Goal: Information Seeking & Learning: Learn about a topic

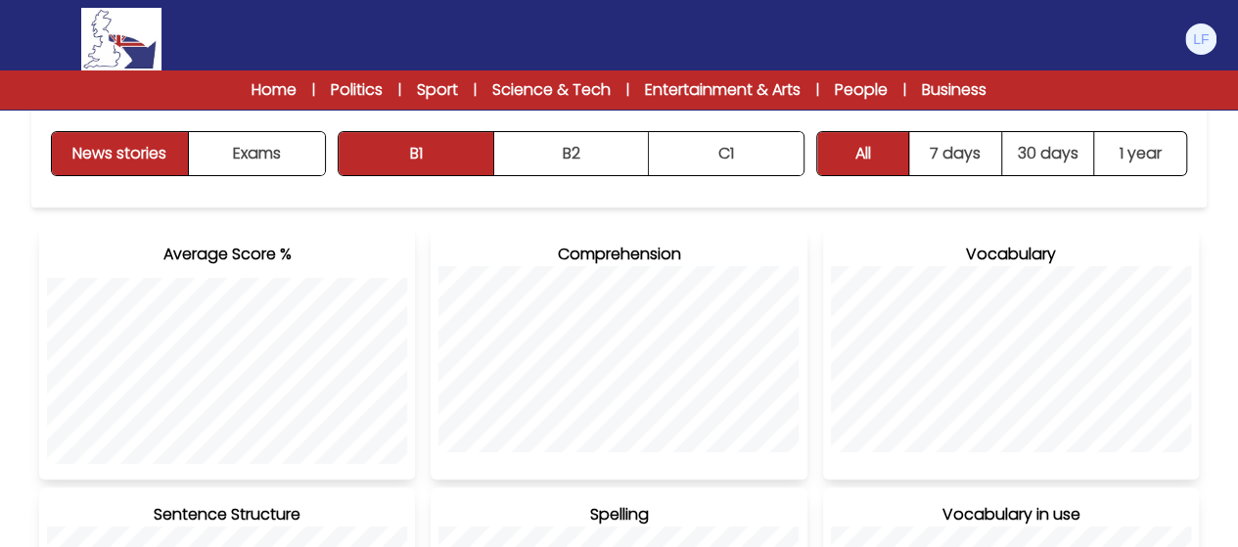
scroll to position [275, 0]
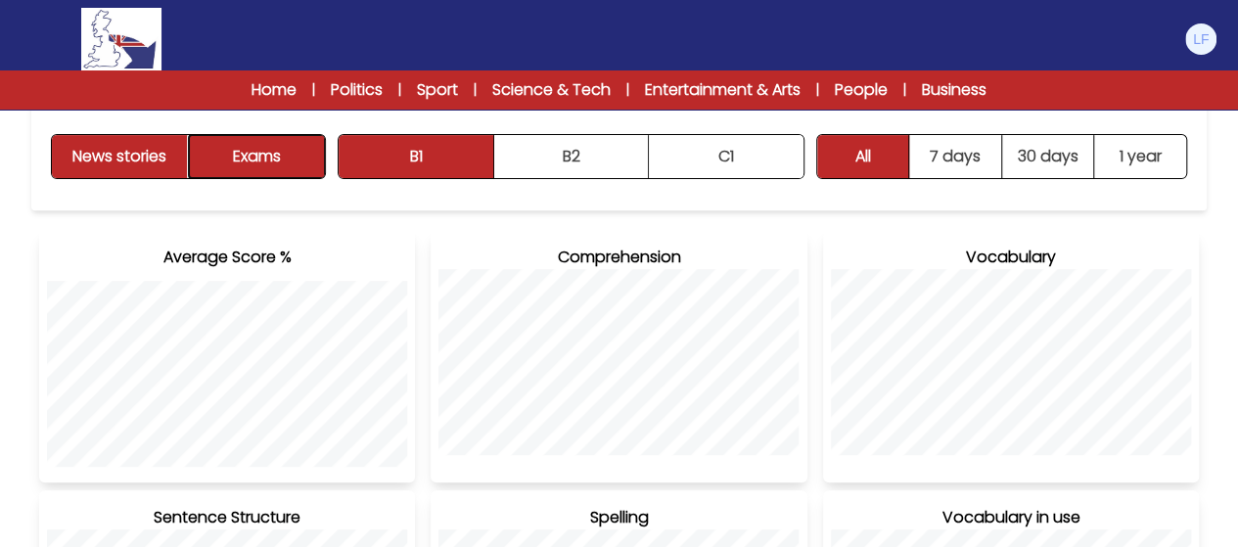
click at [279, 152] on button "Exams" at bounding box center [257, 156] width 136 height 43
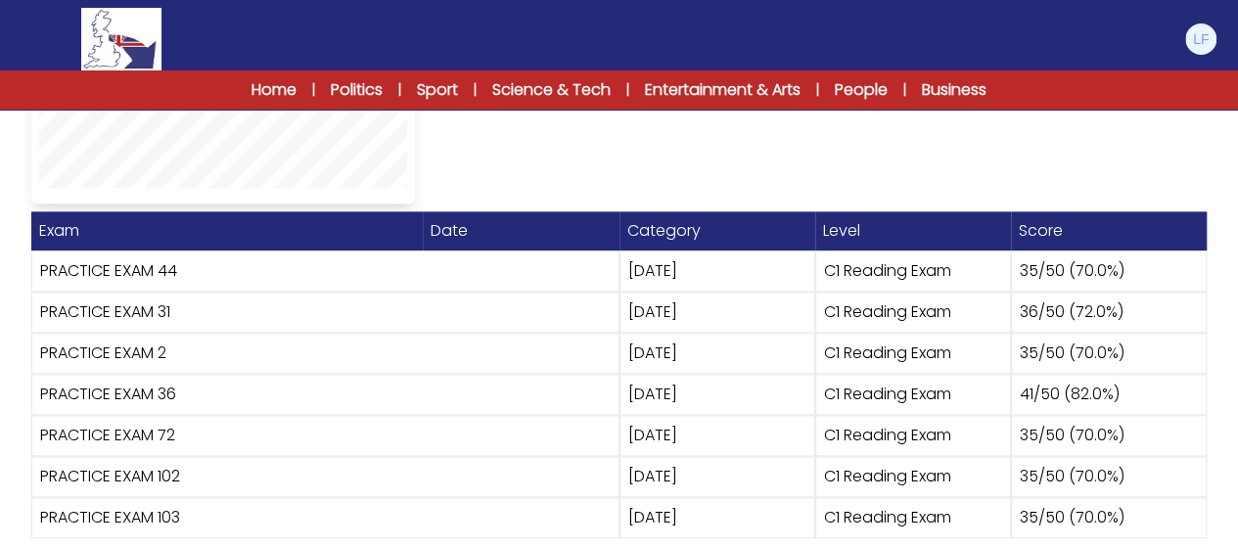
scroll to position [1082, 0]
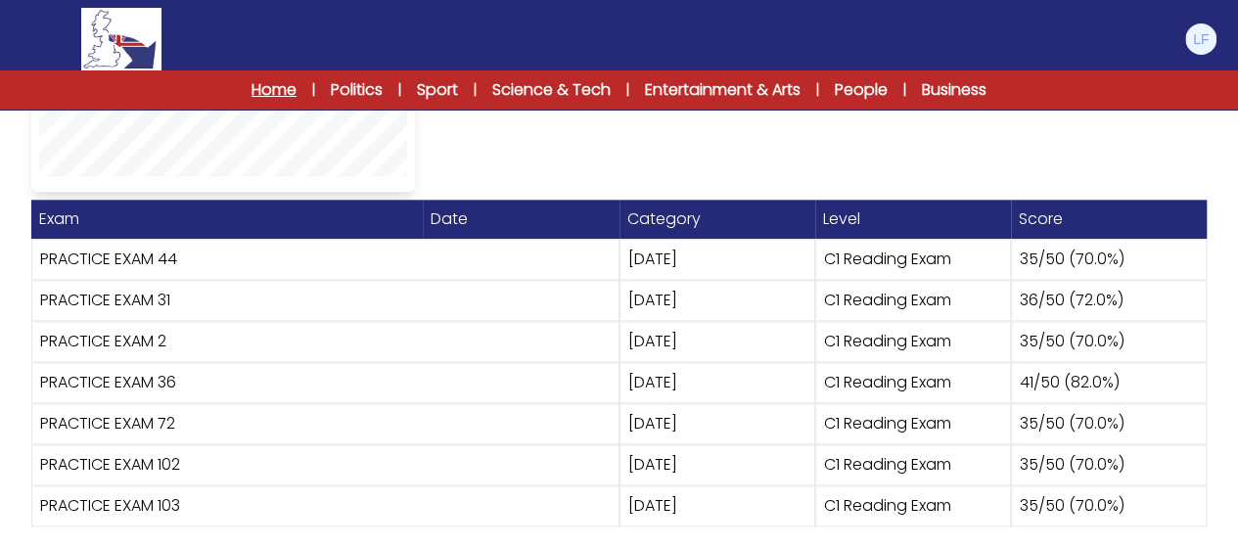
click at [271, 85] on link "Home" at bounding box center [274, 89] width 45 height 23
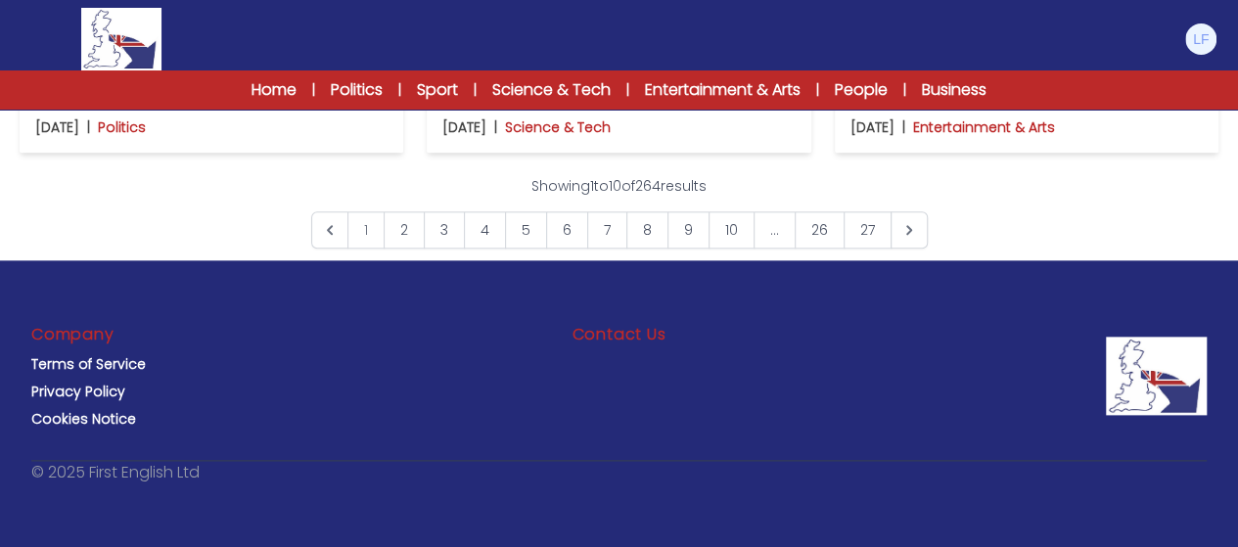
scroll to position [1509, 0]
drag, startPoint x: 1252, startPoint y: 343, endPoint x: 1252, endPoint y: 467, distance: 124.3
click at [440, 249] on link "3" at bounding box center [444, 229] width 41 height 37
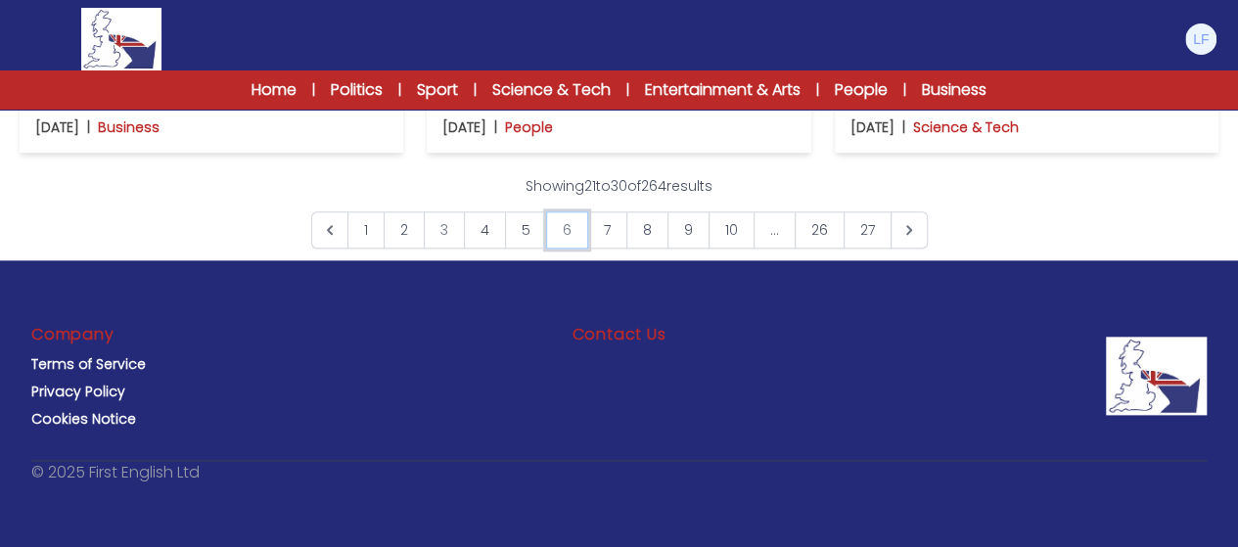
click at [556, 225] on link "6" at bounding box center [567, 229] width 42 height 37
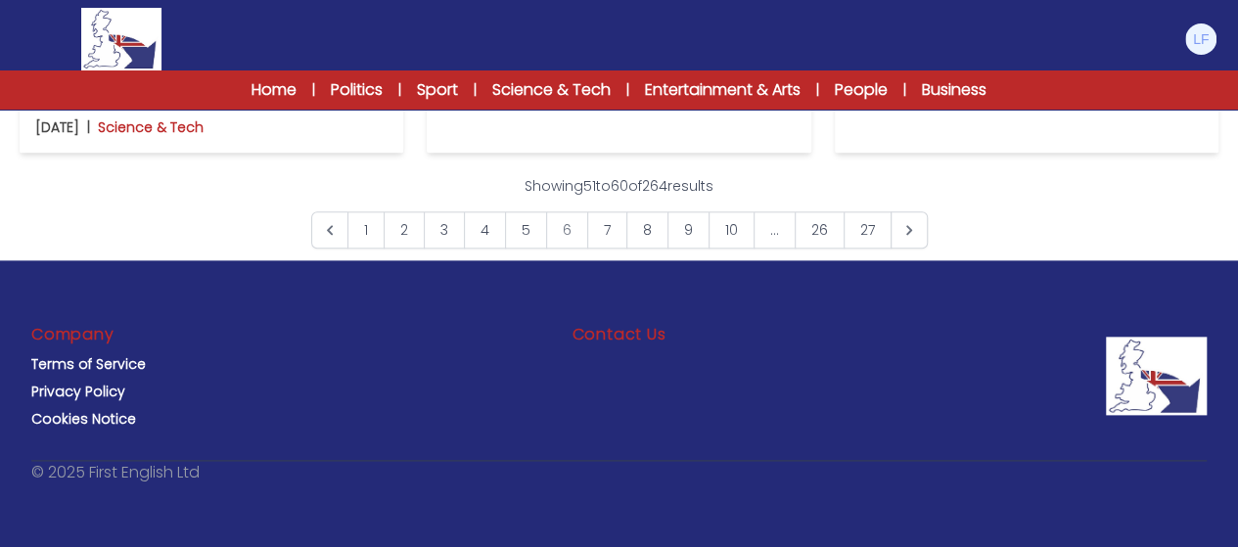
scroll to position [1409, 0]
click at [916, 20] on img at bounding box center [1026, 7] width 352 height 23
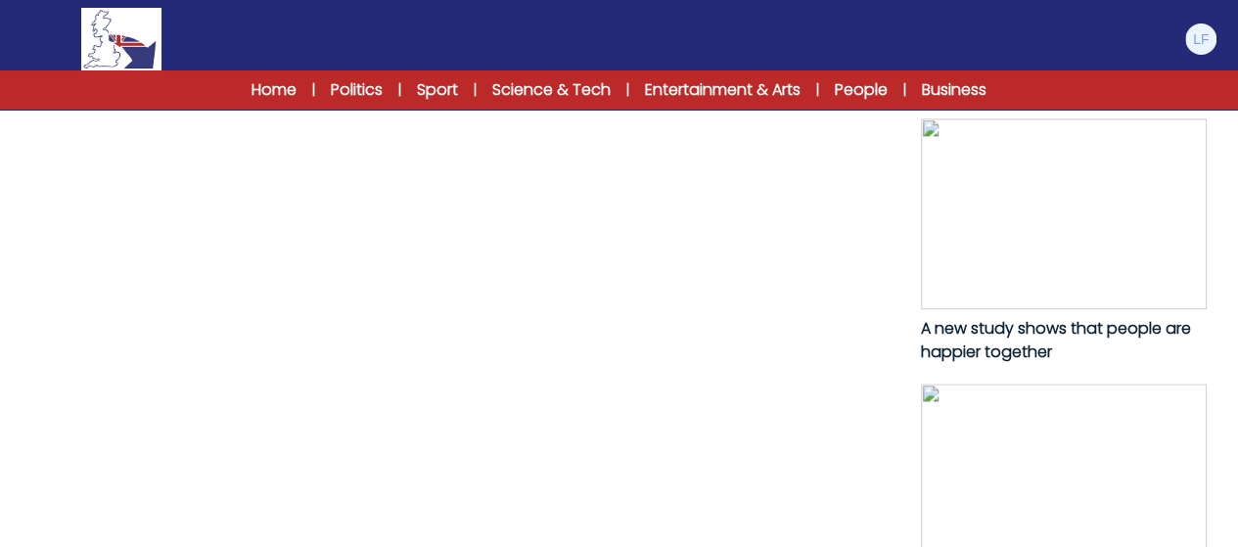
scroll to position [1213, 0]
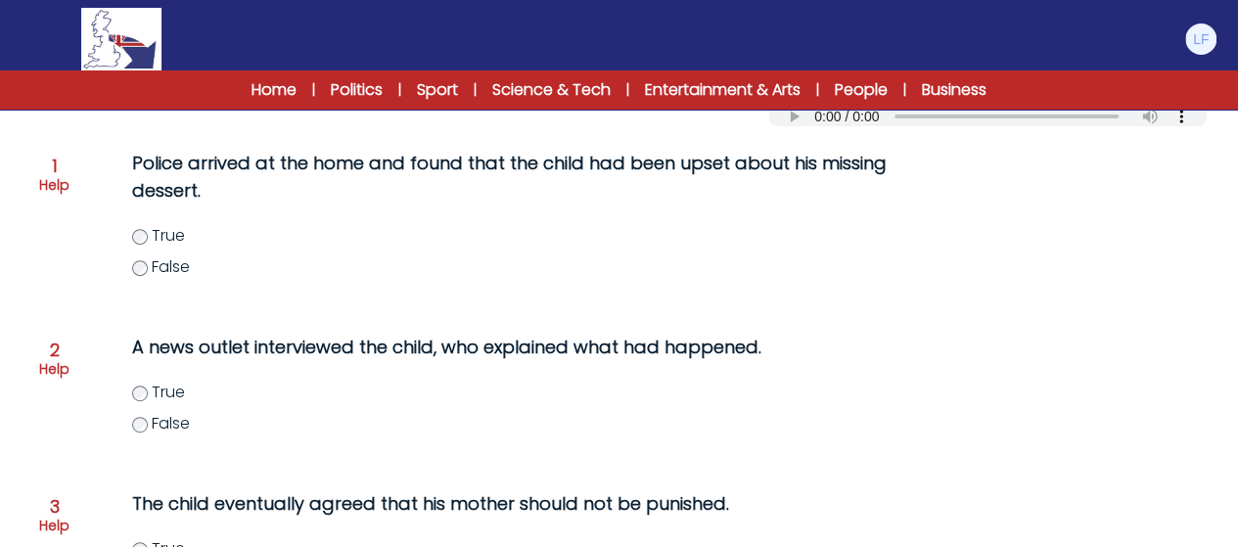
scroll to position [274, 0]
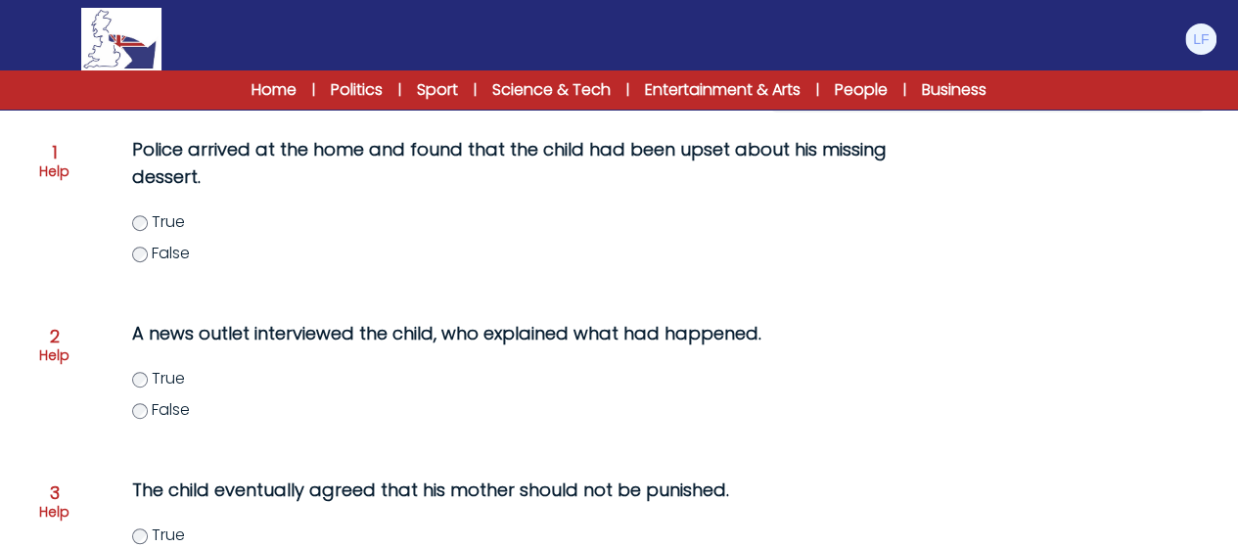
click at [194, 340] on p "A news outlet interviewed the child, who explained what had happened." at bounding box center [521, 333] width 778 height 27
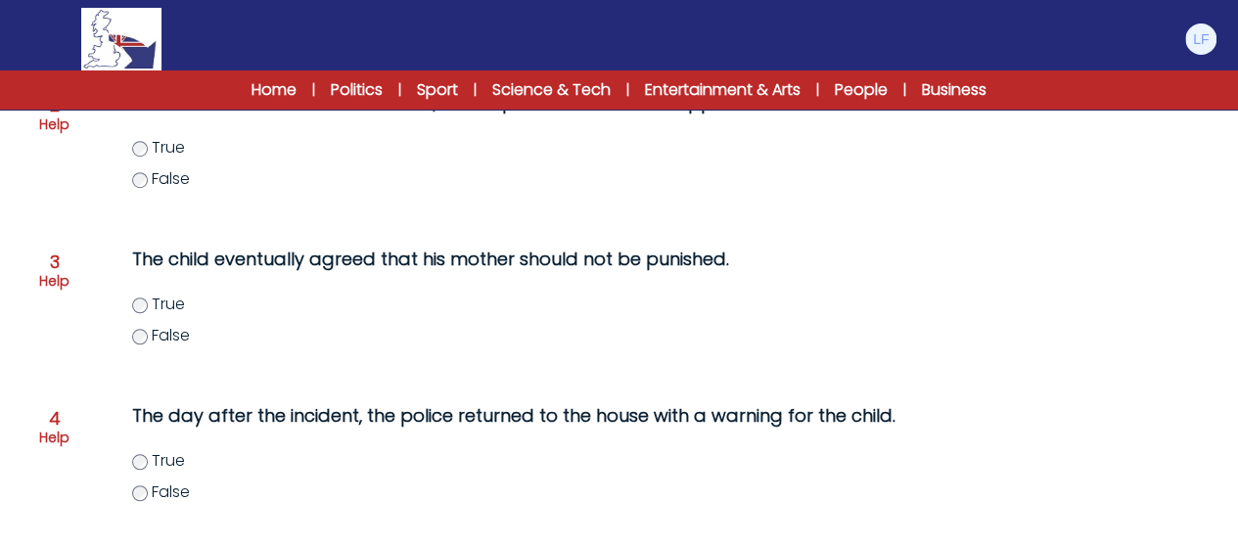
scroll to position [509, 0]
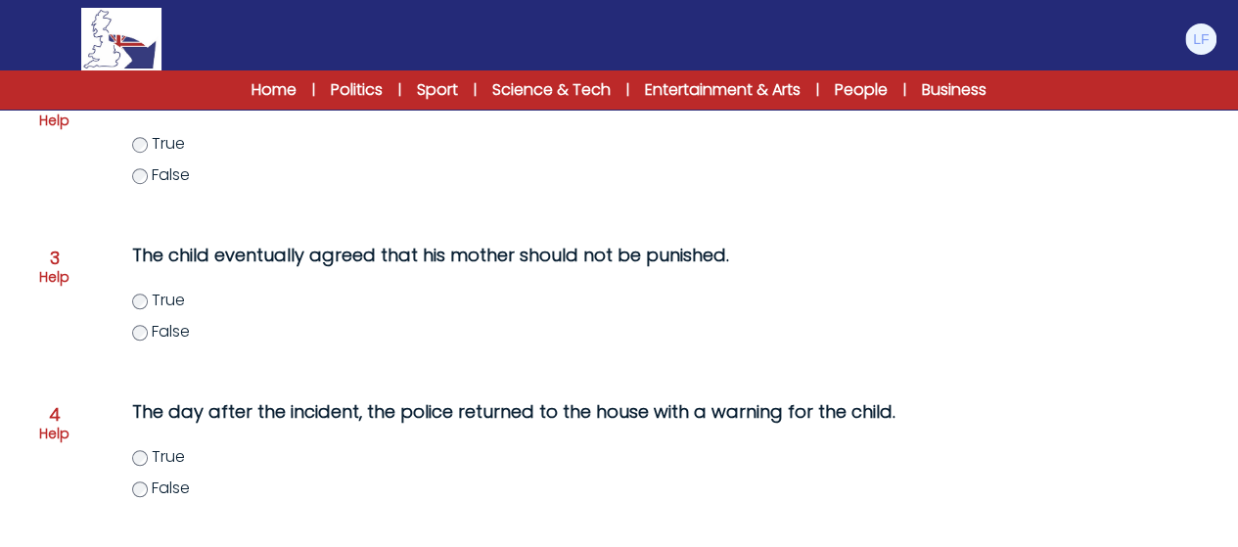
click at [230, 370] on div "The child eventually agreed that his mother should not be punished. True False" at bounding box center [501, 304] width 817 height 141
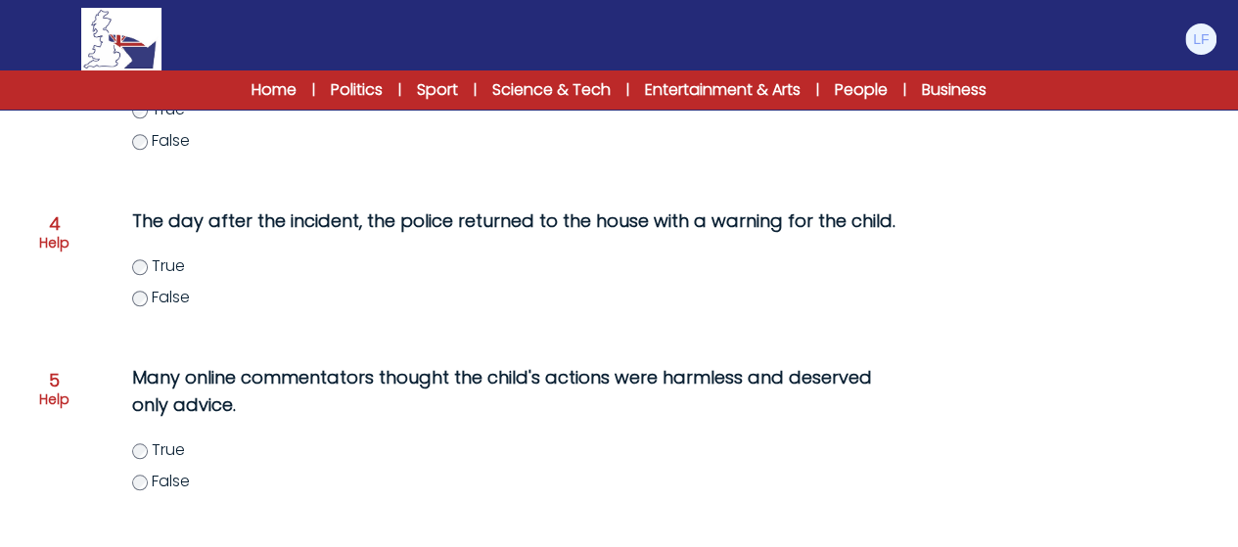
scroll to position [705, 0]
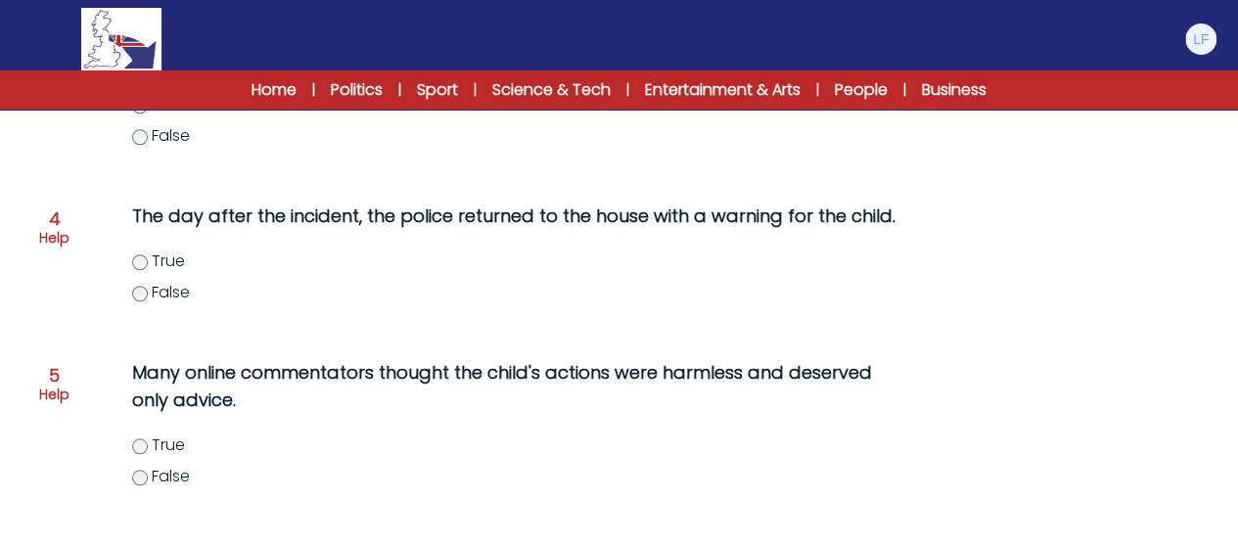
click at [343, 444] on label "True" at bounding box center [540, 445] width 817 height 23
click at [326, 434] on label "True" at bounding box center [540, 445] width 817 height 23
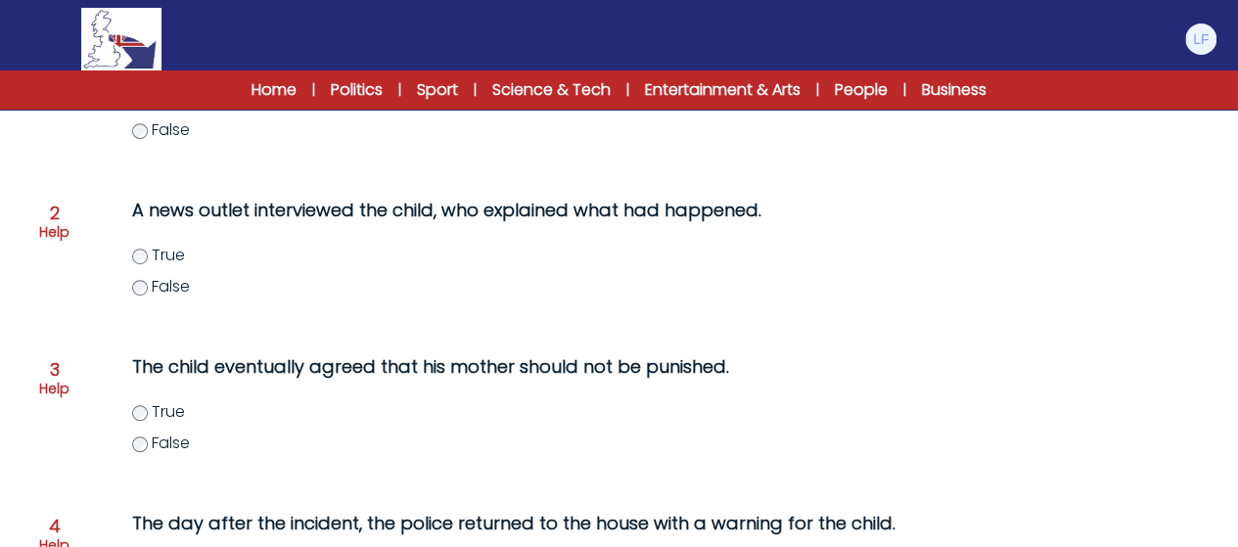
scroll to position [341, 0]
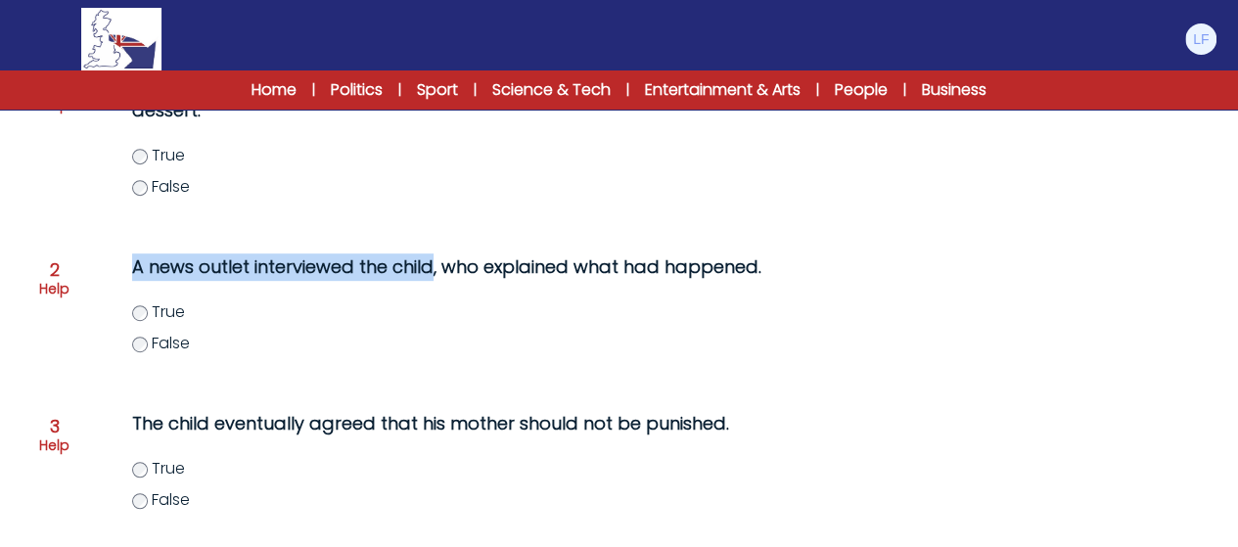
drag, startPoint x: 117, startPoint y: 271, endPoint x: 433, endPoint y: 277, distance: 315.2
click at [433, 277] on div "A news outlet interviewed the child, who explained what had happened. True False" at bounding box center [501, 316] width 817 height 141
copy p "A news outlet interviewed the child"
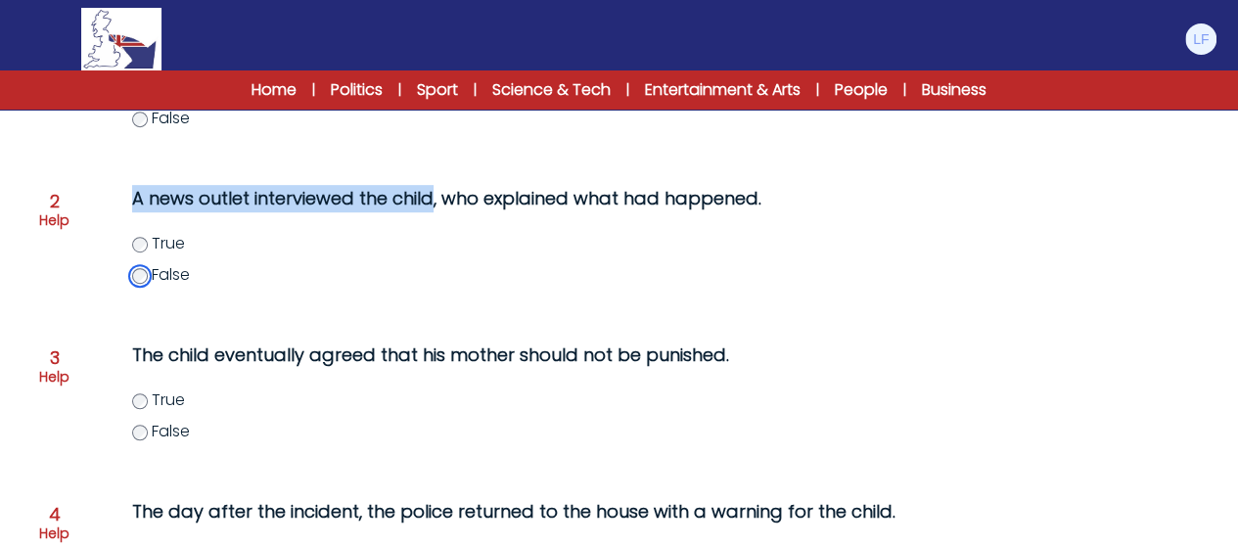
scroll to position [834, 0]
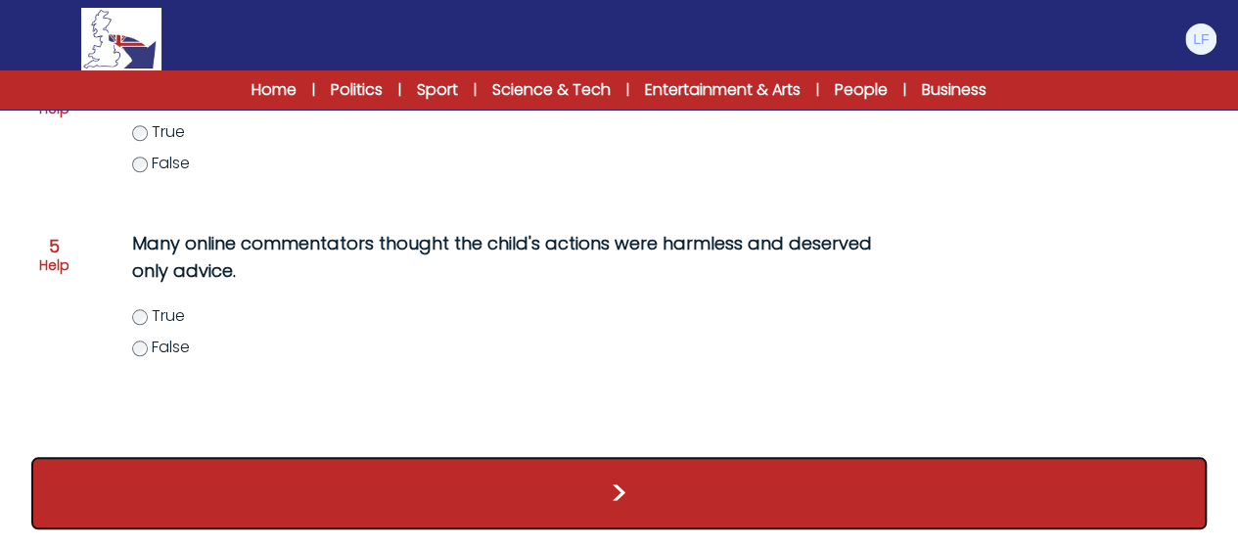
click at [676, 504] on button ">" at bounding box center [618, 493] width 1175 height 72
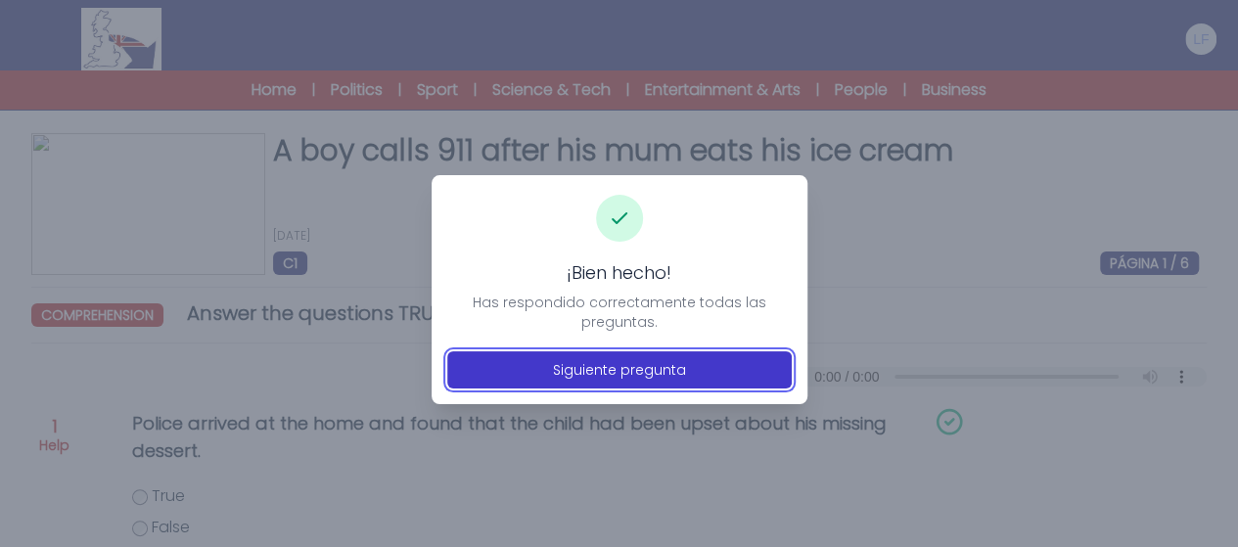
click at [654, 363] on button "Siguiente pregunta" at bounding box center [619, 369] width 344 height 37
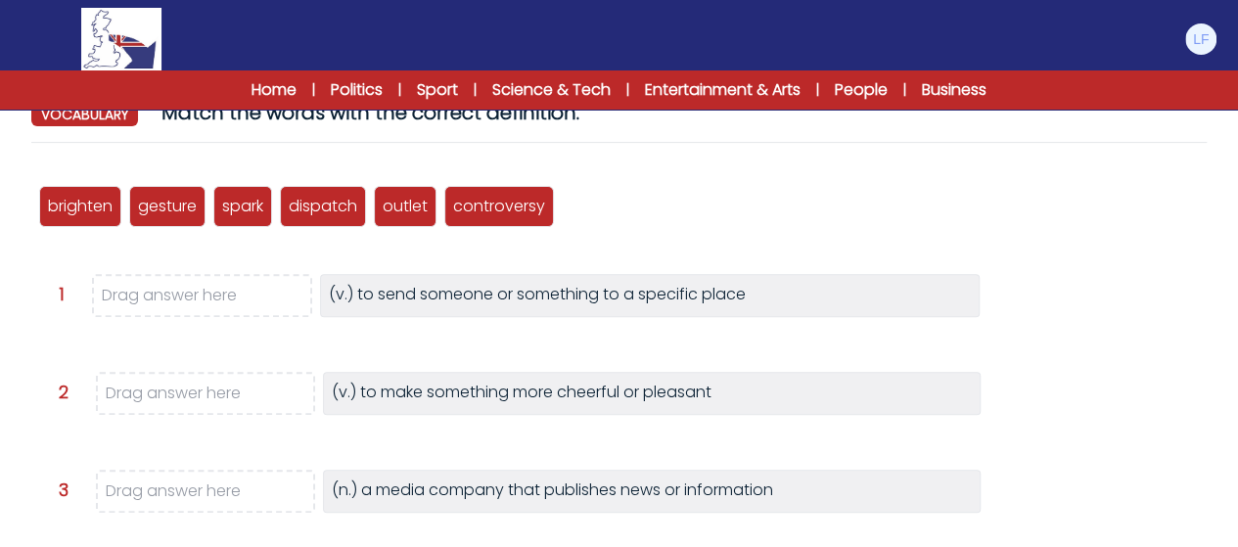
scroll to position [232, 0]
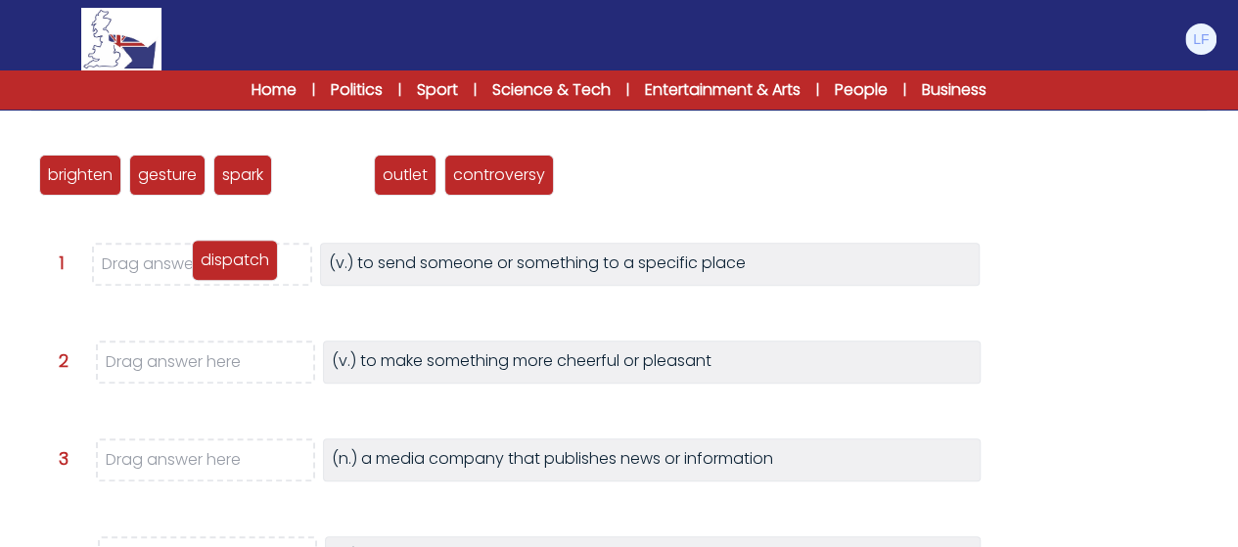
drag, startPoint x: 329, startPoint y: 176, endPoint x: 241, endPoint y: 261, distance: 122.5
click at [241, 261] on p "dispatch" at bounding box center [235, 260] width 69 height 23
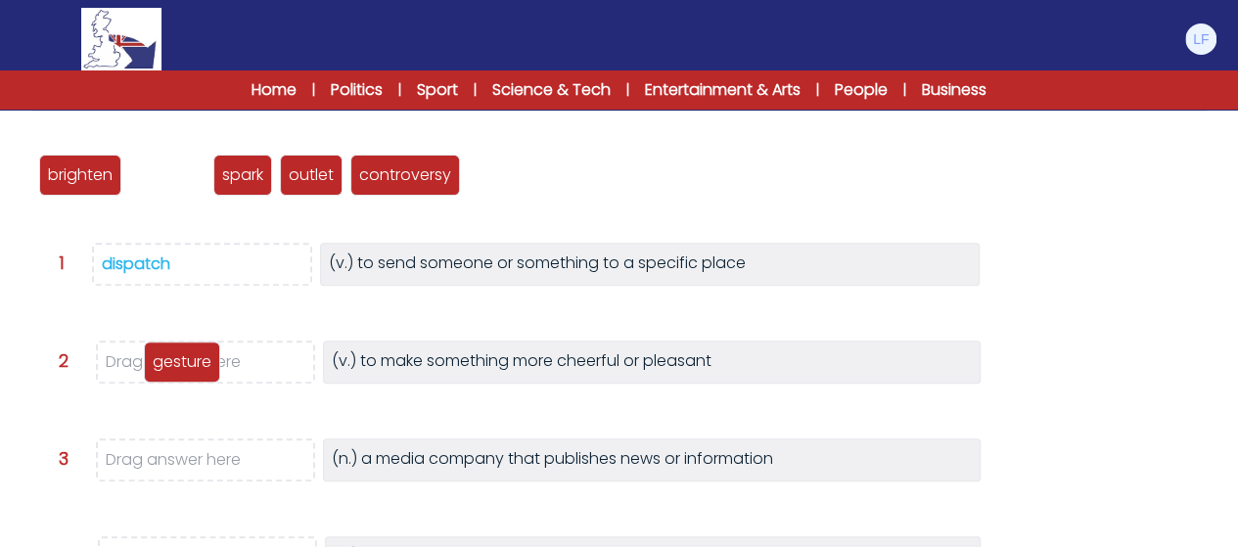
drag, startPoint x: 155, startPoint y: 181, endPoint x: 169, endPoint y: 369, distance: 188.5
click at [169, 369] on p "gesture" at bounding box center [182, 361] width 59 height 23
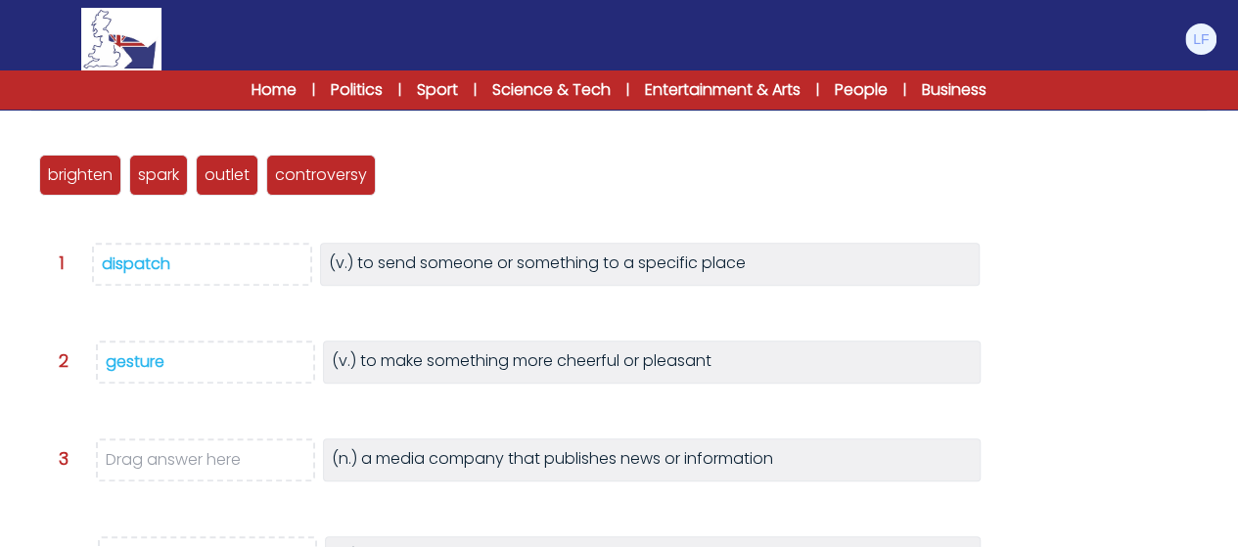
scroll to position [271, 0]
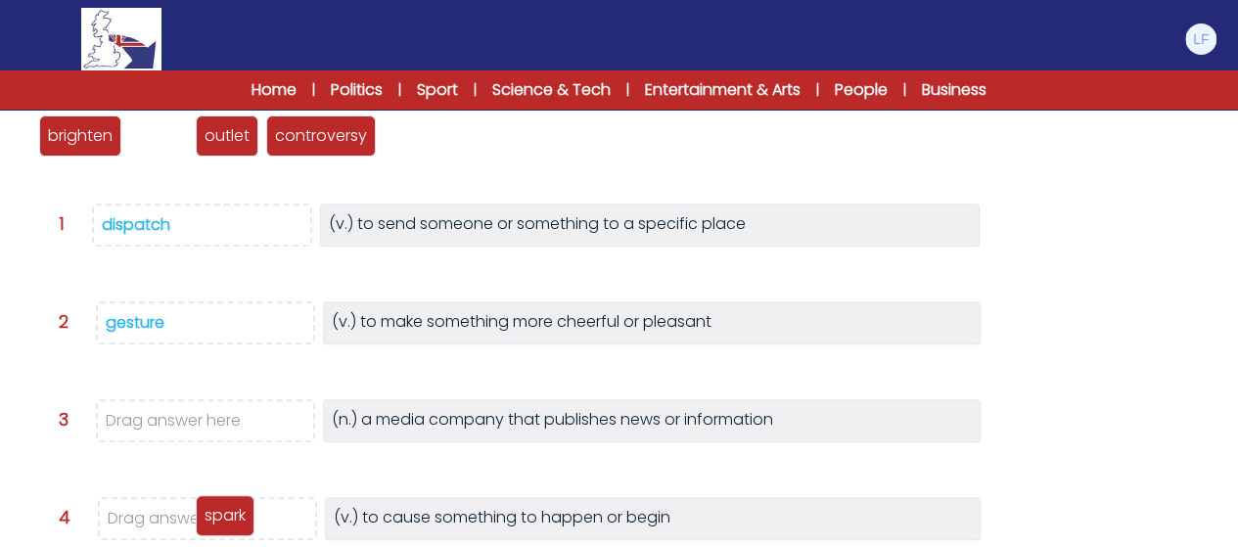
drag, startPoint x: 156, startPoint y: 131, endPoint x: 222, endPoint y: 510, distance: 384.5
click at [222, 510] on p "spark" at bounding box center [225, 515] width 41 height 23
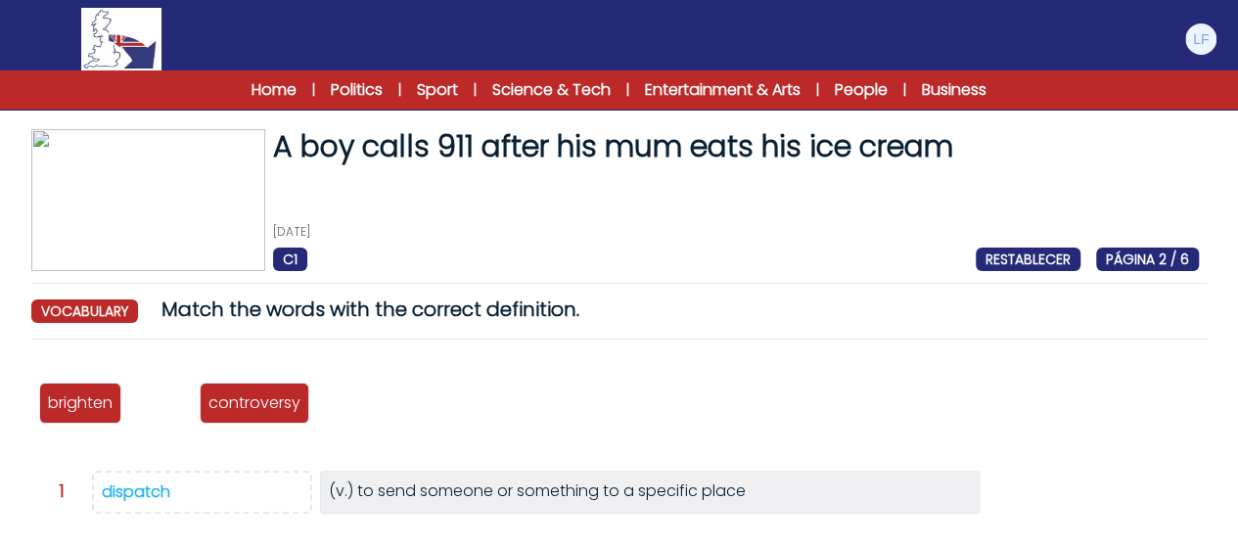
scroll to position [0, 0]
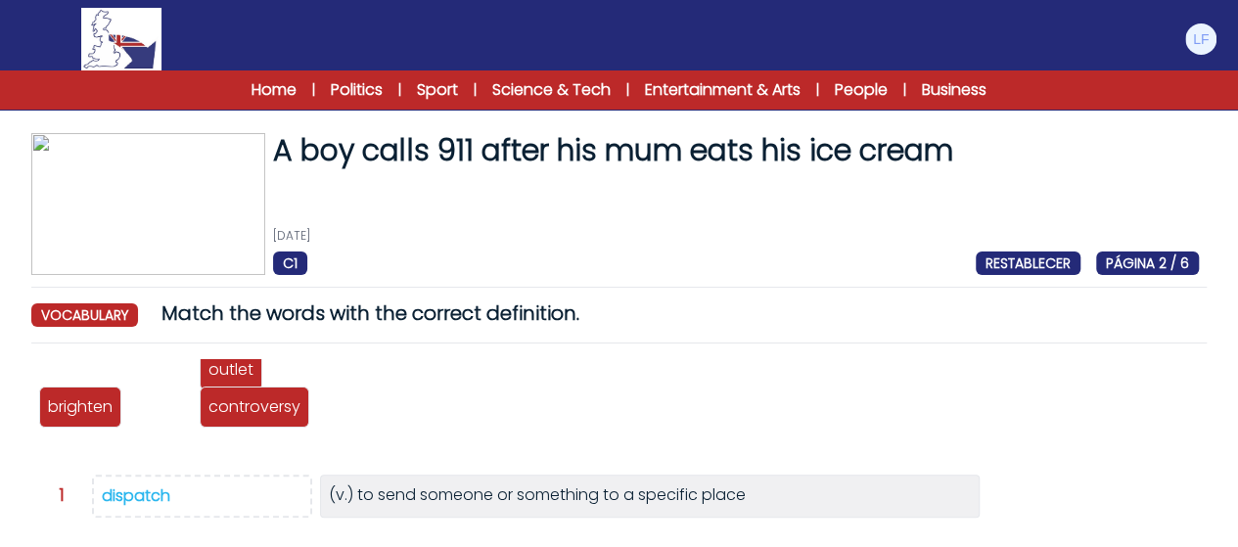
drag, startPoint x: 203, startPoint y: 394, endPoint x: 230, endPoint y: 377, distance: 32.6
click at [230, 377] on p "outlet" at bounding box center [230, 369] width 45 height 23
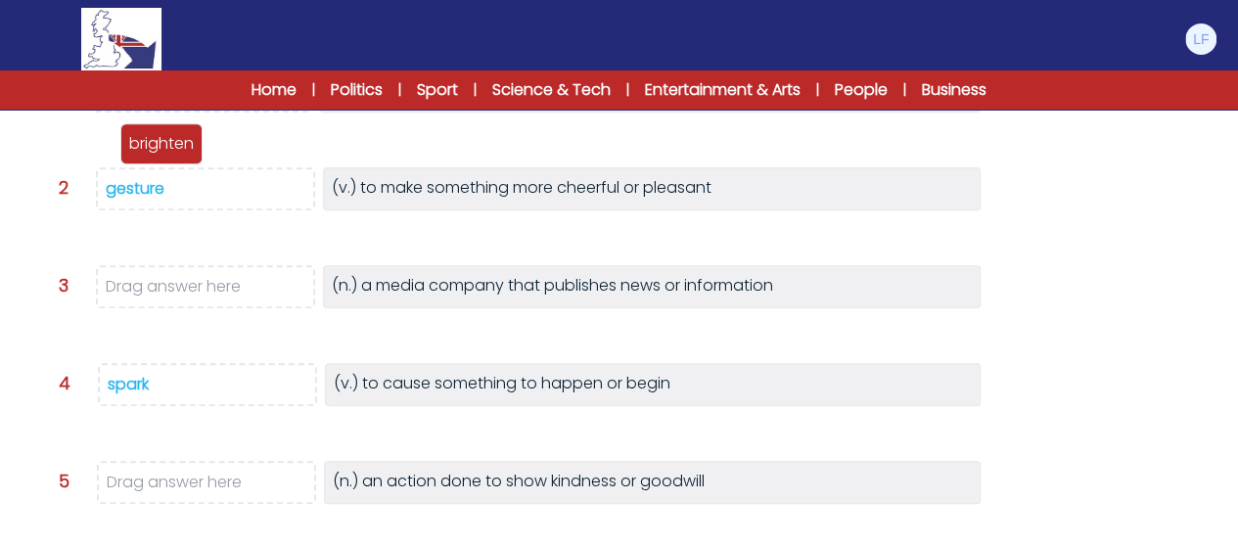
scroll to position [431, 0]
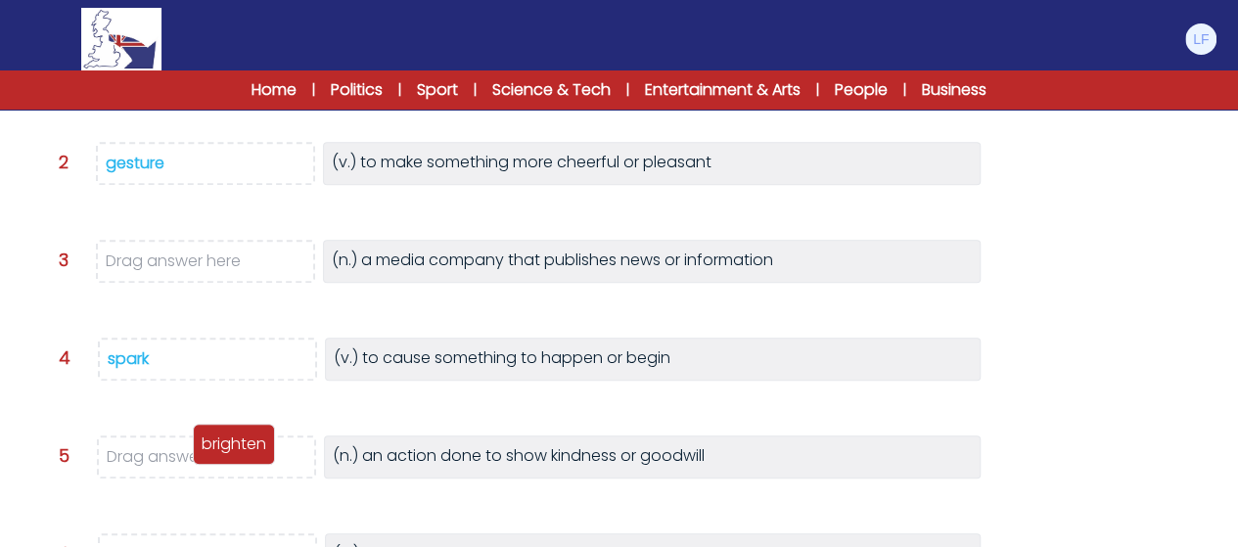
drag, startPoint x: 78, startPoint y: 399, endPoint x: 231, endPoint y: 437, distance: 157.4
click at [231, 437] on p "brighten" at bounding box center [234, 444] width 65 height 23
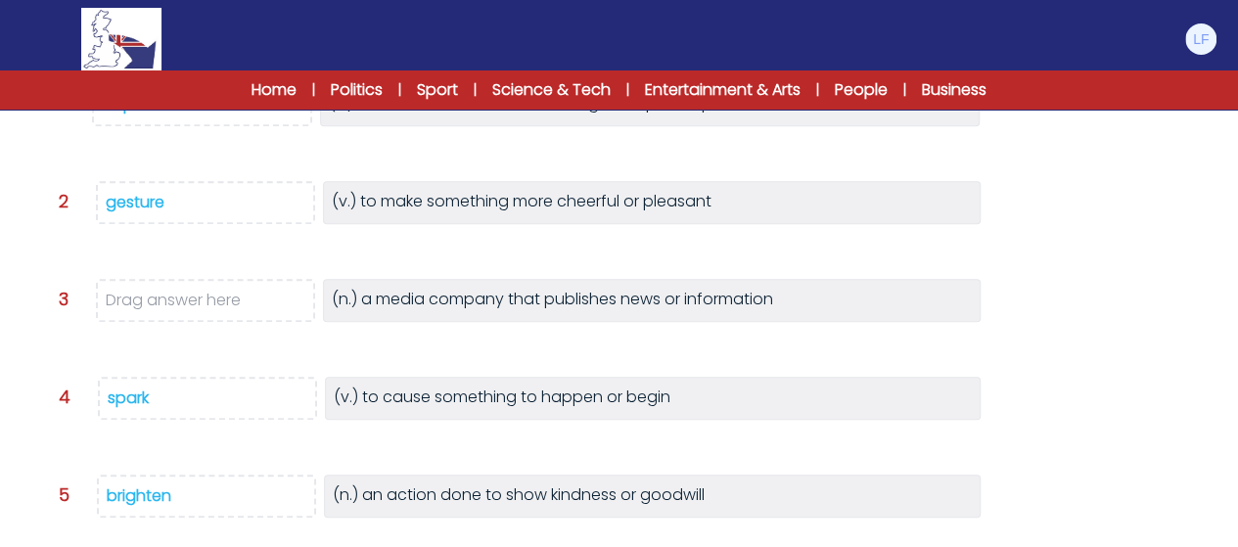
drag, startPoint x: 136, startPoint y: 197, endPoint x: 172, endPoint y: 222, distance: 44.3
click at [172, 222] on span "gesture" at bounding box center [205, 202] width 219 height 43
click at [199, 240] on div "Question 2 gesture (v.) to make something more cheerful or pleasant" at bounding box center [639, 212] width 1160 height 63
click at [145, 498] on div "brighten" at bounding box center [139, 495] width 65 height 23
click at [149, 185] on span "gesture" at bounding box center [205, 202] width 219 height 43
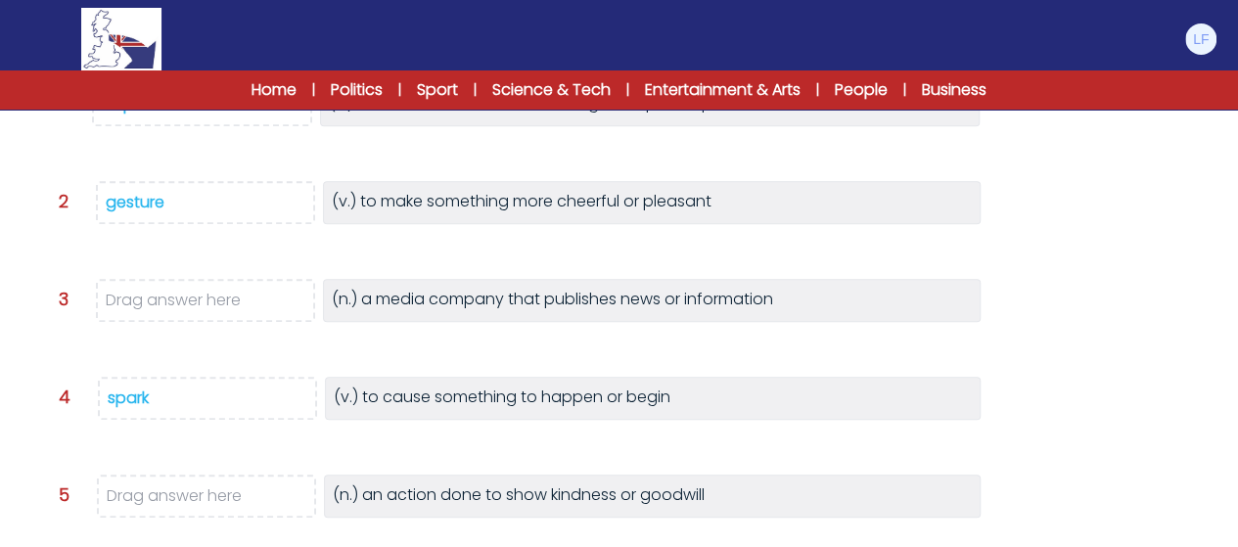
click at [149, 194] on div "gesture" at bounding box center [135, 202] width 59 height 23
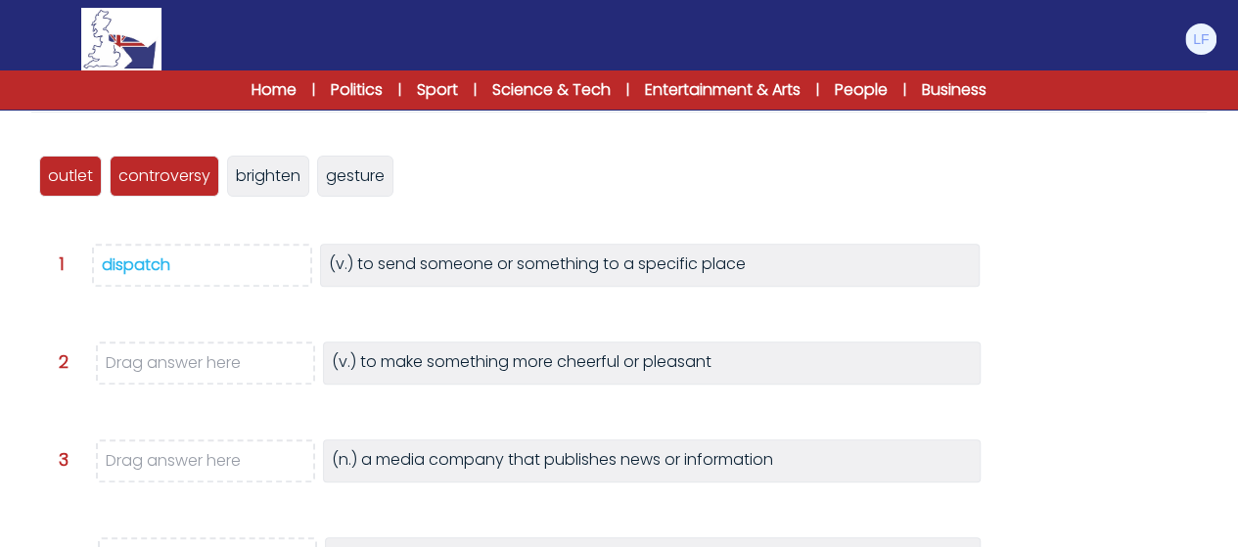
scroll to position [196, 0]
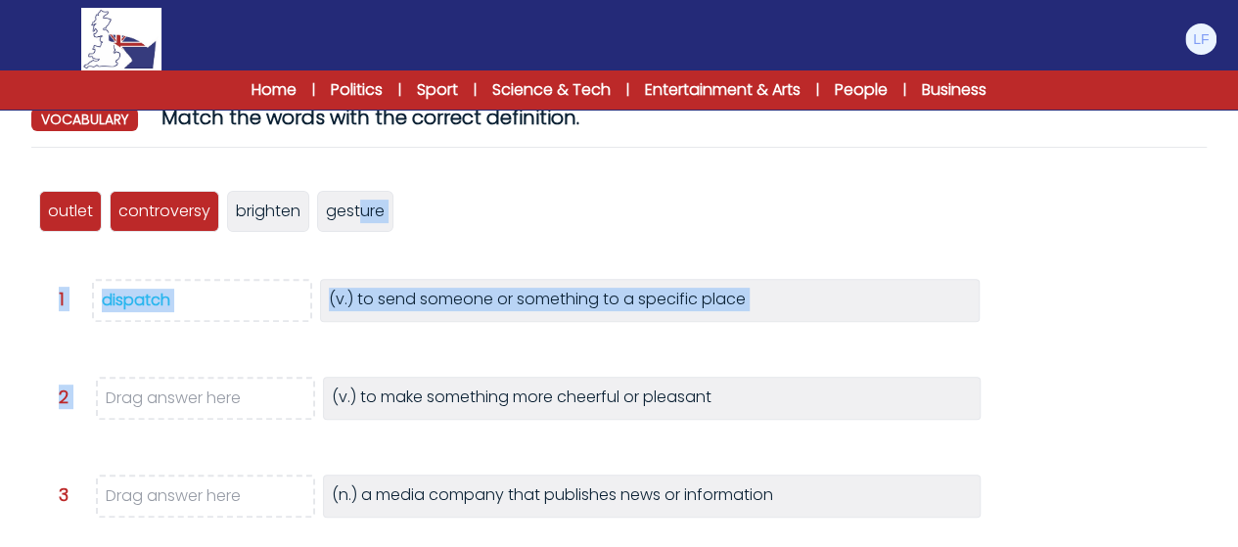
drag, startPoint x: 317, startPoint y: 308, endPoint x: 268, endPoint y: 406, distance: 109.4
click at [264, 407] on div "brighten gesture spark dispatch outlet controversy brighten gesture Question" at bounding box center [618, 530] width 1175 height 734
click at [335, 375] on div "brighten gesture spark dispatch outlet controversy brighten gesture Question" at bounding box center [618, 530] width 1175 height 734
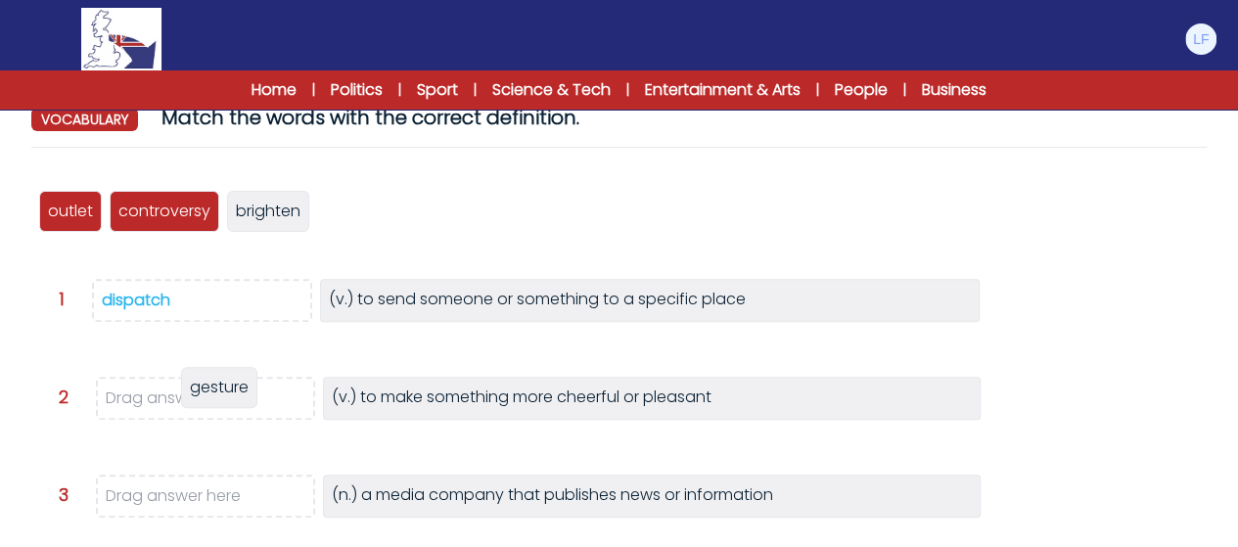
drag, startPoint x: 345, startPoint y: 228, endPoint x: 209, endPoint y: 404, distance: 222.6
click at [209, 404] on div "gesture" at bounding box center [219, 387] width 76 height 41
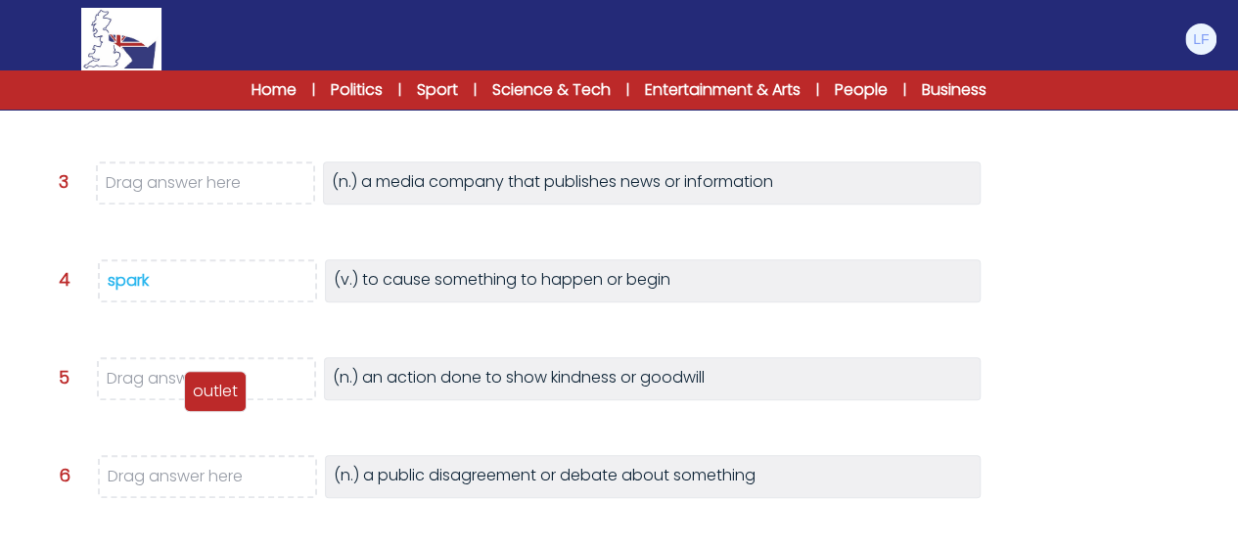
scroll to position [470, 0]
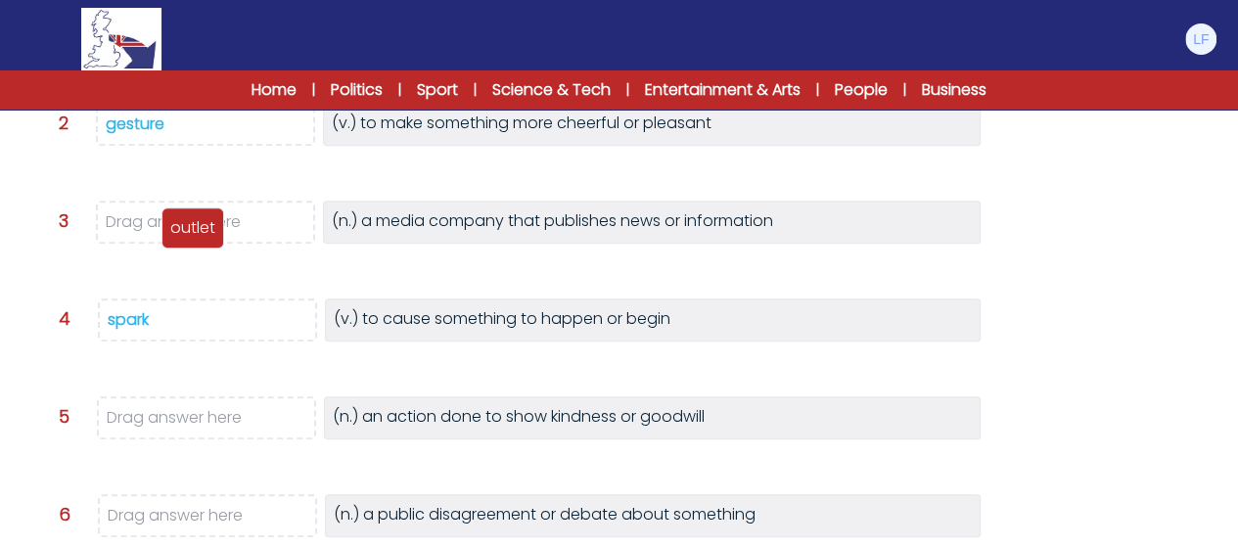
drag, startPoint x: 83, startPoint y: 210, endPoint x: 206, endPoint y: 227, distance: 123.5
click at [206, 227] on p "outlet" at bounding box center [192, 227] width 45 height 23
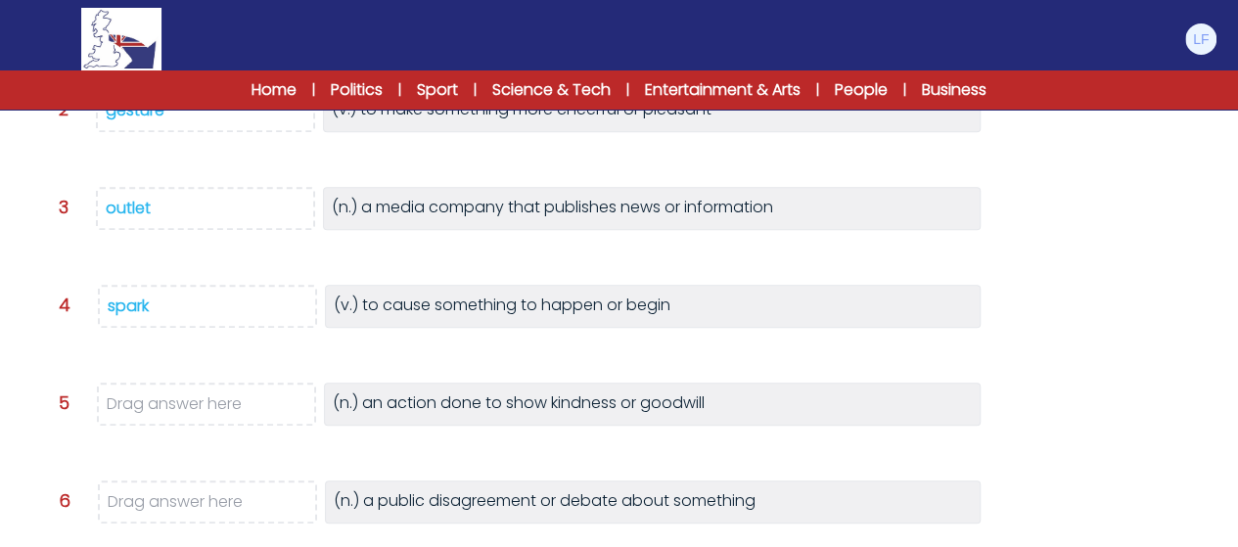
scroll to position [670, 0]
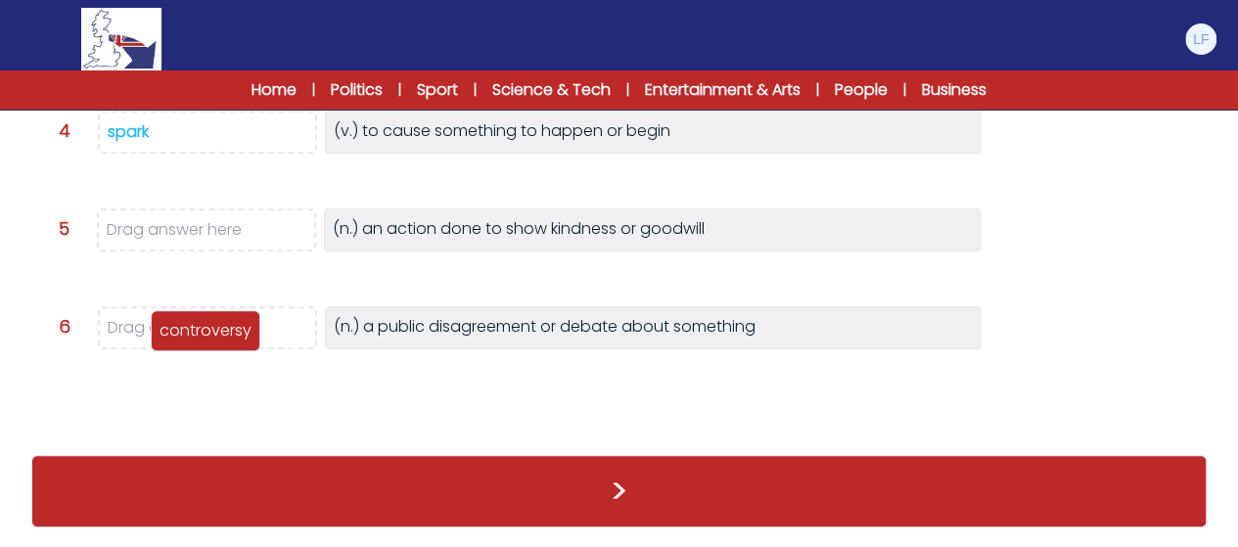
drag, startPoint x: 121, startPoint y: 138, endPoint x: 233, endPoint y: 322, distance: 215.2
click at [233, 322] on p "controversy" at bounding box center [206, 330] width 92 height 23
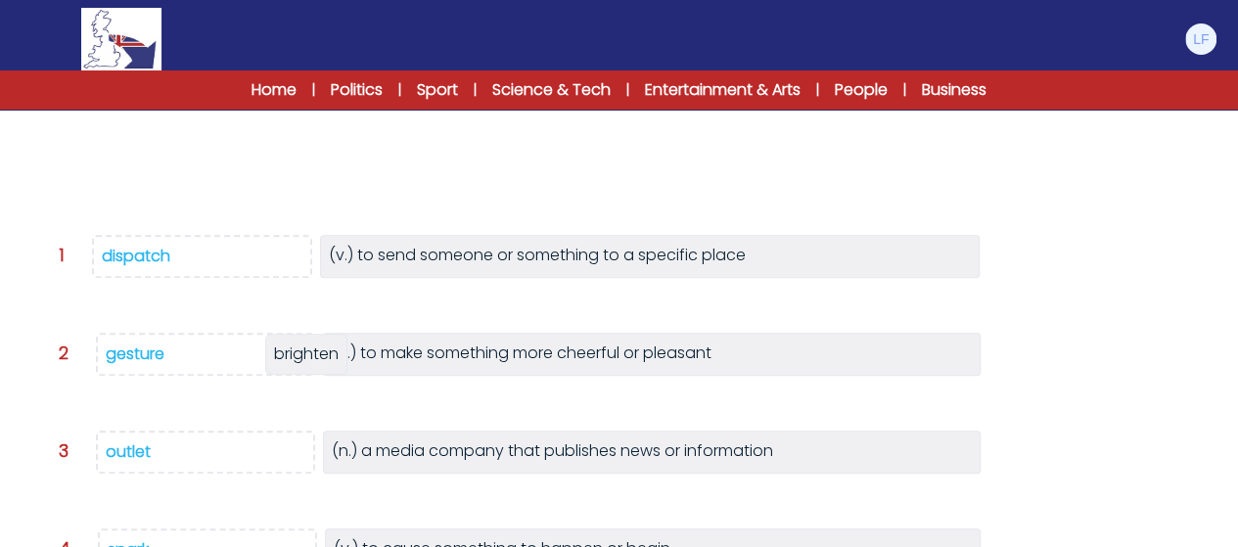
scroll to position [279, 0]
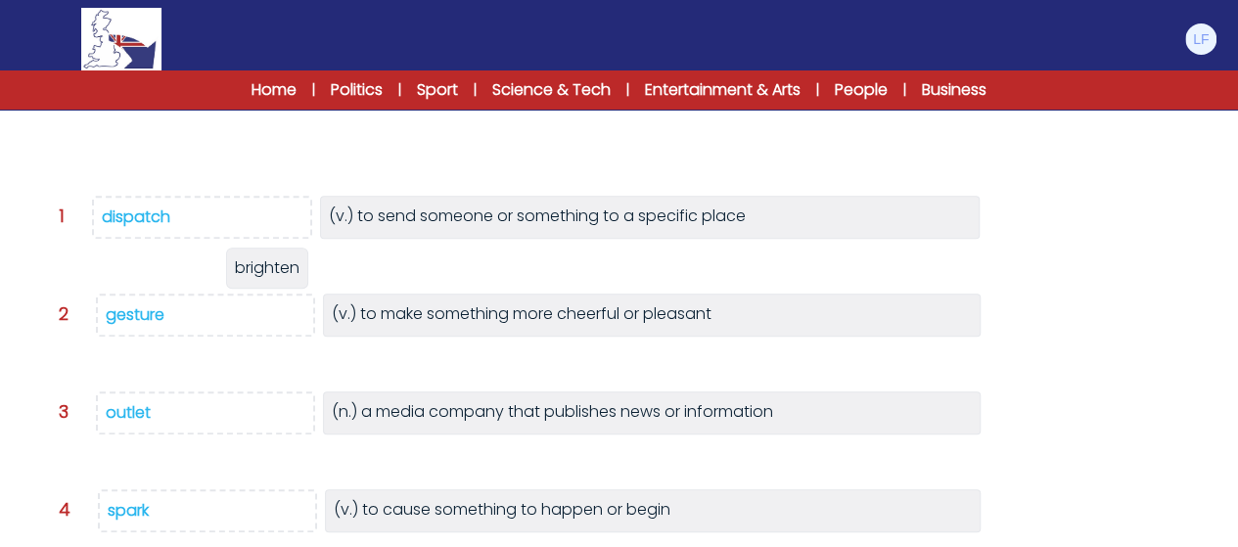
drag, startPoint x: 93, startPoint y: 165, endPoint x: 264, endPoint y: 207, distance: 176.4
click at [264, 256] on span "brighten" at bounding box center [267, 267] width 65 height 23
click at [155, 309] on div "gesture" at bounding box center [135, 314] width 59 height 23
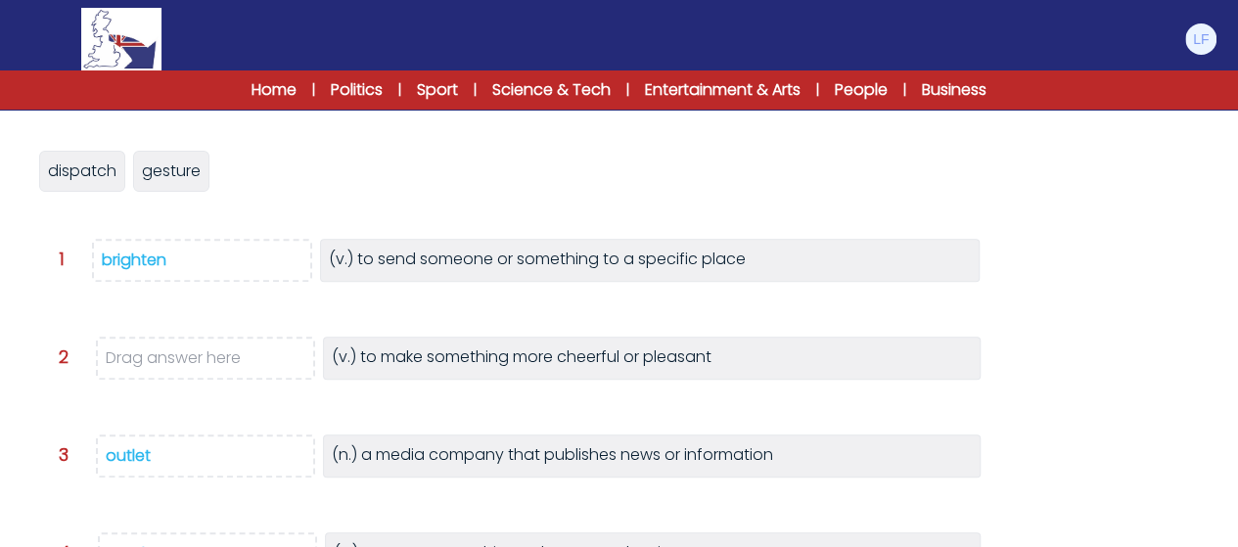
scroll to position [240, 0]
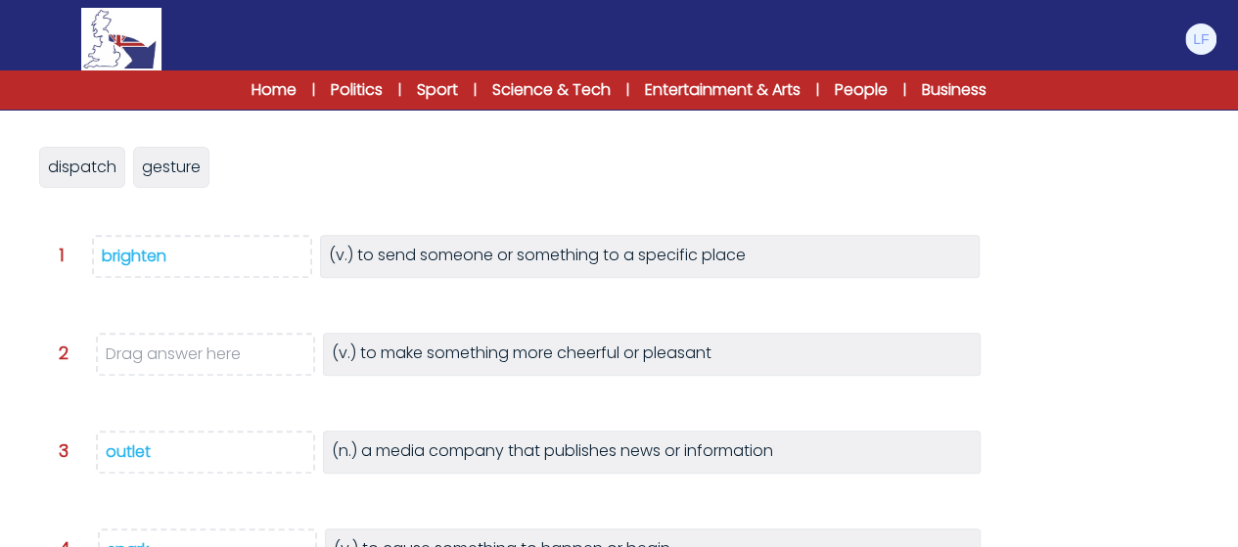
drag, startPoint x: 135, startPoint y: 253, endPoint x: 172, endPoint y: 350, distance: 103.8
click at [172, 350] on div "brighten gesture spark dispatch outlet controversy brighten gesture dispatch ge…" at bounding box center [618, 486] width 1175 height 734
click at [172, 321] on div "brighten gesture spark dispatch outlet controversy brighten gesture dispatch ge…" at bounding box center [618, 486] width 1175 height 734
click at [134, 253] on div "brighten" at bounding box center [134, 256] width 65 height 23
drag, startPoint x: 244, startPoint y: 162, endPoint x: 180, endPoint y: 359, distance: 206.7
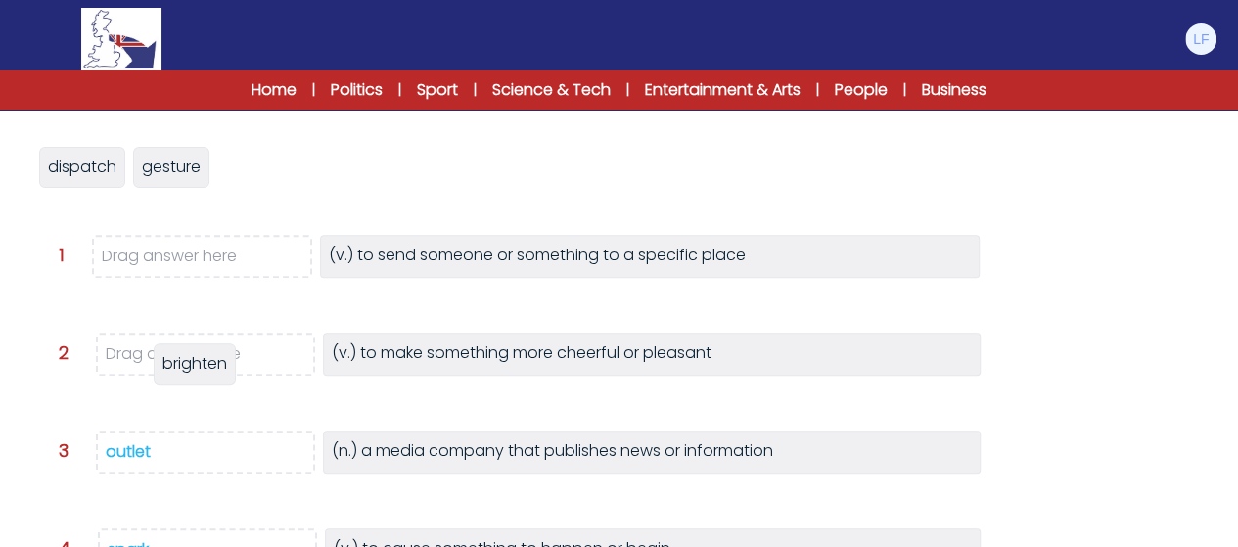
click at [180, 359] on span "brighten" at bounding box center [194, 363] width 65 height 23
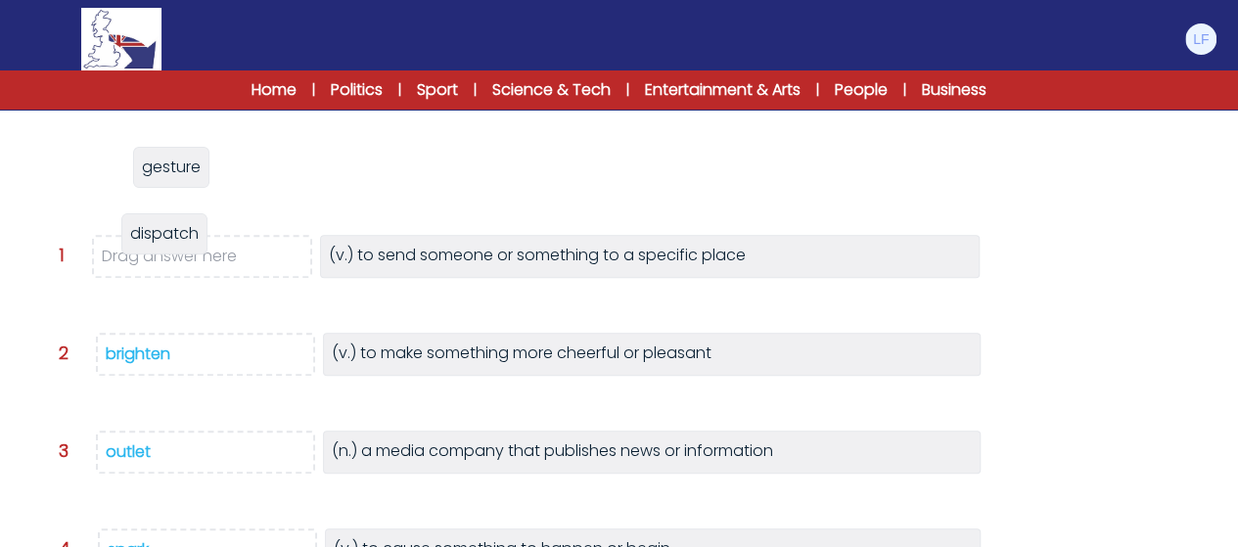
drag, startPoint x: 90, startPoint y: 171, endPoint x: 178, endPoint y: 250, distance: 117.8
click at [178, 245] on span "dispatch" at bounding box center [164, 233] width 69 height 23
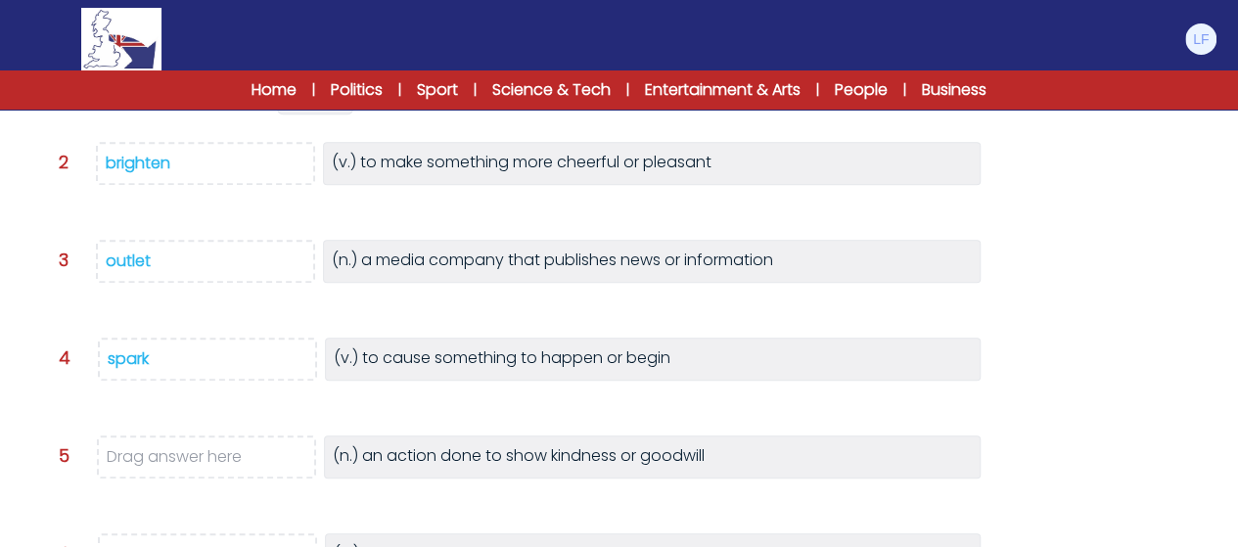
scroll to position [670, 0]
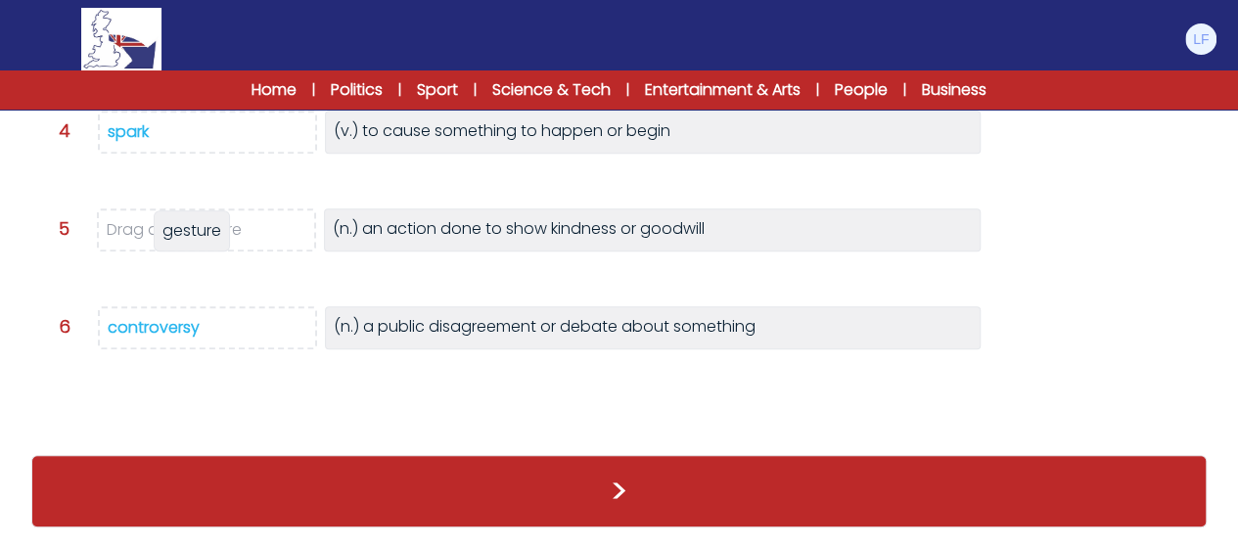
drag, startPoint x: 89, startPoint y: 181, endPoint x: 193, endPoint y: 229, distance: 114.3
click at [193, 229] on div "gesture" at bounding box center [192, 230] width 76 height 41
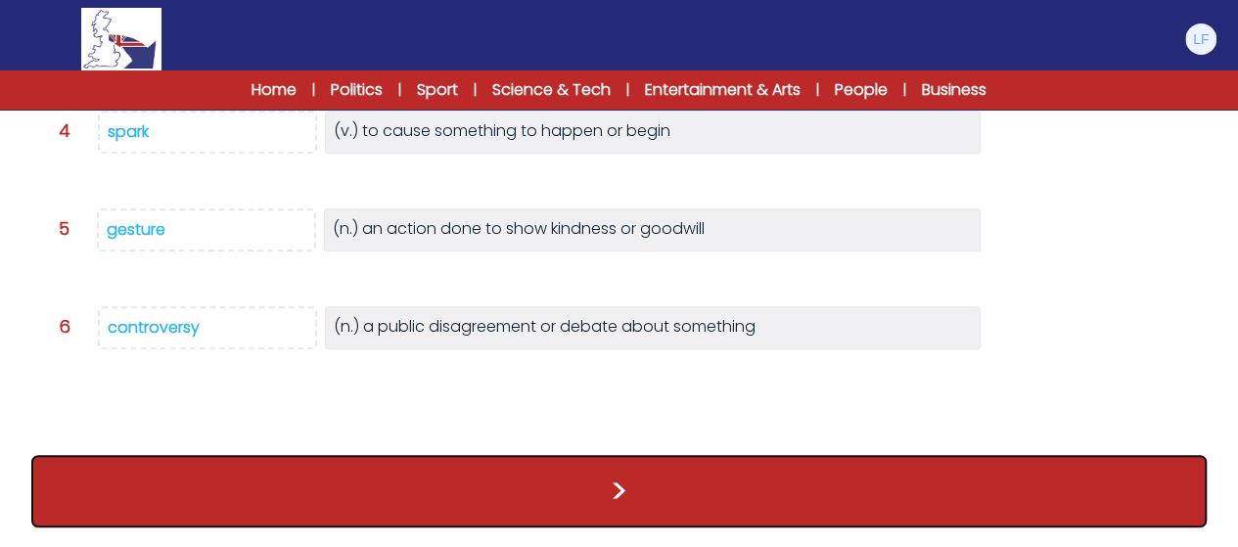
click at [402, 506] on button ">" at bounding box center [618, 491] width 1175 height 72
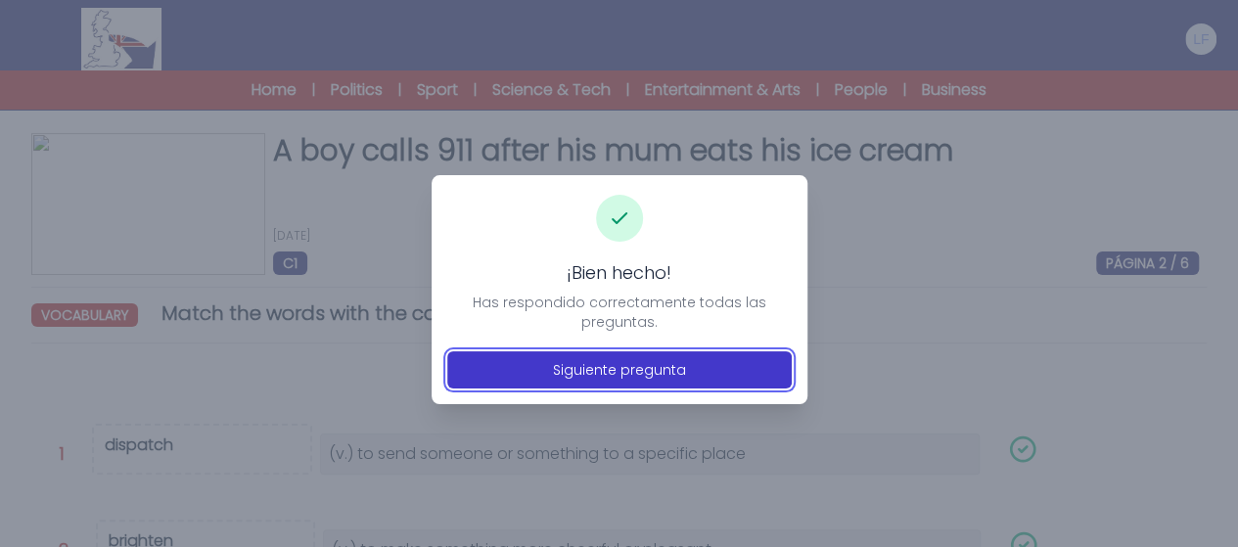
click at [470, 385] on button "Siguiente pregunta" at bounding box center [619, 369] width 344 height 37
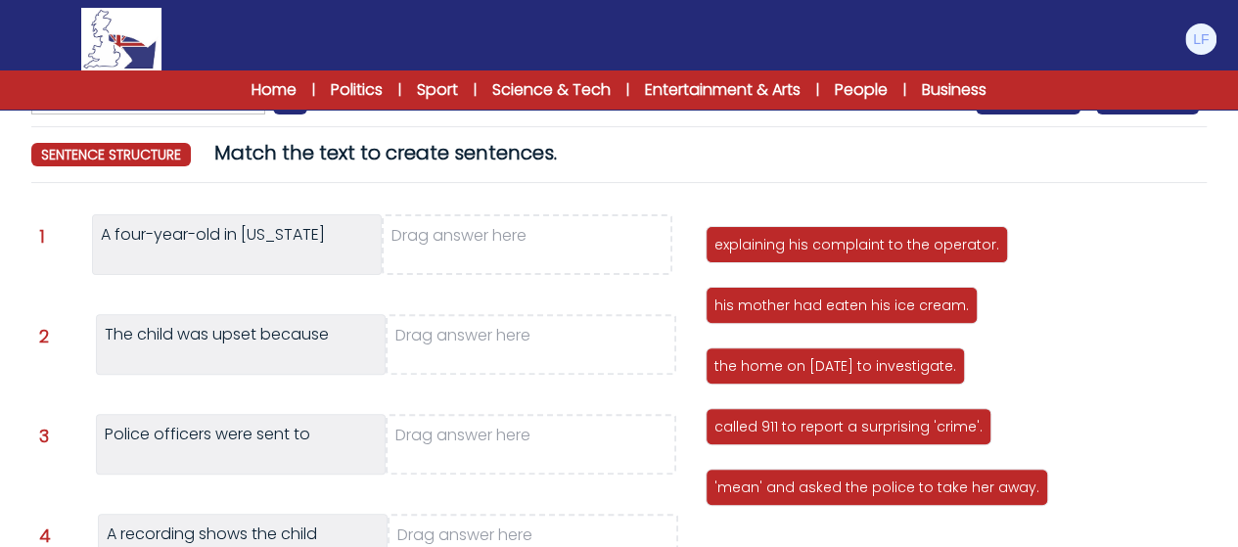
scroll to position [157, 0]
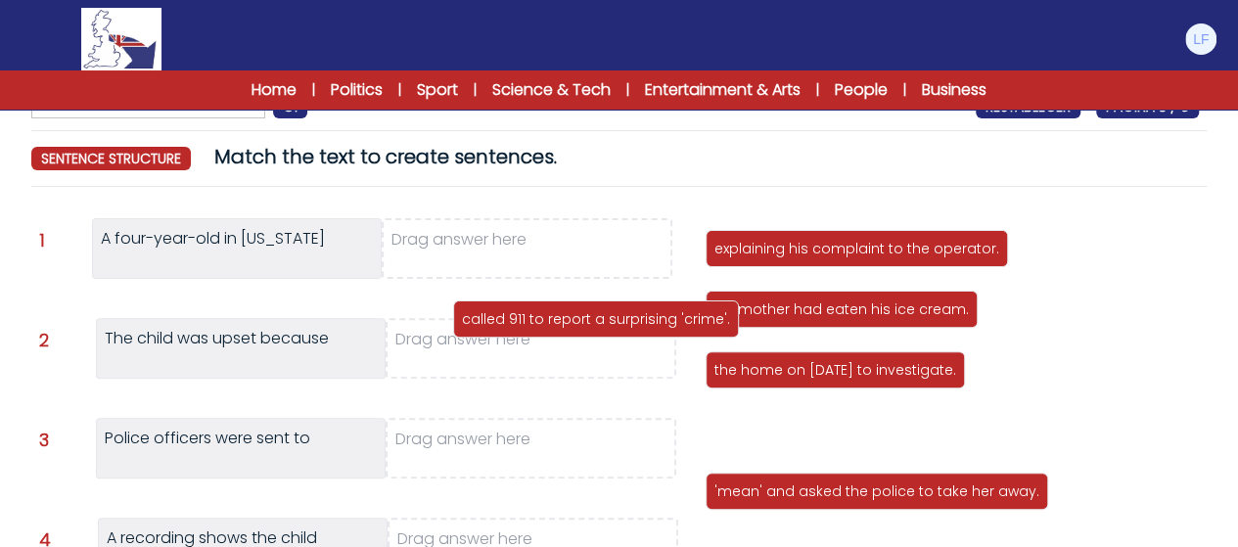
drag, startPoint x: 875, startPoint y: 430, endPoint x: 478, endPoint y: 202, distance: 458.1
click at [478, 309] on p "called 911 to report a surprising 'crime'." at bounding box center [596, 319] width 268 height 20
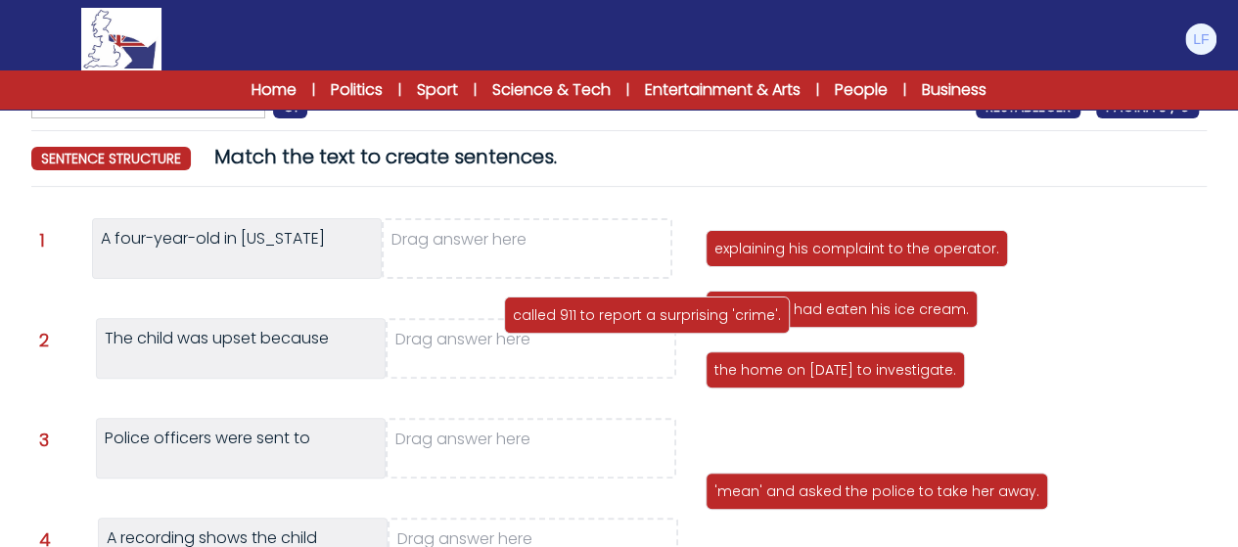
drag, startPoint x: 478, startPoint y: 202, endPoint x: 498, endPoint y: 234, distance: 38.3
click at [498, 234] on div "Question 1 A four-year-old in Wisconsin Drag answer here Question 2 3 4 5" at bounding box center [619, 467] width 1160 height 499
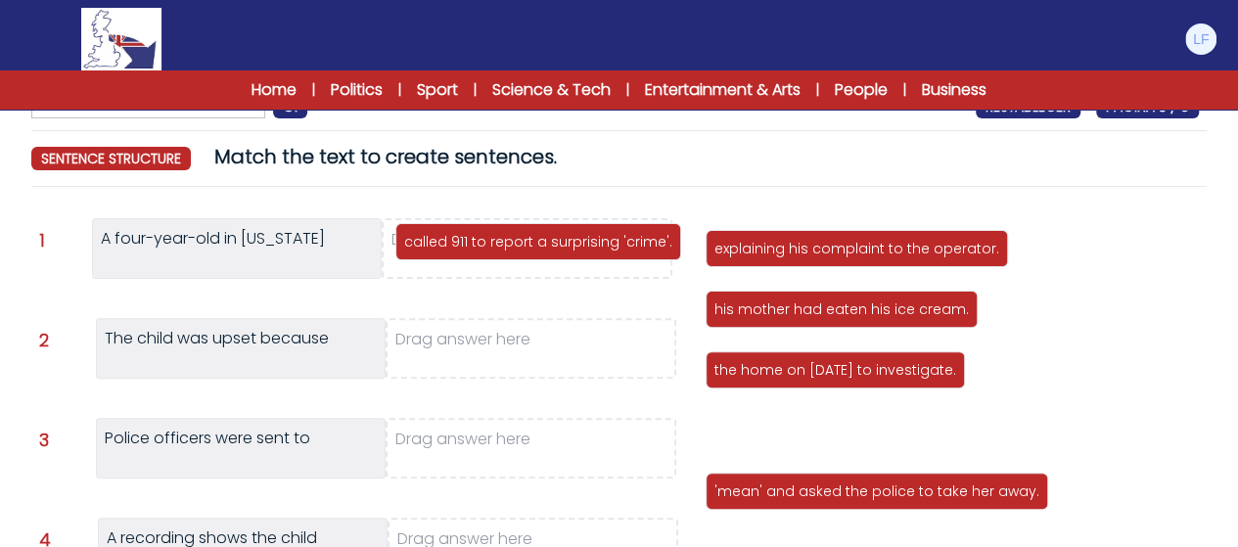
drag, startPoint x: 765, startPoint y: 430, endPoint x: 454, endPoint y: 241, distance: 364.0
click at [454, 241] on p "called 911 to report a surprising 'crime'." at bounding box center [538, 242] width 268 height 20
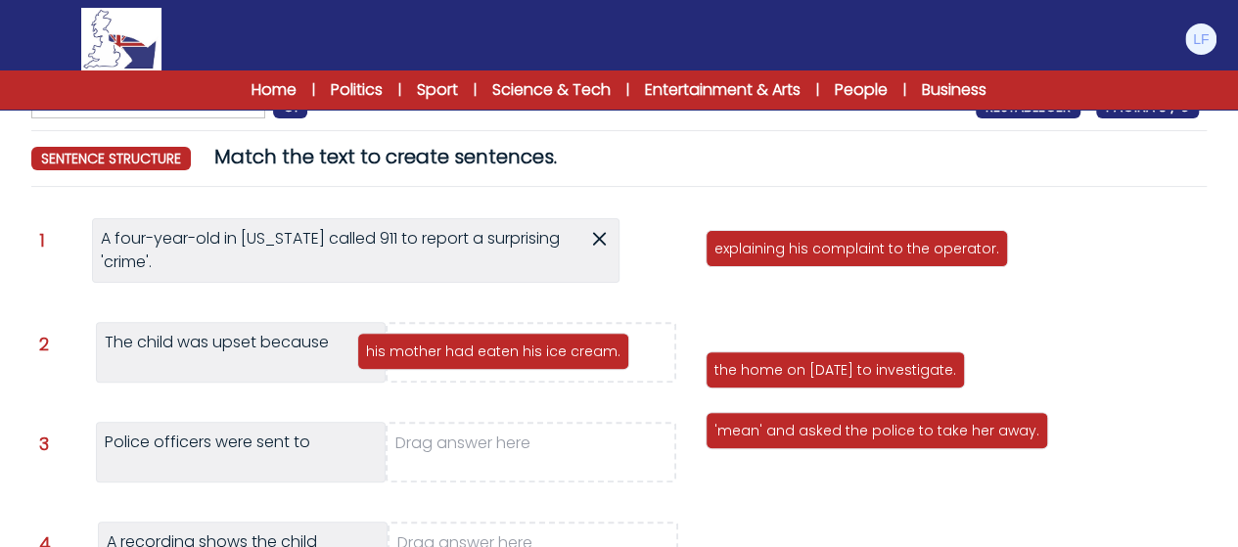
drag, startPoint x: 525, startPoint y: 323, endPoint x: 389, endPoint y: 347, distance: 137.2
click at [389, 347] on p "his mother had eaten his ice cream." at bounding box center [493, 352] width 254 height 20
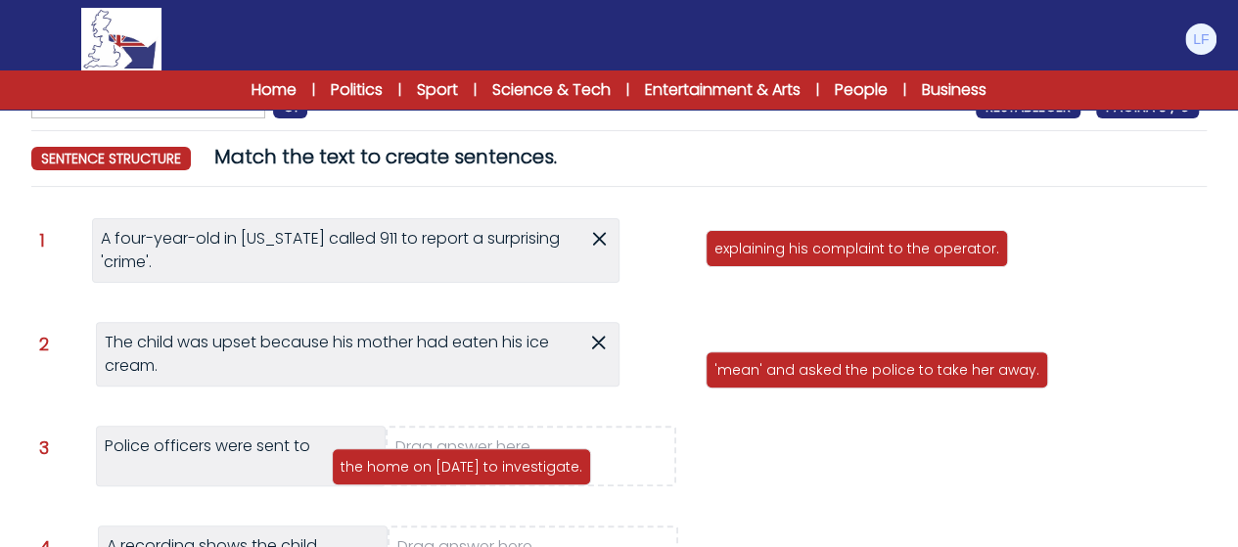
drag, startPoint x: 793, startPoint y: 300, endPoint x: 425, endPoint y: 463, distance: 402.2
click at [425, 463] on p "the home on 4 March to investigate." at bounding box center [462, 467] width 242 height 20
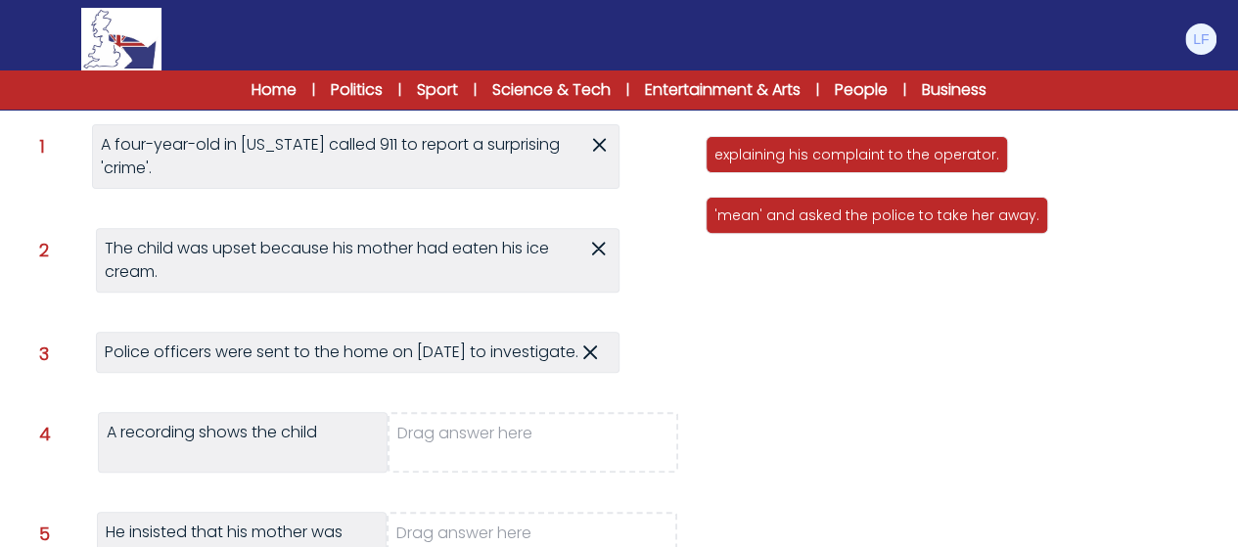
scroll to position [274, 0]
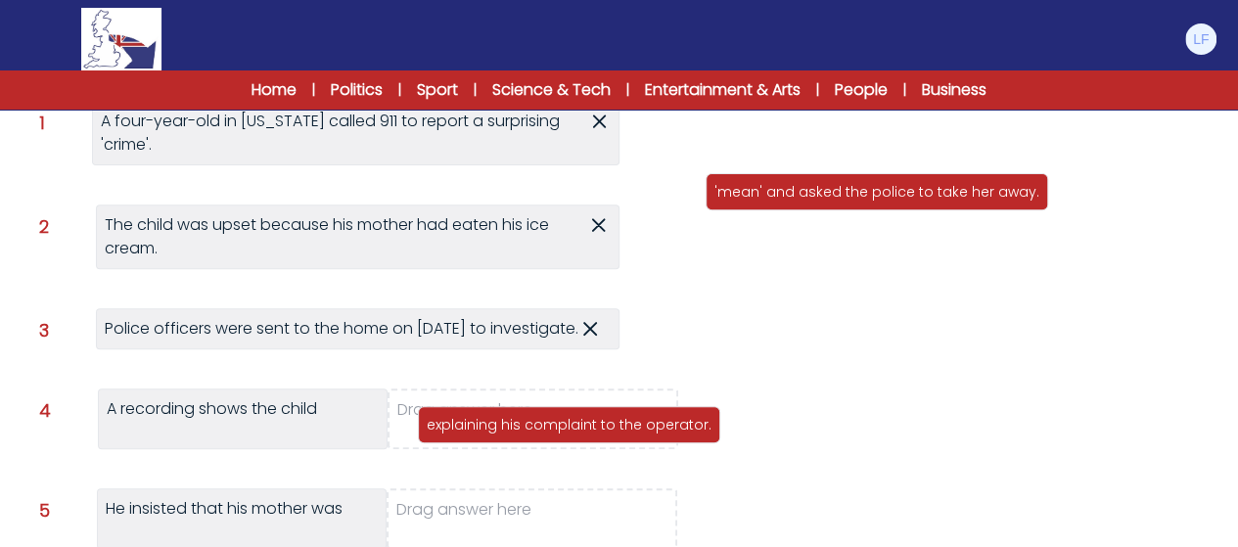
drag, startPoint x: 822, startPoint y: 128, endPoint x: 534, endPoint y: 422, distance: 411.1
click at [534, 422] on p "explaining his complaint to the operator." at bounding box center [569, 425] width 285 height 20
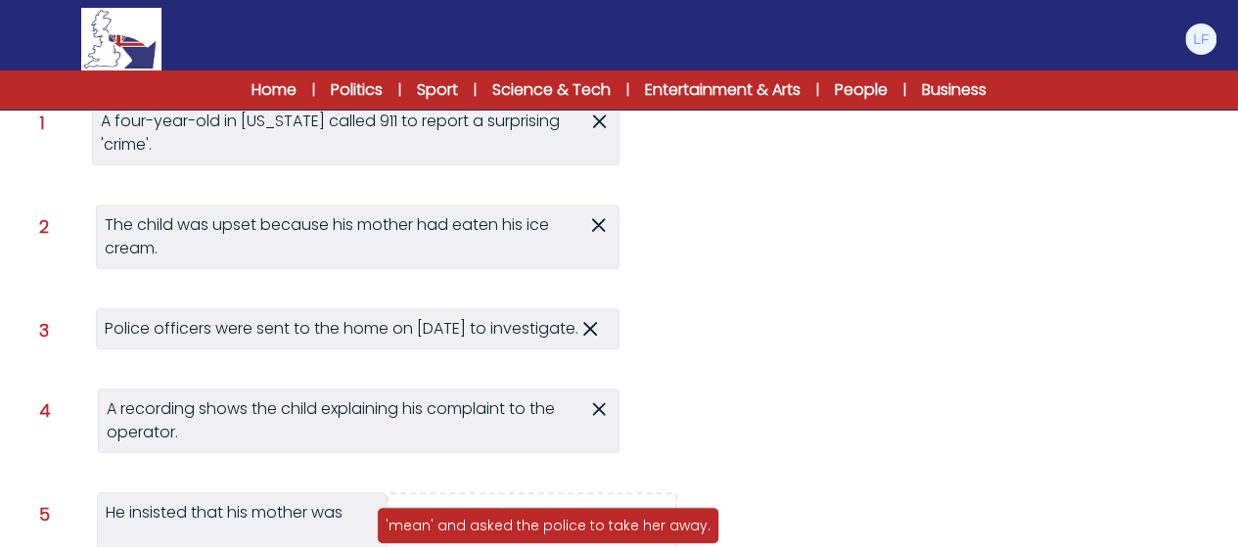
drag, startPoint x: 926, startPoint y: 138, endPoint x: 597, endPoint y: 533, distance: 514.2
click at [597, 533] on p "'mean' and asked the police to take her away." at bounding box center [548, 526] width 325 height 20
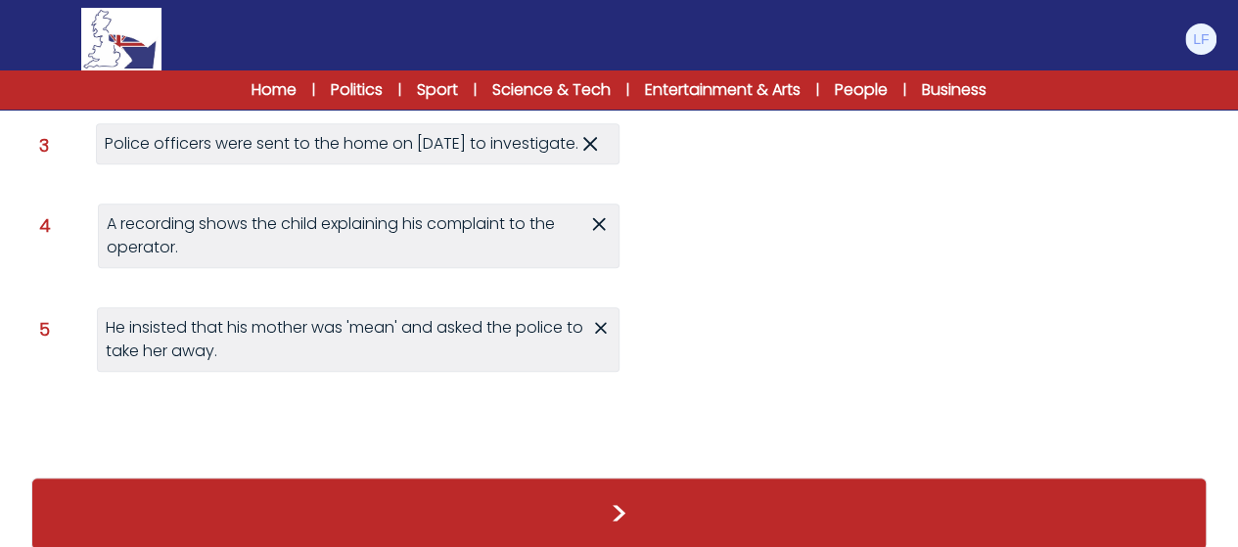
scroll to position [500, 0]
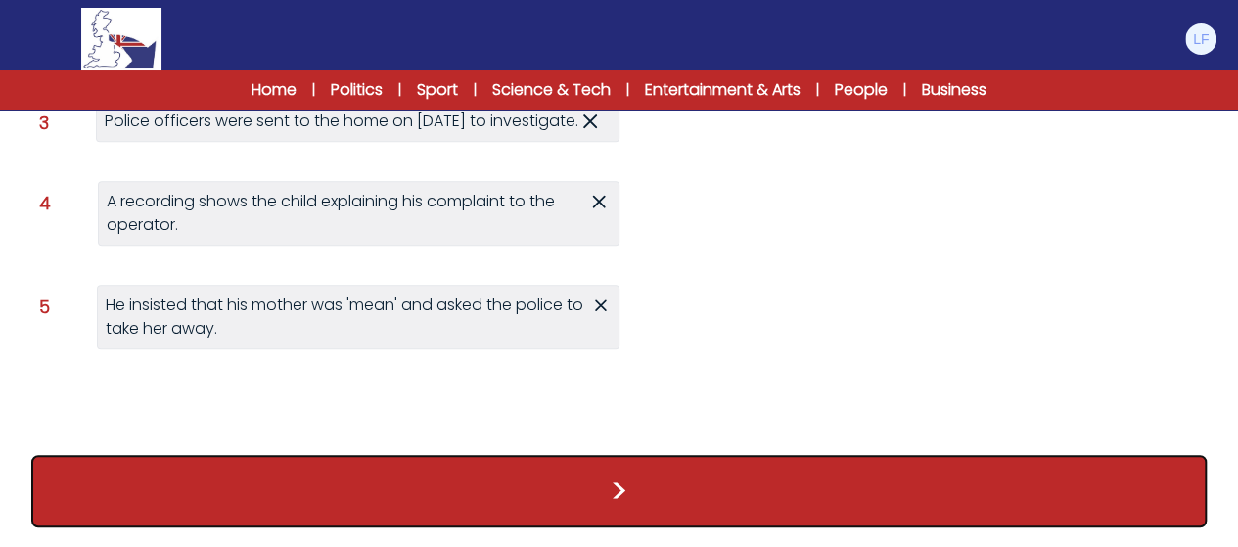
click at [705, 506] on button ">" at bounding box center [618, 491] width 1175 height 72
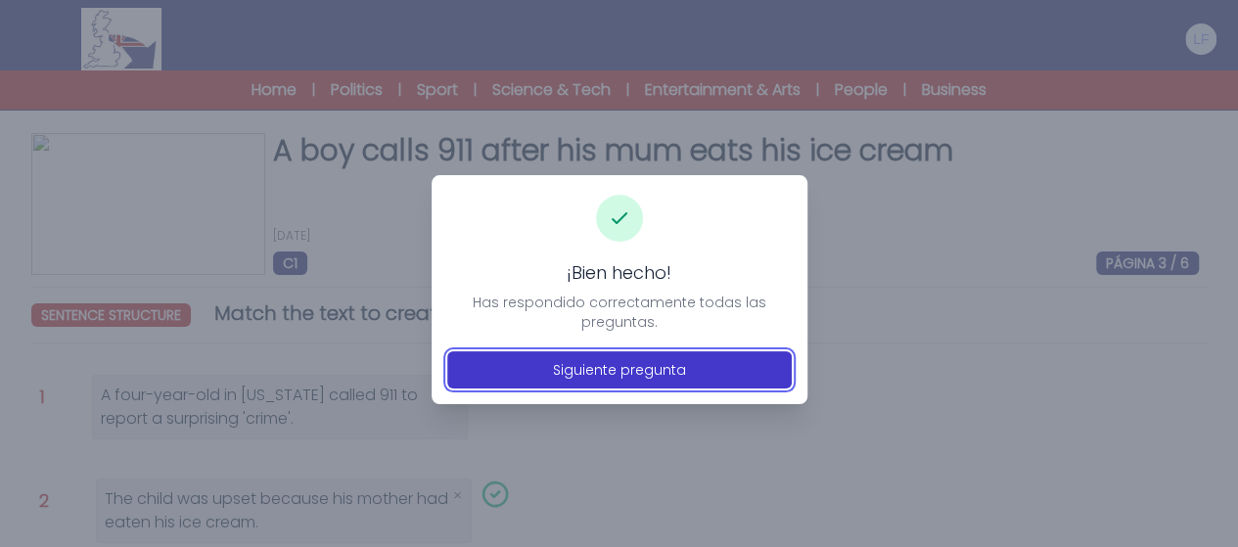
click at [721, 353] on button "Siguiente pregunta" at bounding box center [619, 369] width 344 height 37
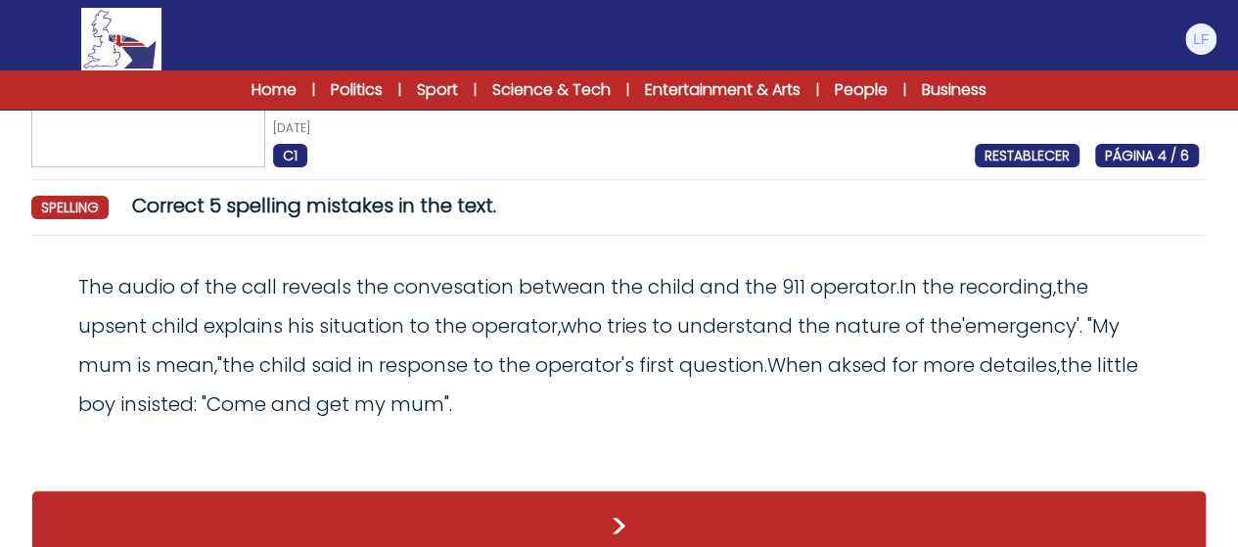
scroll to position [141, 0]
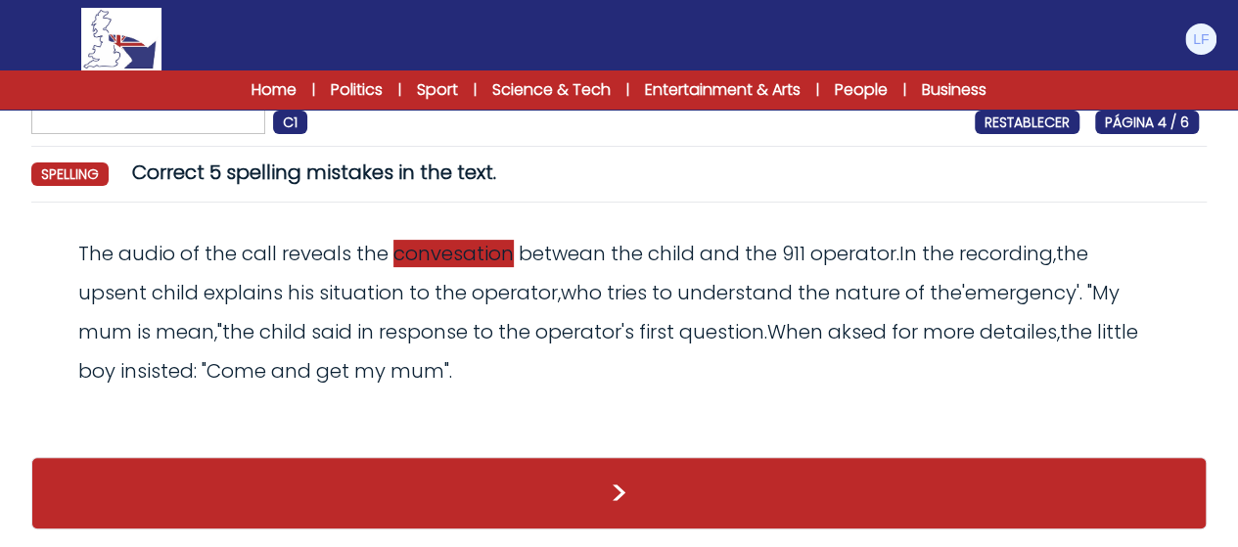
click at [438, 252] on span "convesation" at bounding box center [453, 253] width 120 height 27
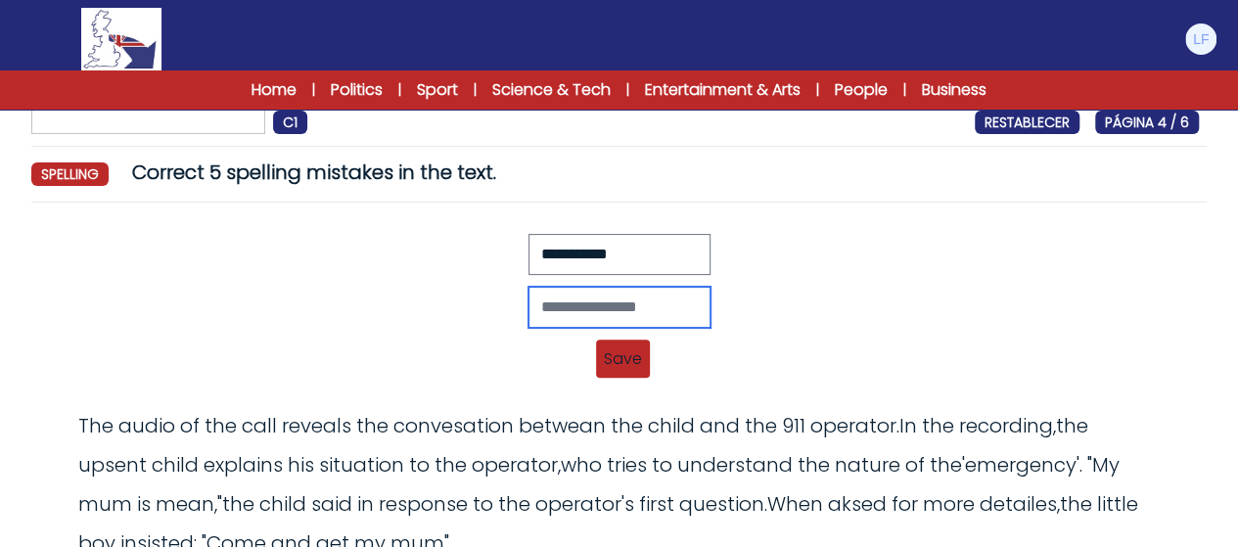
click at [531, 295] on input "text" at bounding box center [619, 307] width 182 height 41
type input "**********"
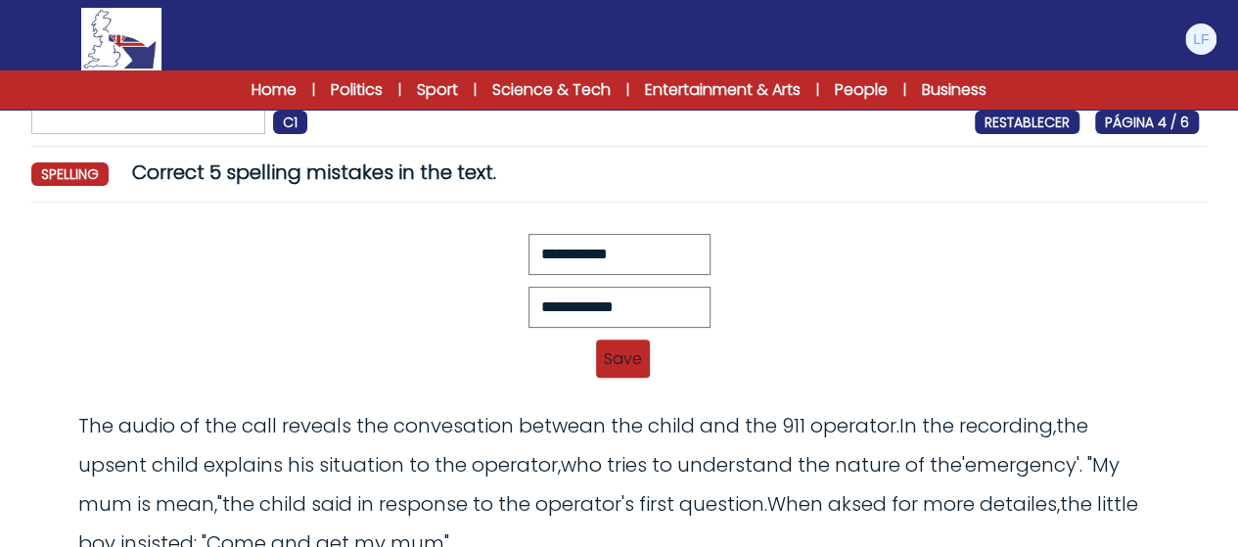
click at [619, 343] on span "Save" at bounding box center [623, 359] width 54 height 38
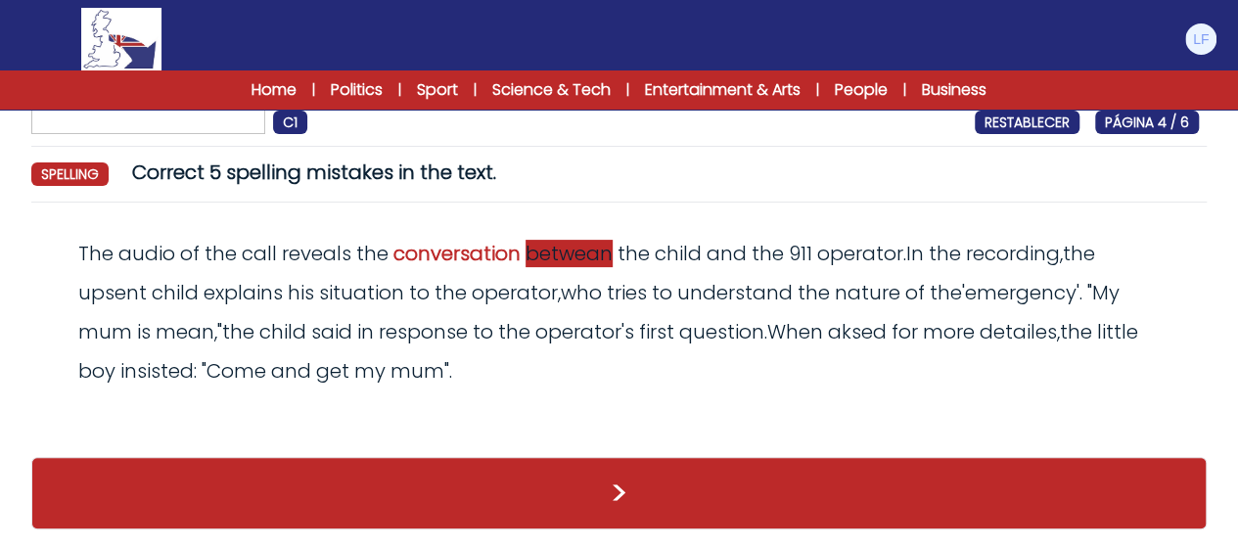
click at [556, 262] on span "betwean" at bounding box center [569, 253] width 87 height 27
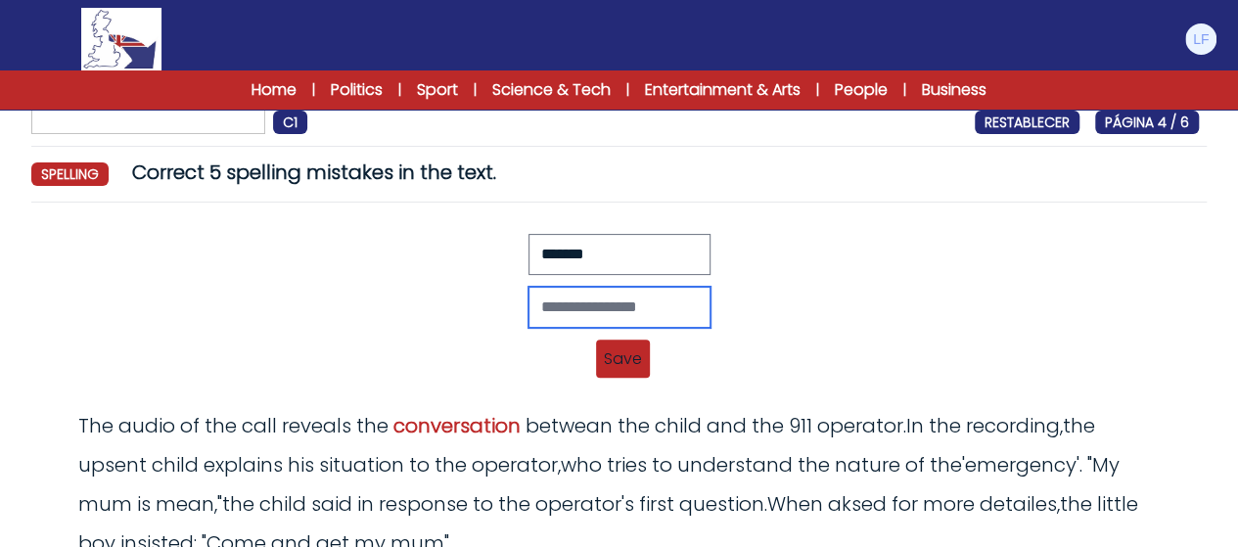
click at [560, 296] on input "text" at bounding box center [619, 307] width 182 height 41
type input "*******"
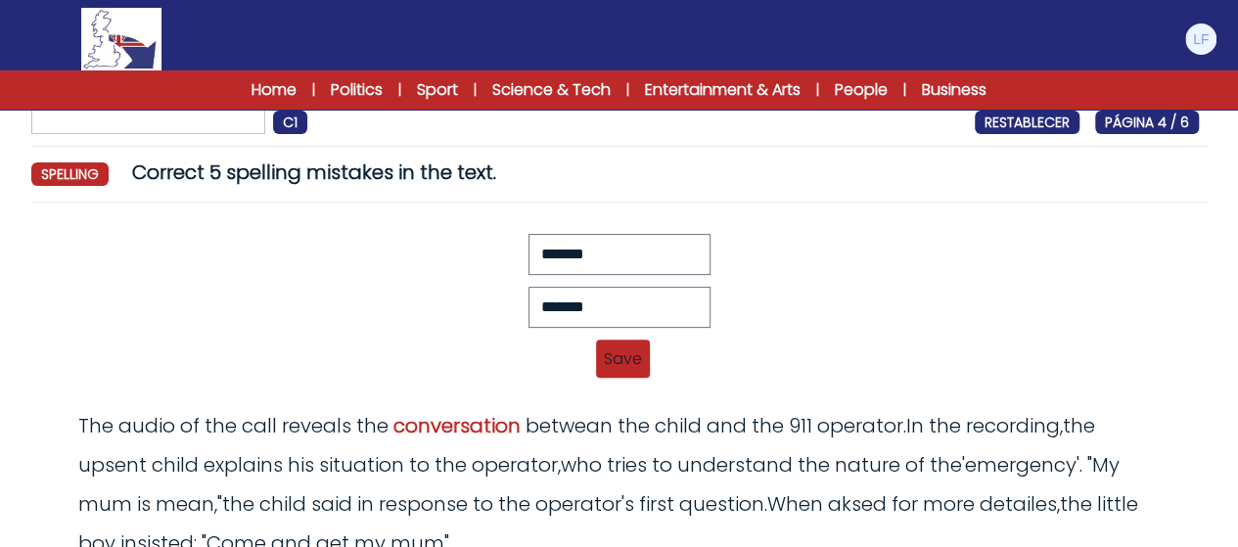
click at [624, 365] on span "Save" at bounding box center [623, 359] width 54 height 38
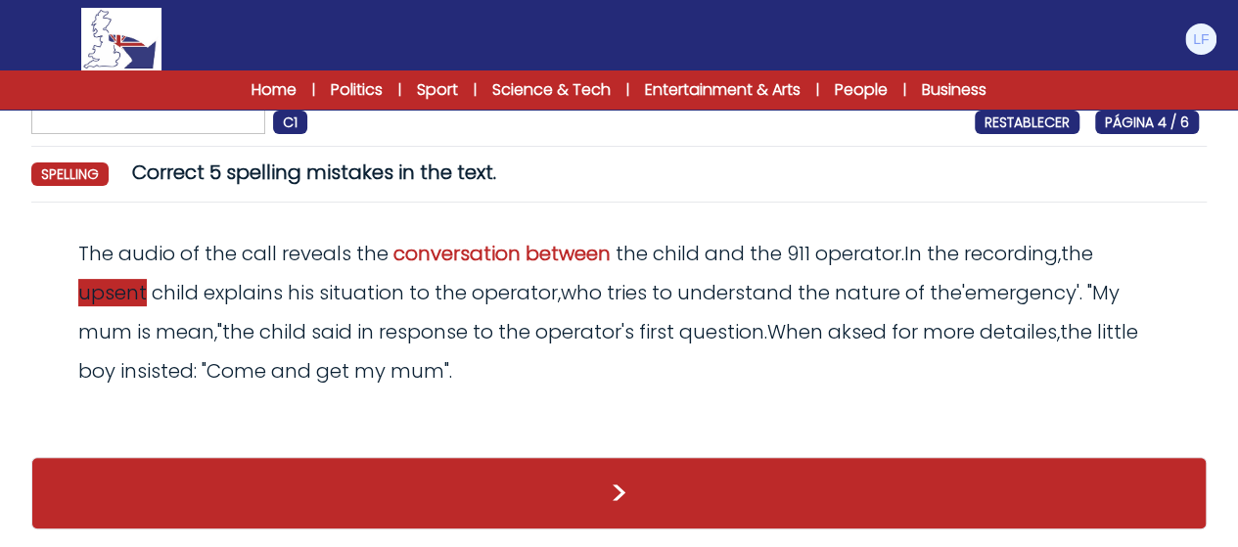
click at [124, 291] on span "upsent" at bounding box center [112, 292] width 69 height 27
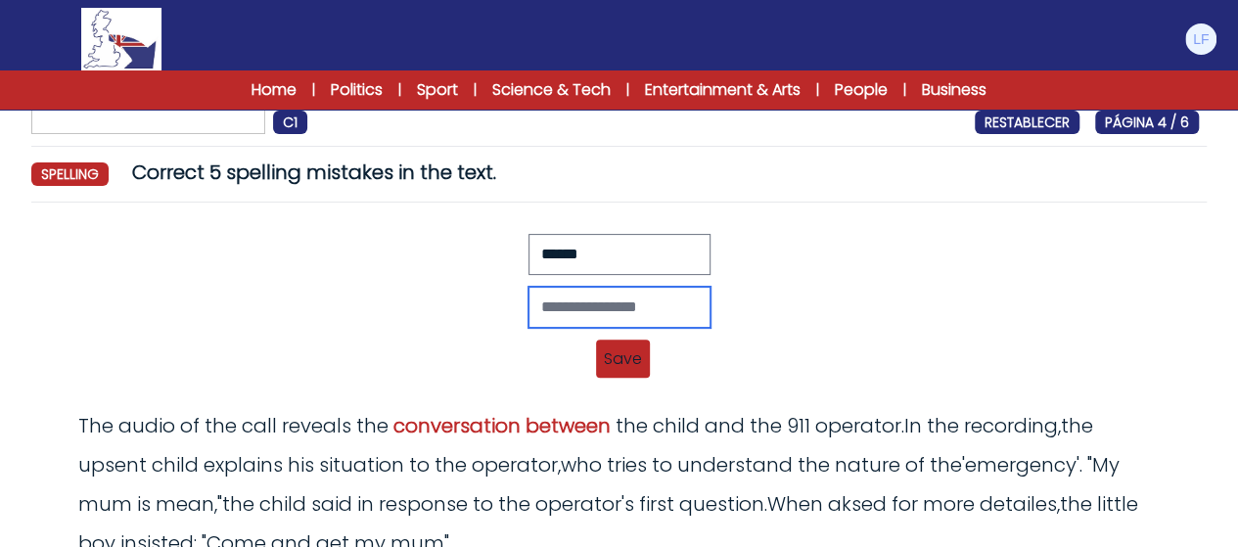
click at [541, 307] on input "text" at bounding box center [619, 307] width 182 height 41
type input "*****"
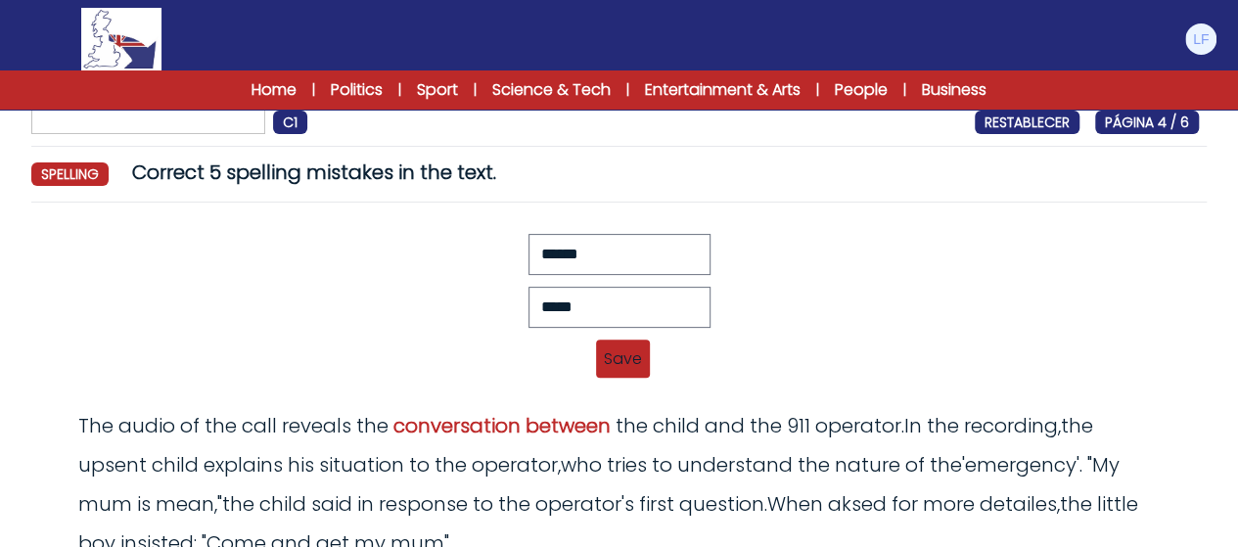
click at [614, 347] on span "Save" at bounding box center [623, 359] width 54 height 38
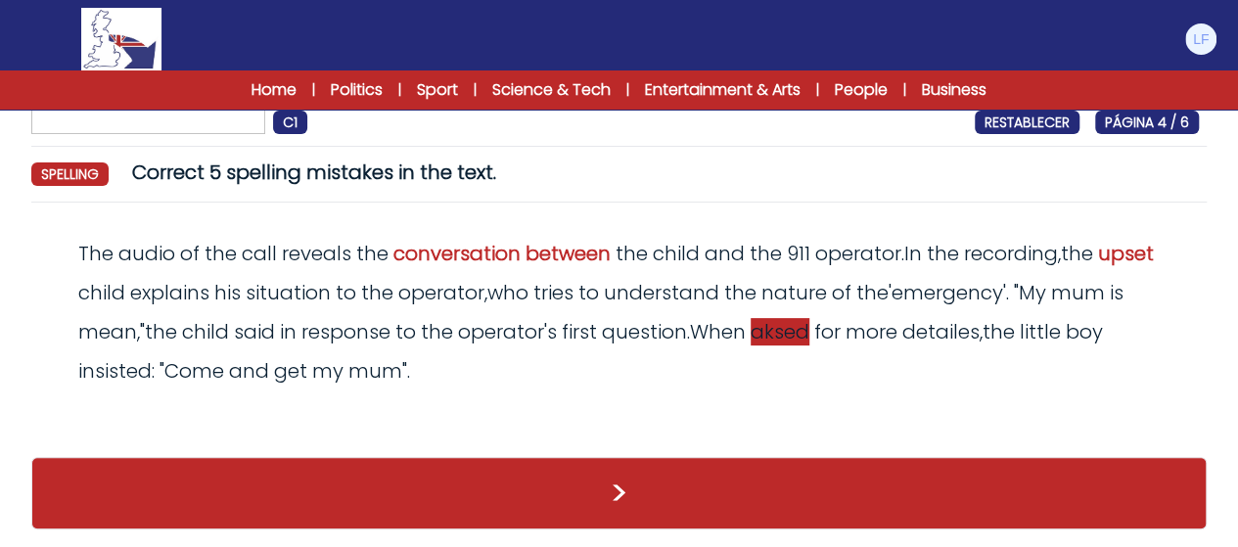
click at [809, 333] on span "aksed" at bounding box center [780, 331] width 59 height 27
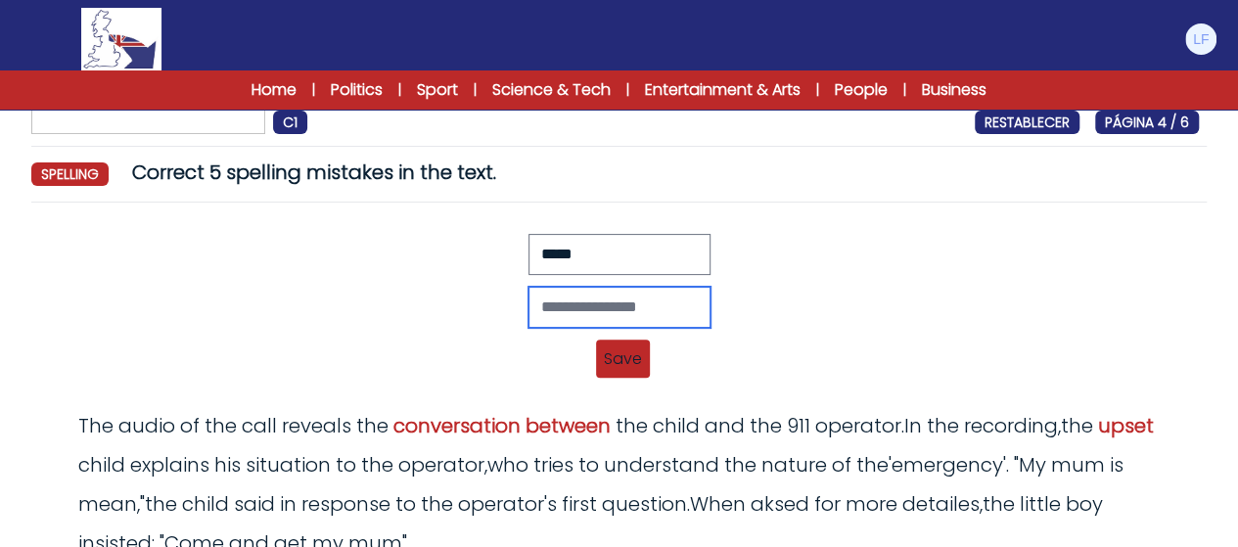
click at [621, 297] on input "text" at bounding box center [619, 307] width 182 height 41
type input "*****"
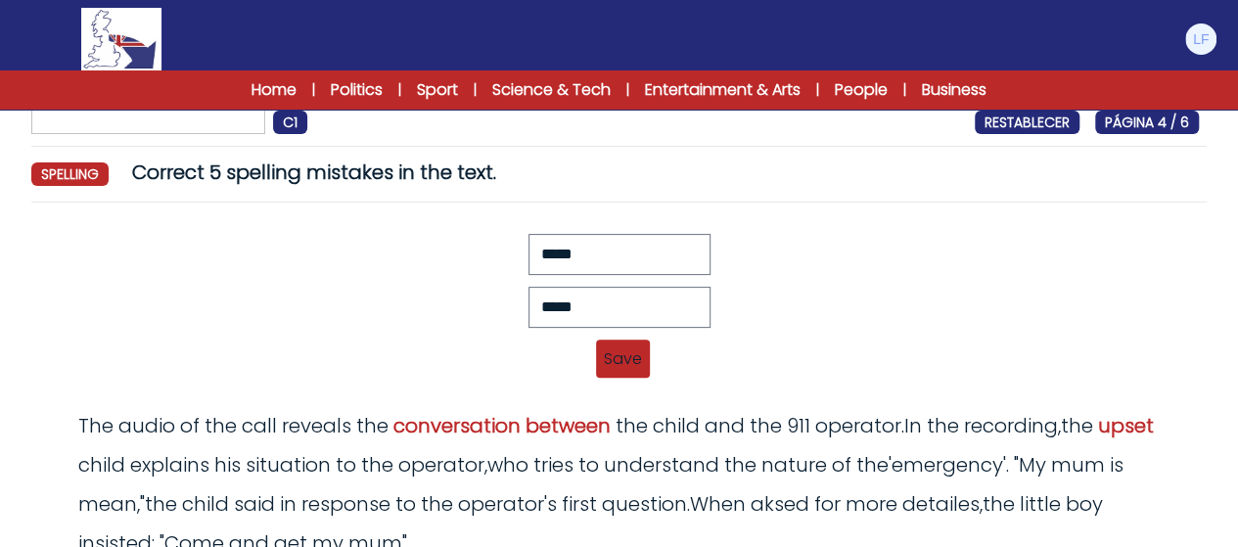
click at [609, 357] on span "Save" at bounding box center [623, 359] width 54 height 38
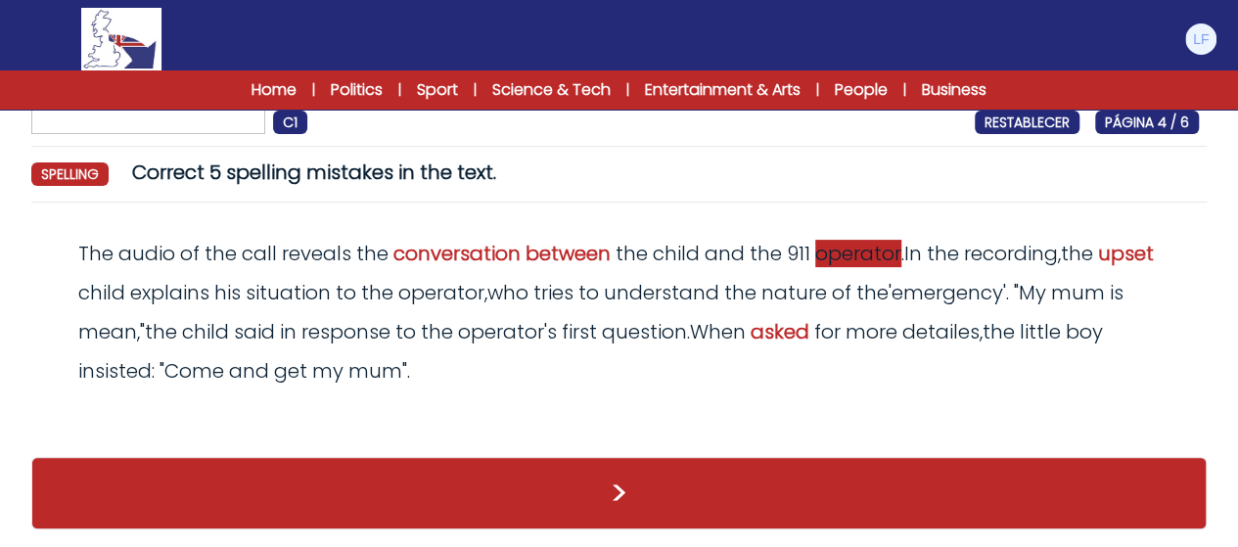
click at [831, 257] on span "operator" at bounding box center [858, 253] width 86 height 27
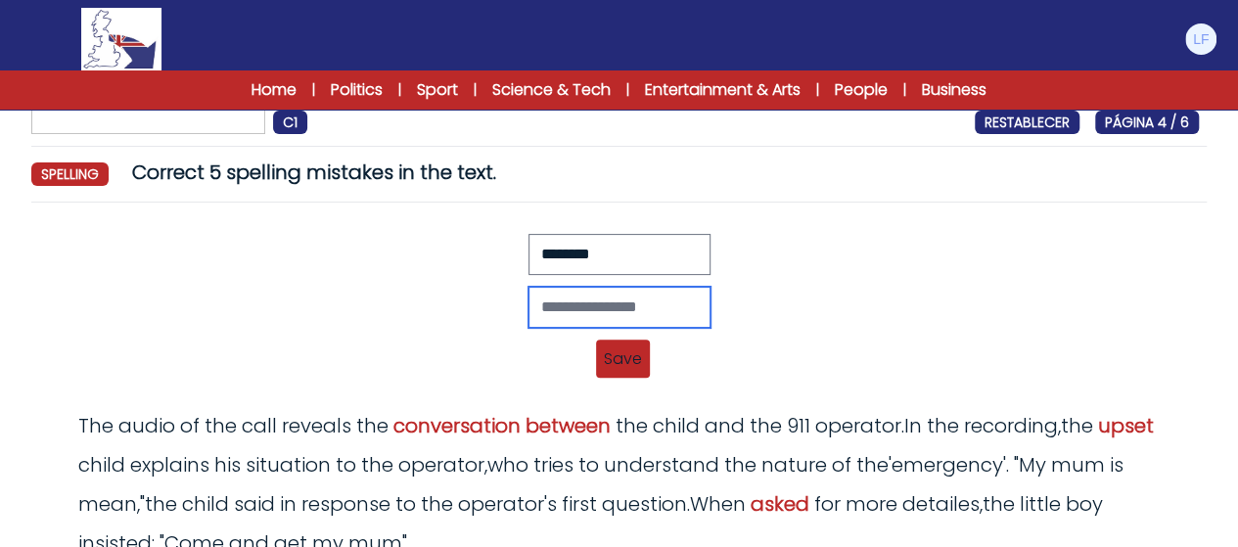
click at [561, 302] on input "text" at bounding box center [619, 307] width 182 height 41
type input "*********"
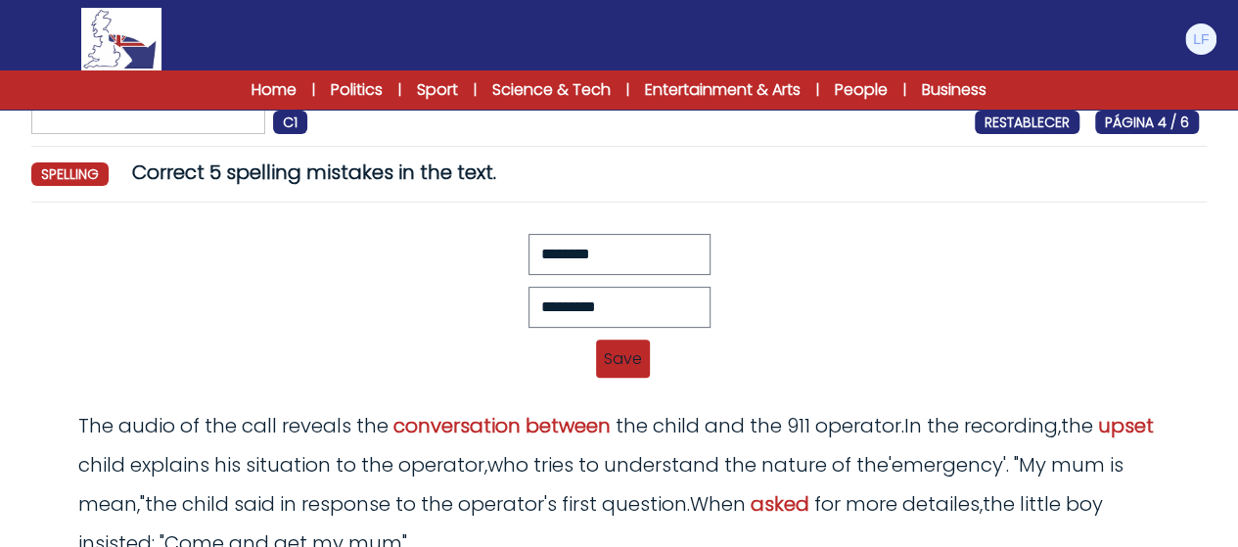
click at [632, 348] on span "Save" at bounding box center [623, 359] width 54 height 38
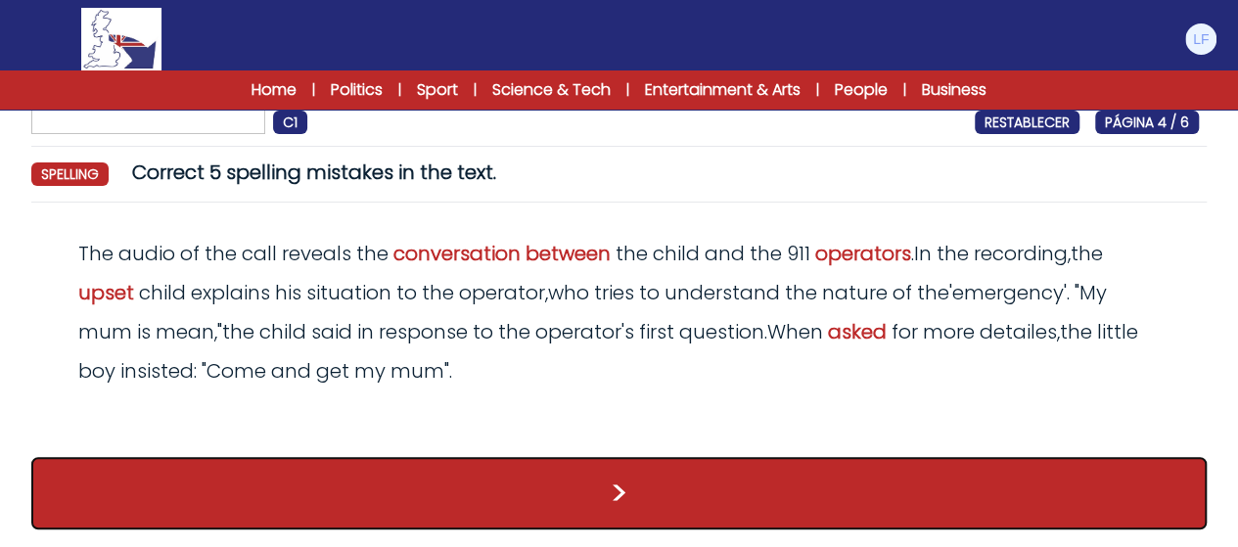
click at [877, 482] on button ">" at bounding box center [618, 493] width 1175 height 72
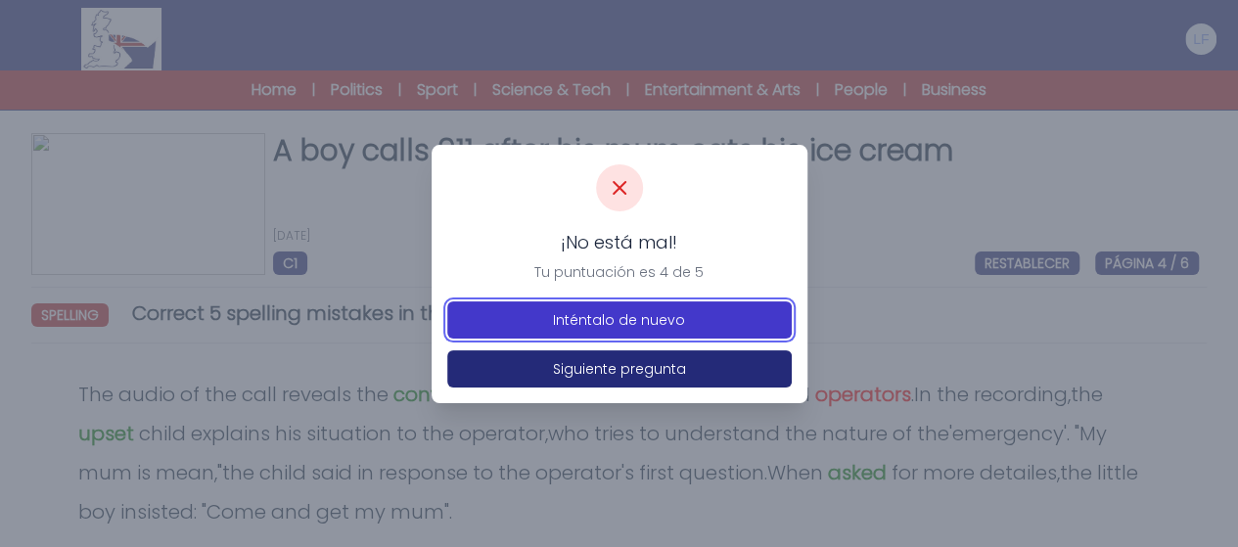
click at [694, 318] on button "Inténtalo de nuevo" at bounding box center [619, 319] width 344 height 37
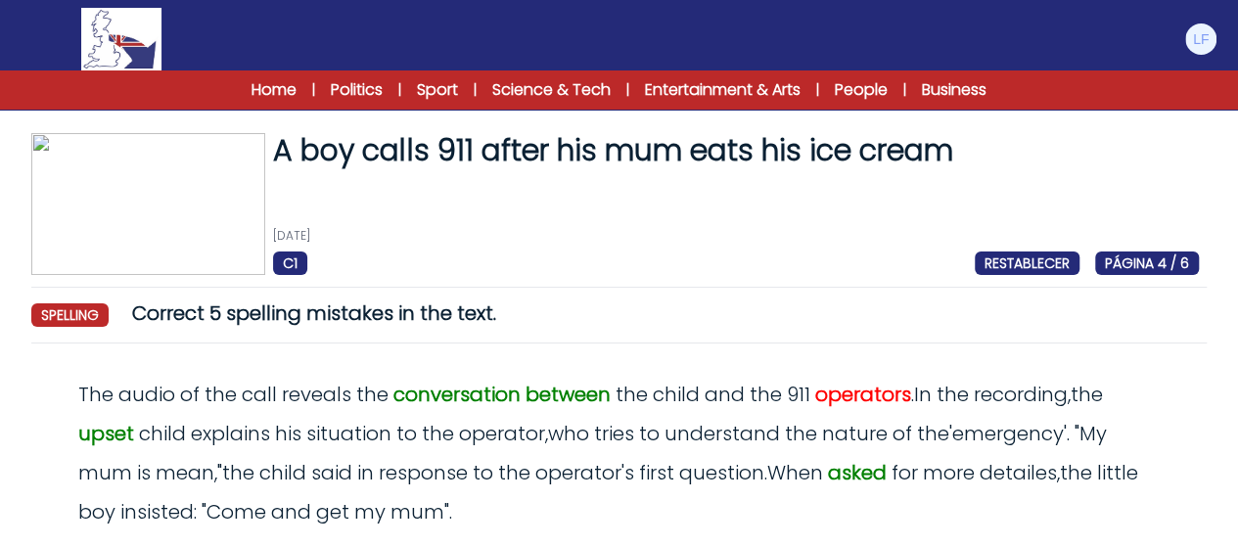
scroll to position [141, 0]
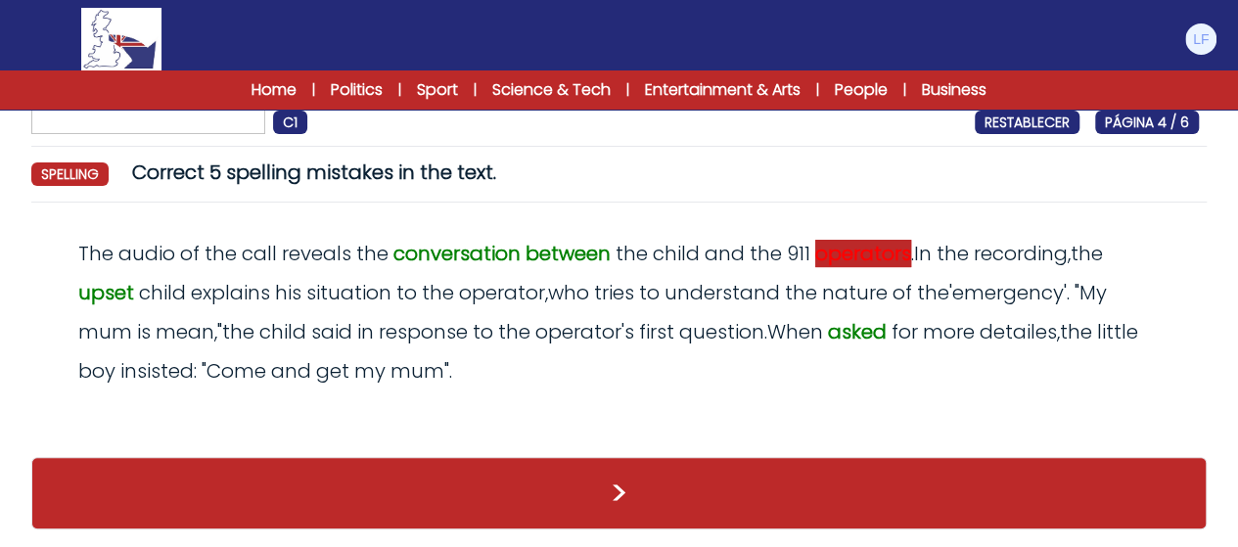
click at [891, 248] on span "operators" at bounding box center [863, 253] width 96 height 27
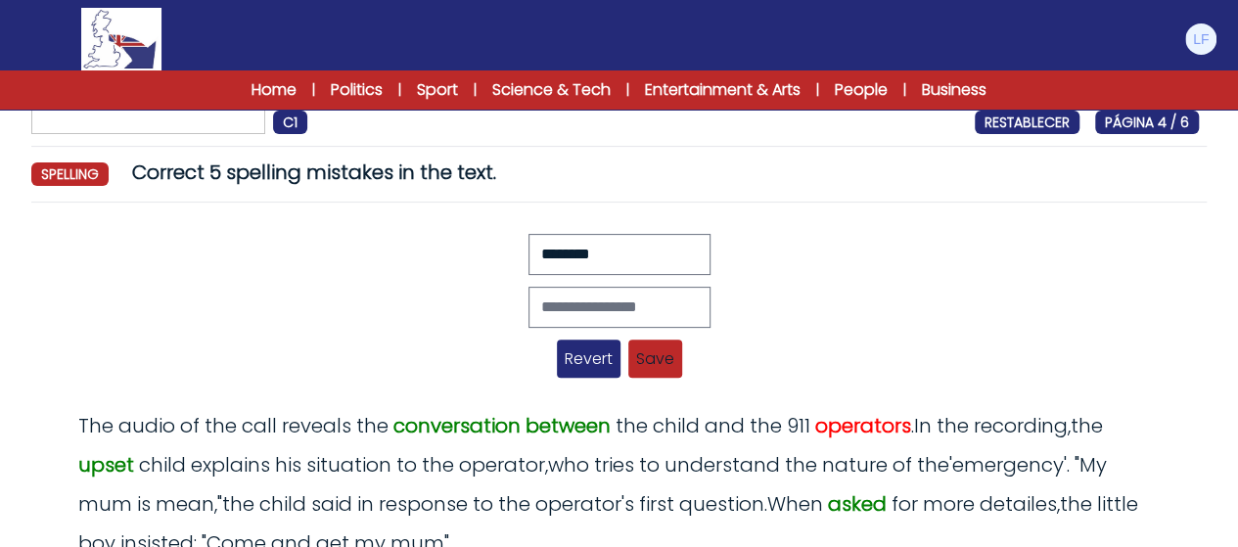
click at [578, 340] on span "Revert" at bounding box center [589, 359] width 64 height 38
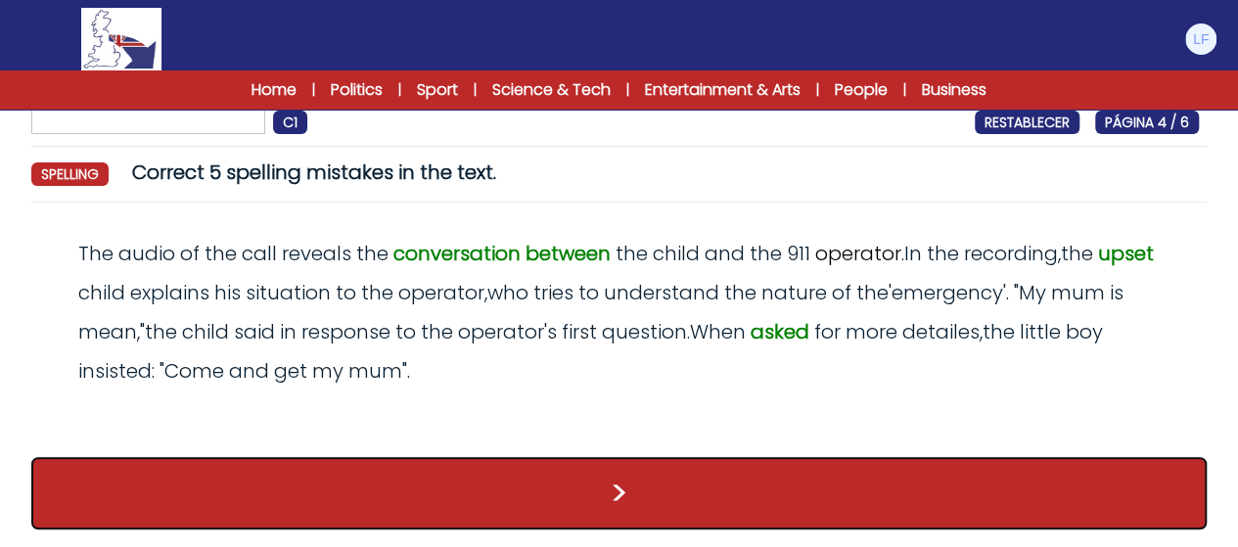
click at [370, 465] on button ">" at bounding box center [618, 493] width 1175 height 72
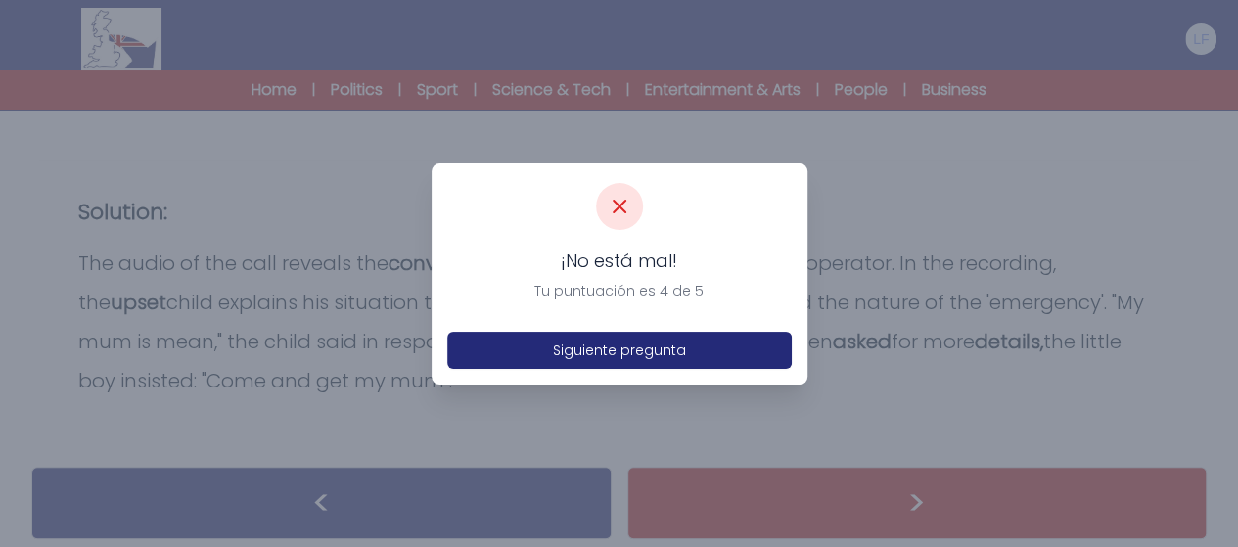
scroll to position [452, 0]
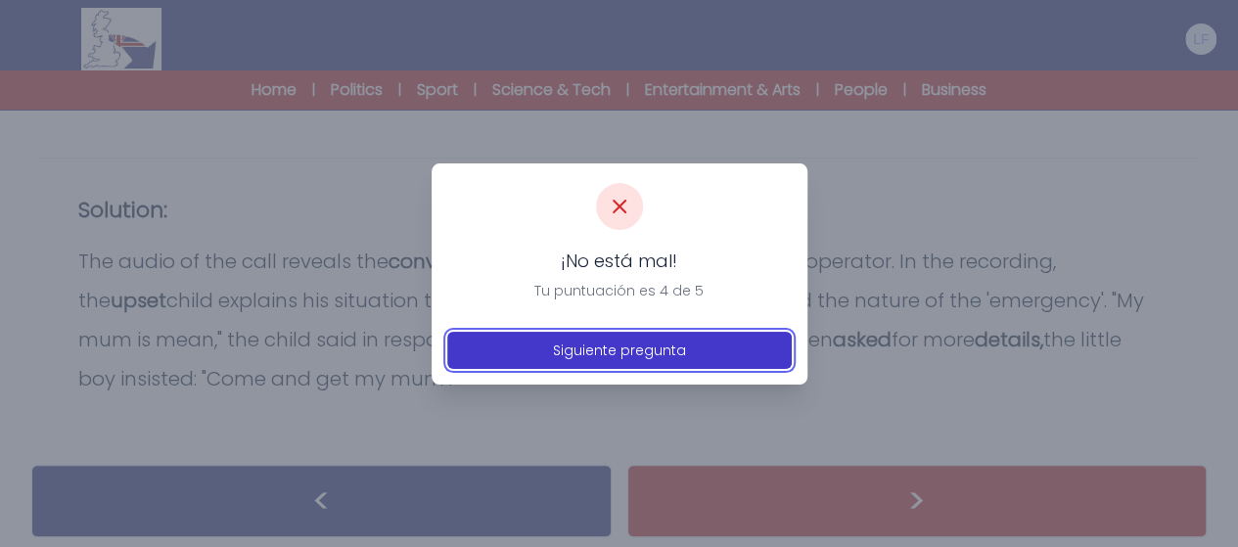
click at [610, 347] on button "Siguiente pregunta" at bounding box center [619, 350] width 344 height 37
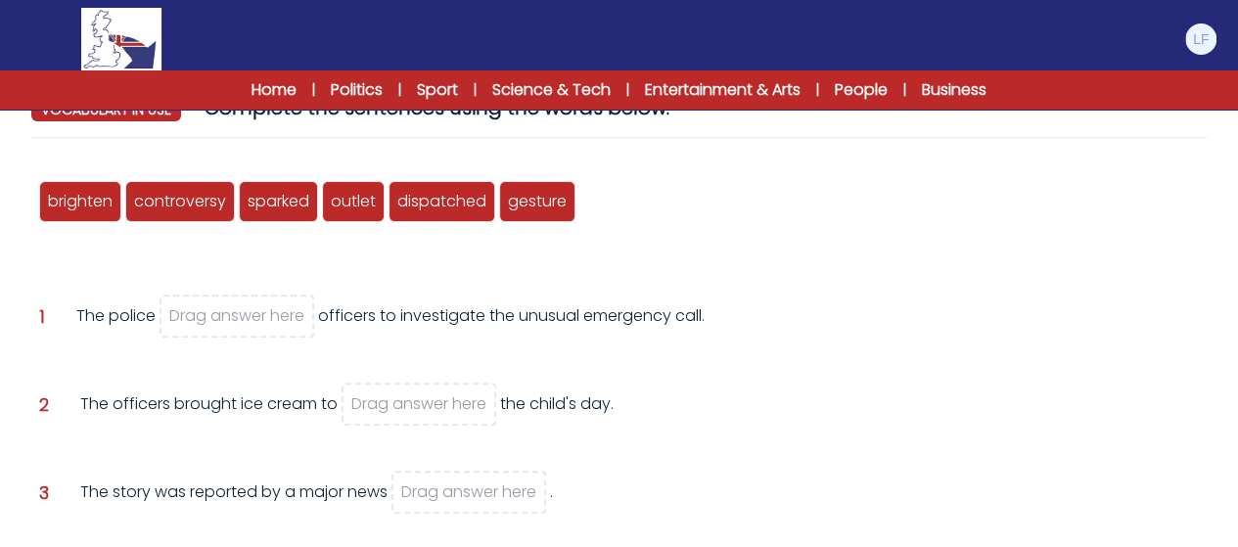
scroll to position [202, 0]
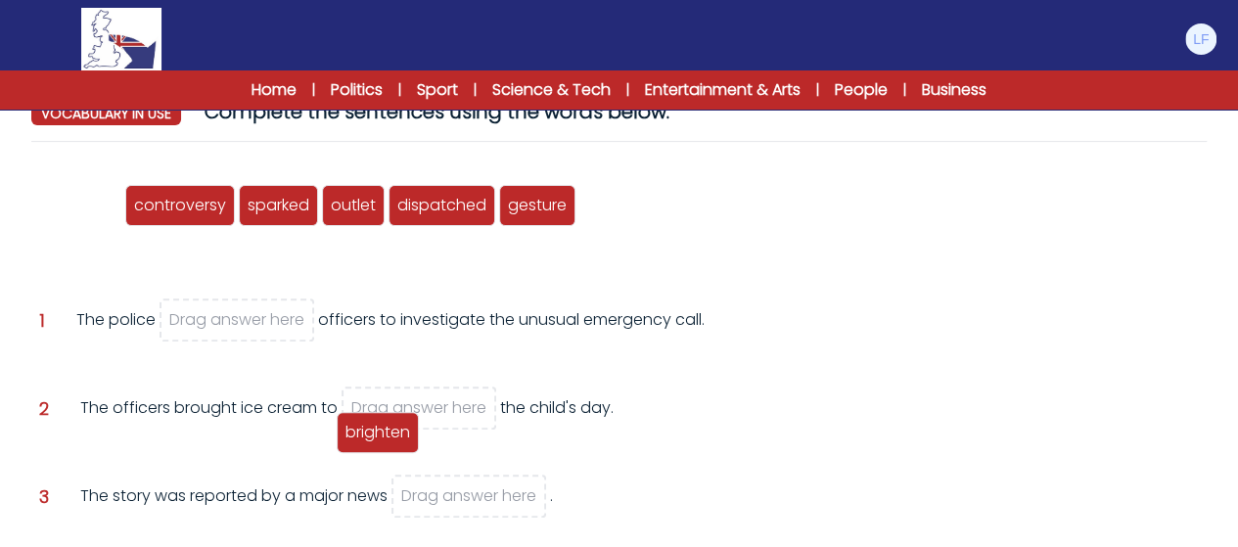
drag, startPoint x: 118, startPoint y: 206, endPoint x: 421, endPoint y: 424, distance: 372.3
click at [419, 424] on div "brighten" at bounding box center [378, 432] width 82 height 41
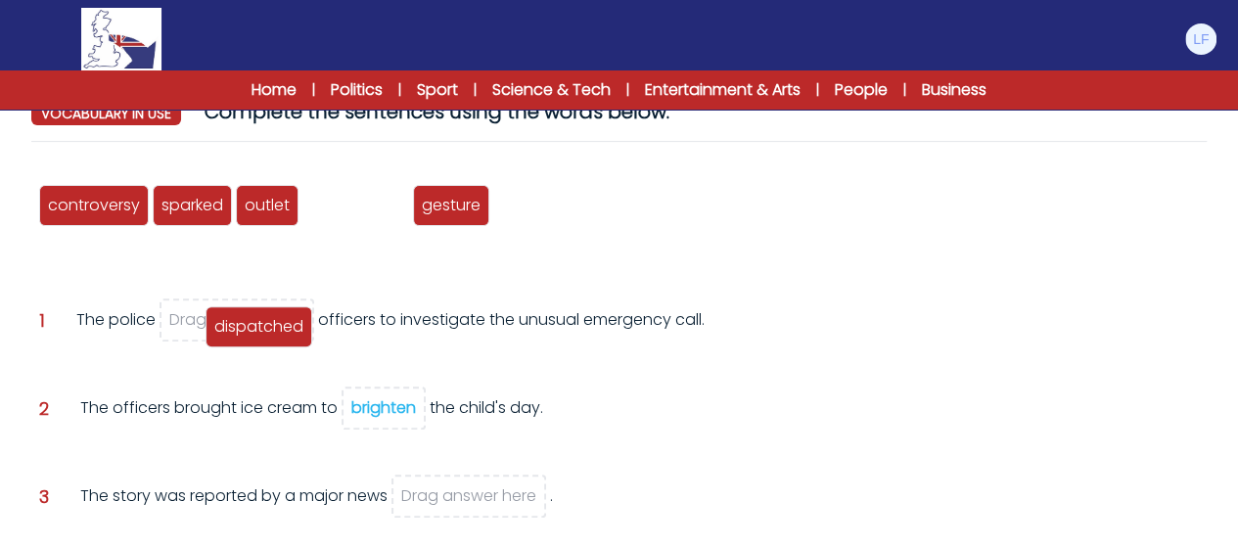
drag, startPoint x: 349, startPoint y: 210, endPoint x: 257, endPoint y: 329, distance: 149.9
click at [257, 329] on span "dispatched" at bounding box center [258, 326] width 89 height 23
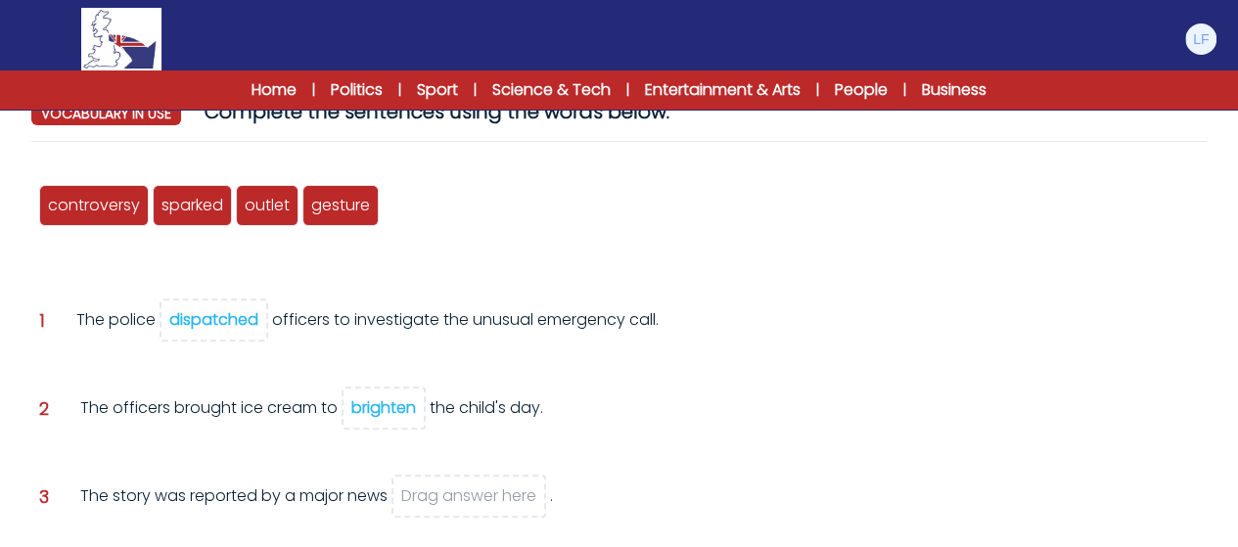
click at [226, 327] on div "dispatched" at bounding box center [213, 319] width 89 height 23
click at [226, 327] on span "Drag answer here" at bounding box center [236, 319] width 135 height 23
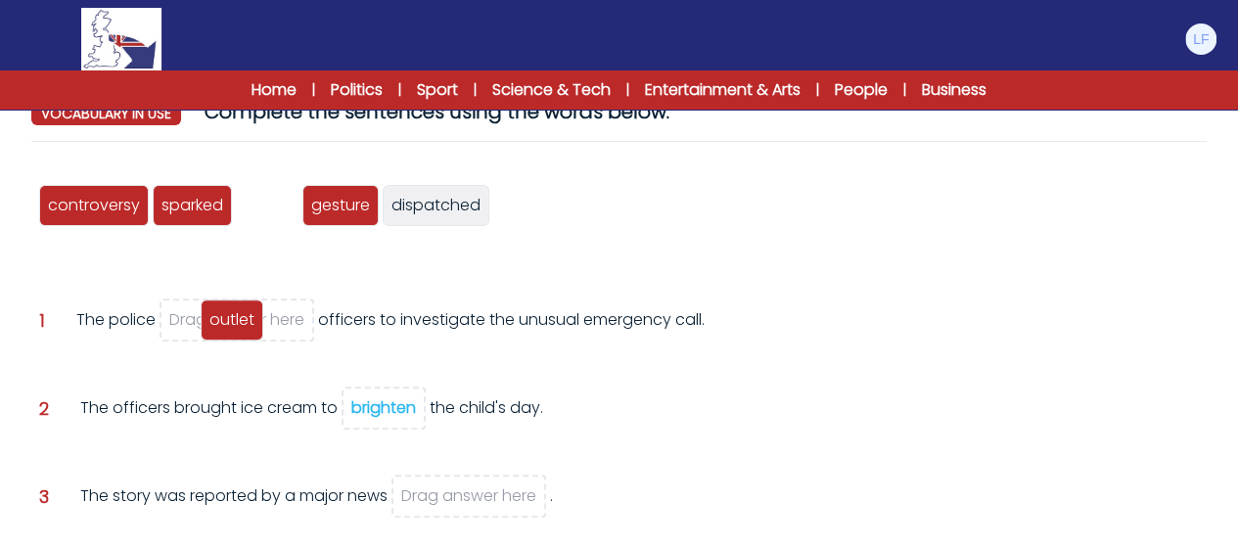
drag, startPoint x: 270, startPoint y: 212, endPoint x: 235, endPoint y: 327, distance: 119.8
click at [235, 327] on span "outlet" at bounding box center [231, 319] width 45 height 23
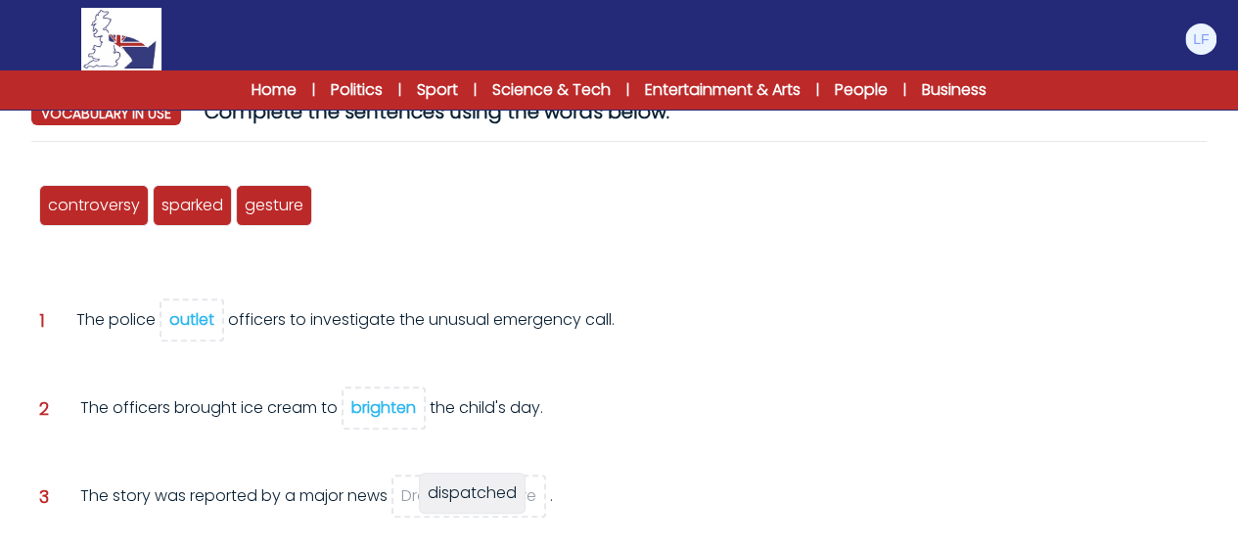
drag, startPoint x: 394, startPoint y: 256, endPoint x: 465, endPoint y: 510, distance: 263.1
click at [465, 510] on div "dispatched" at bounding box center [472, 493] width 107 height 41
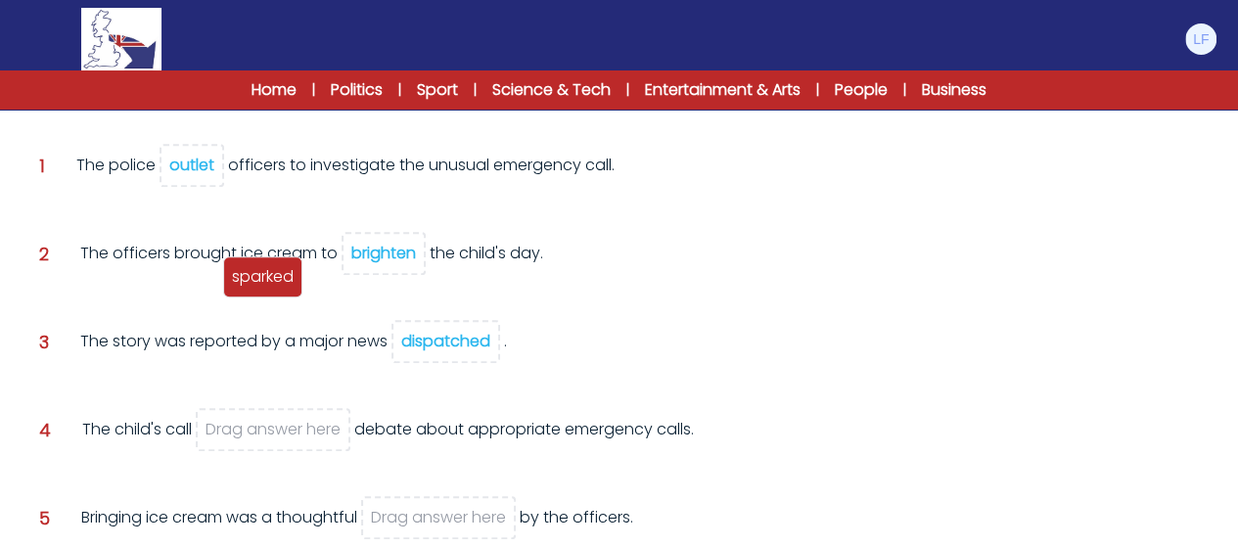
scroll to position [358, 0]
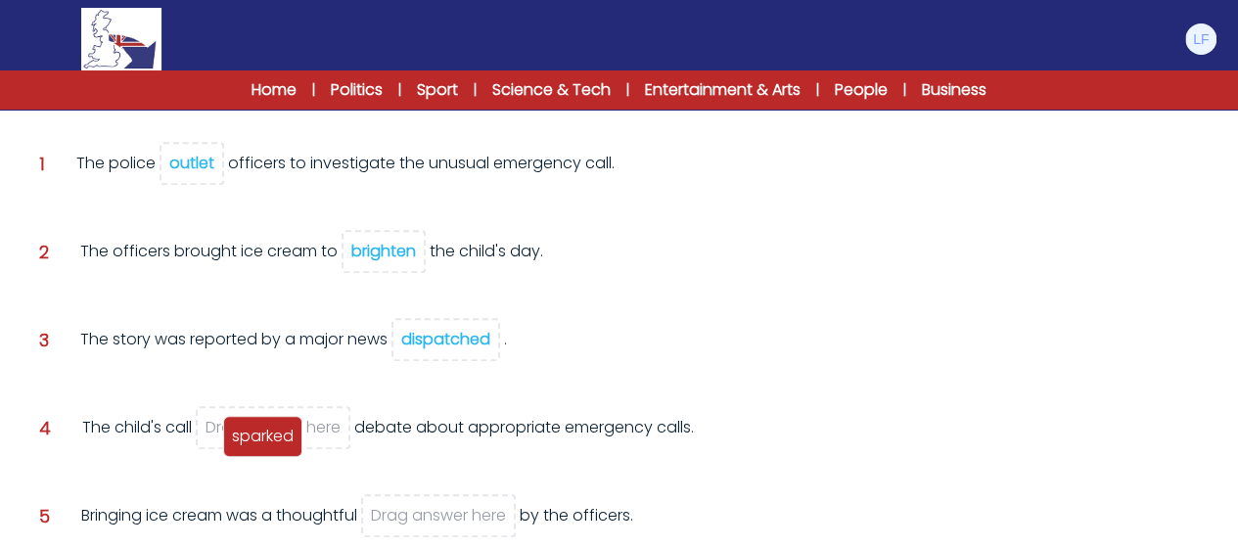
drag, startPoint x: 204, startPoint y: 191, endPoint x: 274, endPoint y: 422, distance: 241.5
click at [274, 422] on div "sparked" at bounding box center [262, 436] width 79 height 41
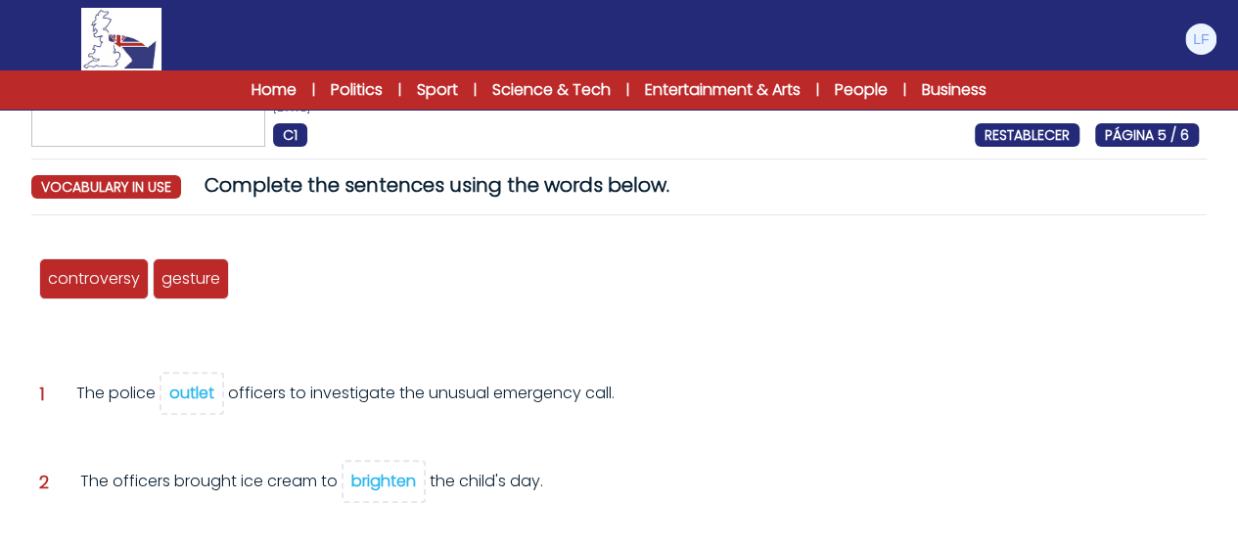
scroll to position [84, 0]
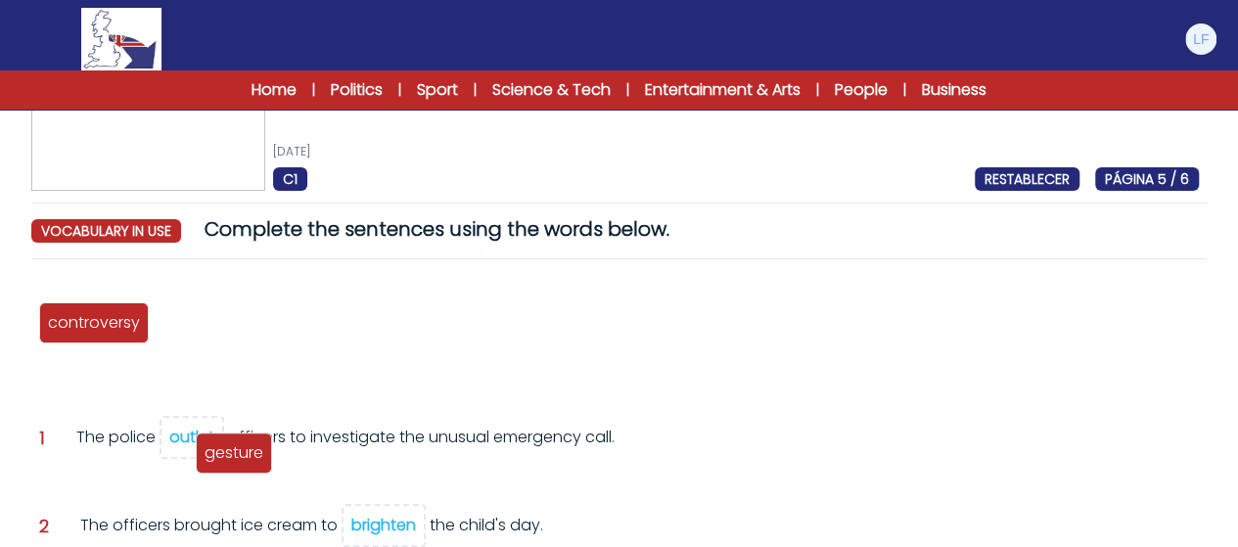
drag, startPoint x: 207, startPoint y: 337, endPoint x: 252, endPoint y: 474, distance: 144.2
click at [252, 474] on div "gesture" at bounding box center [234, 453] width 76 height 41
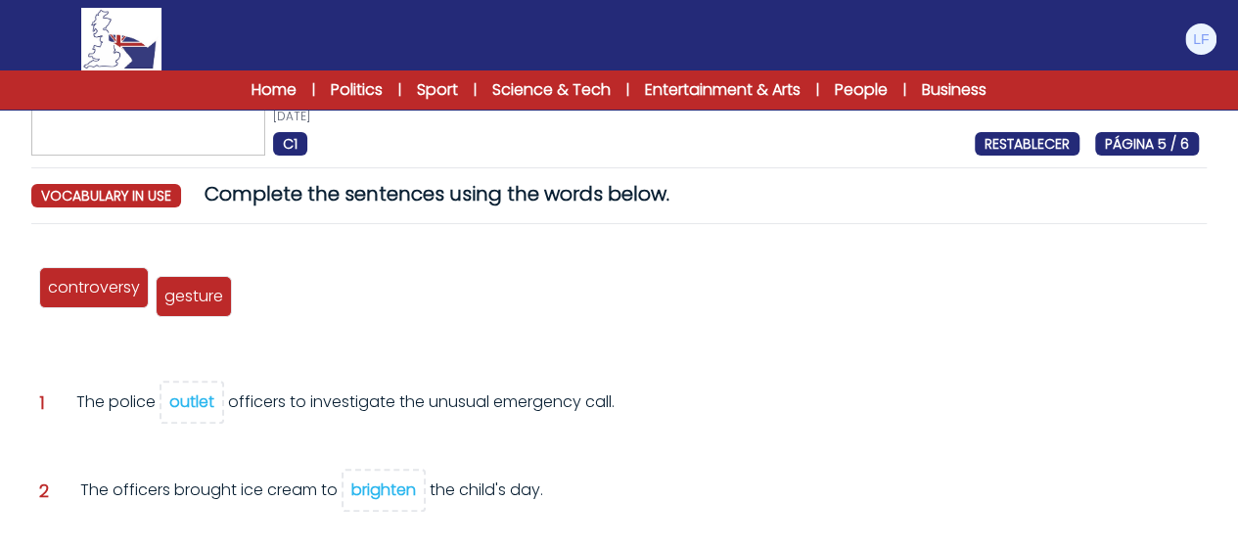
scroll to position [123, 0]
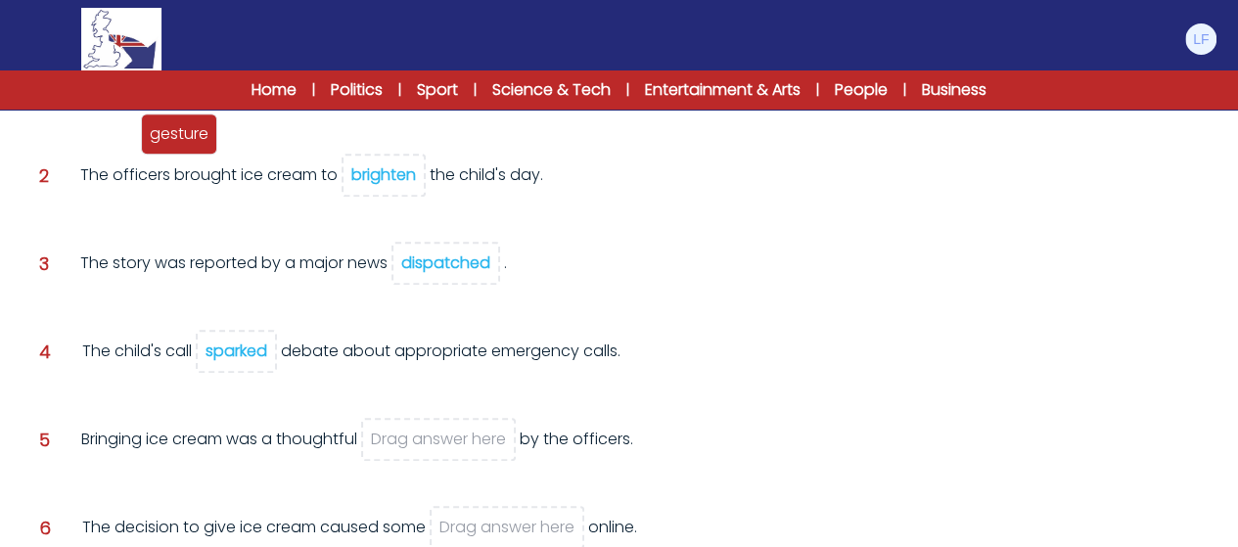
scroll to position [436, 0]
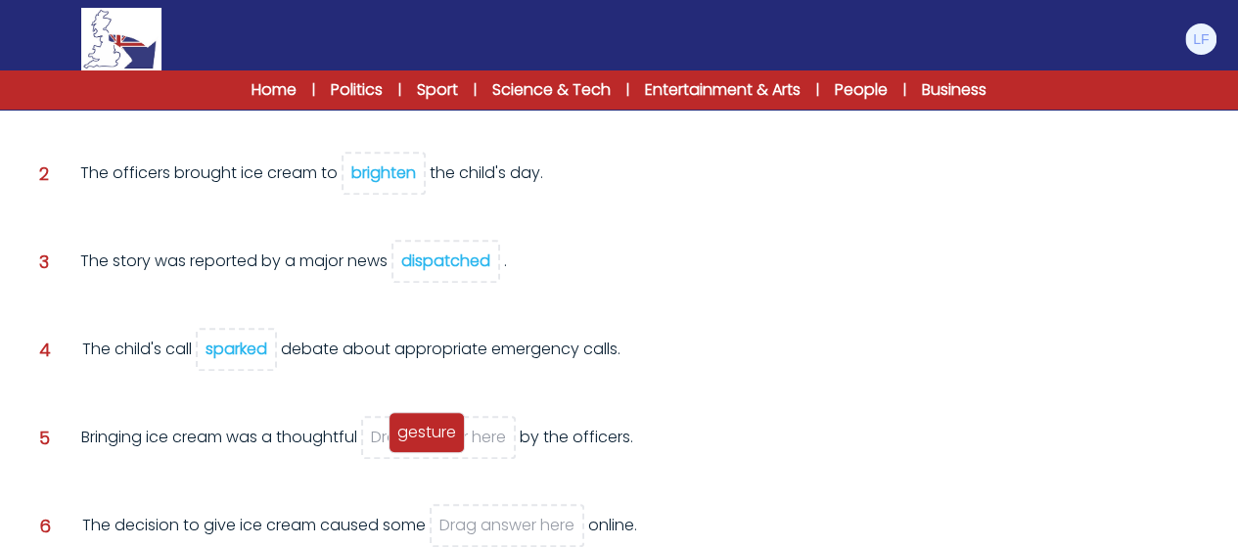
drag, startPoint x: 182, startPoint y: 327, endPoint x: 416, endPoint y: 435, distance: 257.5
click at [416, 435] on span "gesture" at bounding box center [426, 432] width 59 height 23
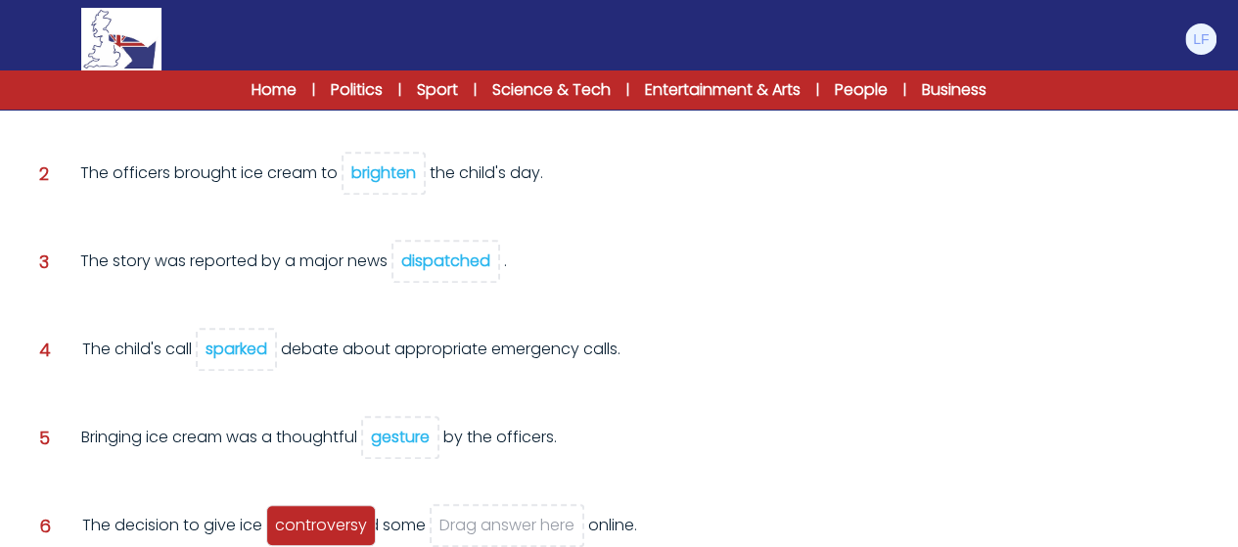
scroll to position [476, 0]
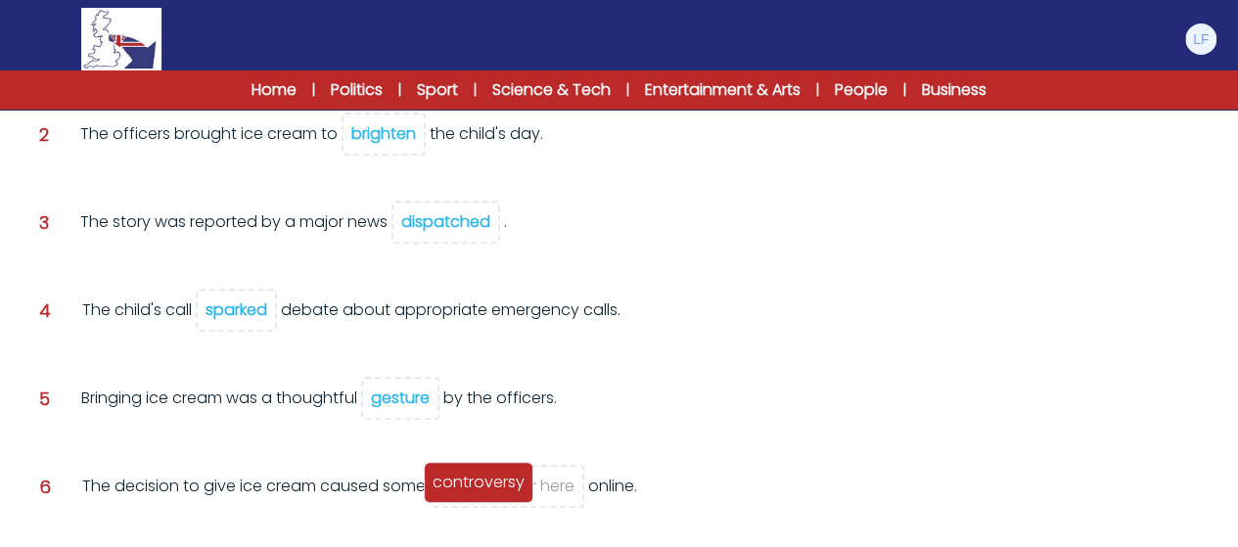
drag, startPoint x: 111, startPoint y: 314, endPoint x: 511, endPoint y: 480, distance: 433.1
click at [511, 480] on span "controversy" at bounding box center [479, 482] width 92 height 23
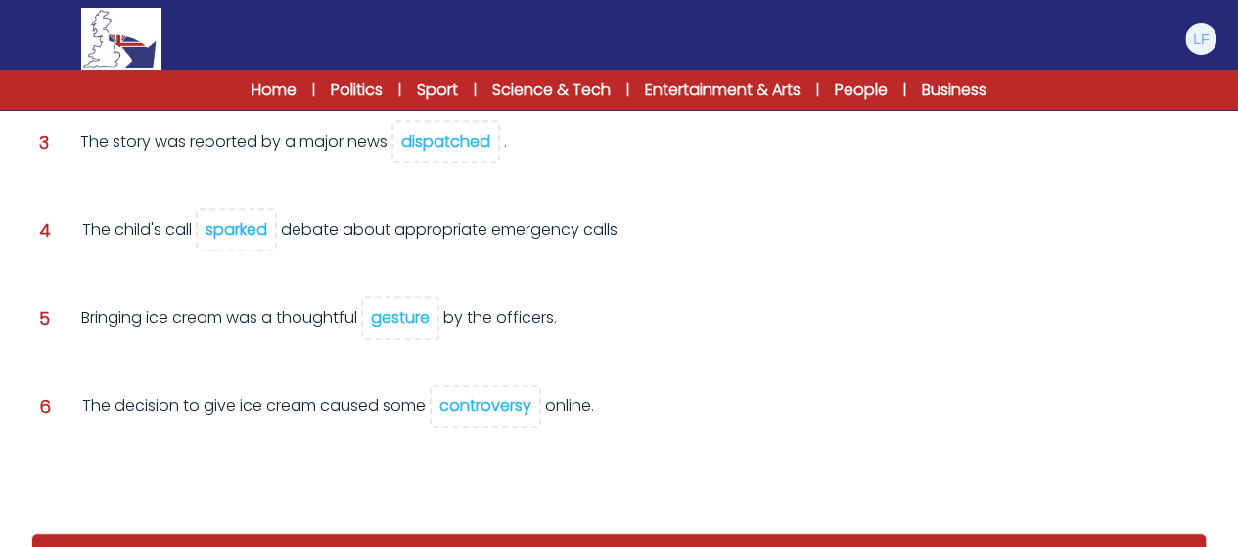
scroll to position [554, 0]
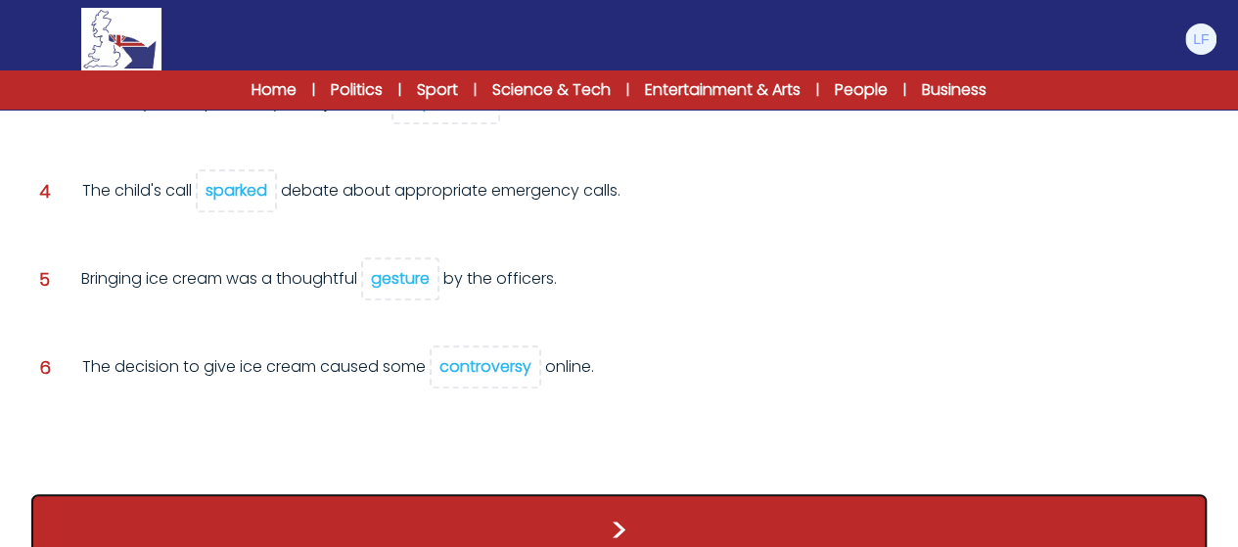
click at [519, 512] on button ">" at bounding box center [618, 530] width 1175 height 72
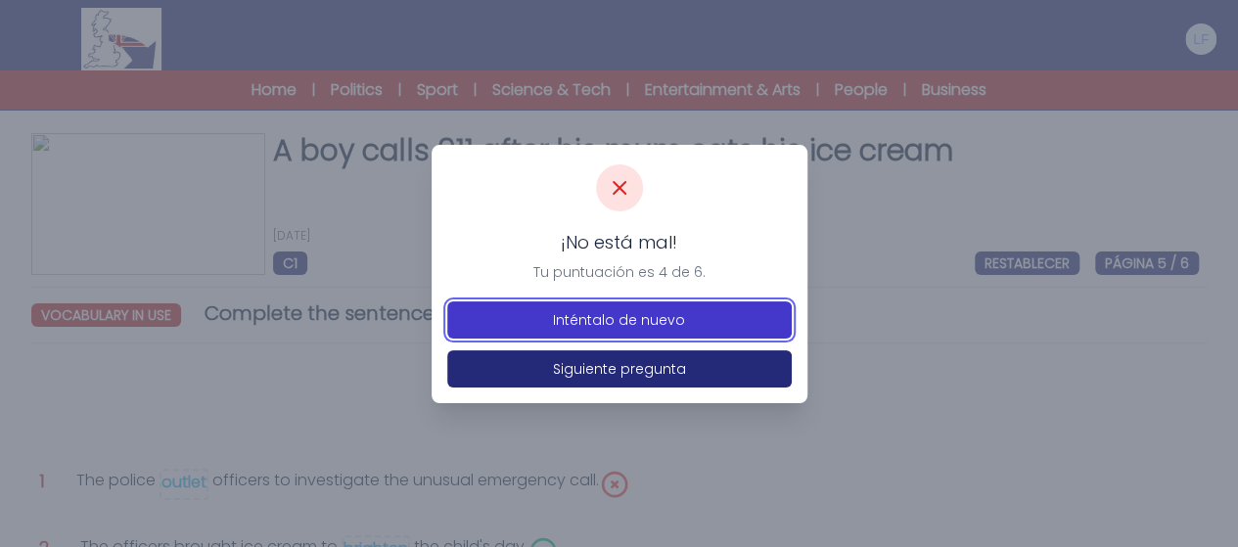
click at [572, 317] on button "Inténtalo de nuevo" at bounding box center [619, 319] width 344 height 37
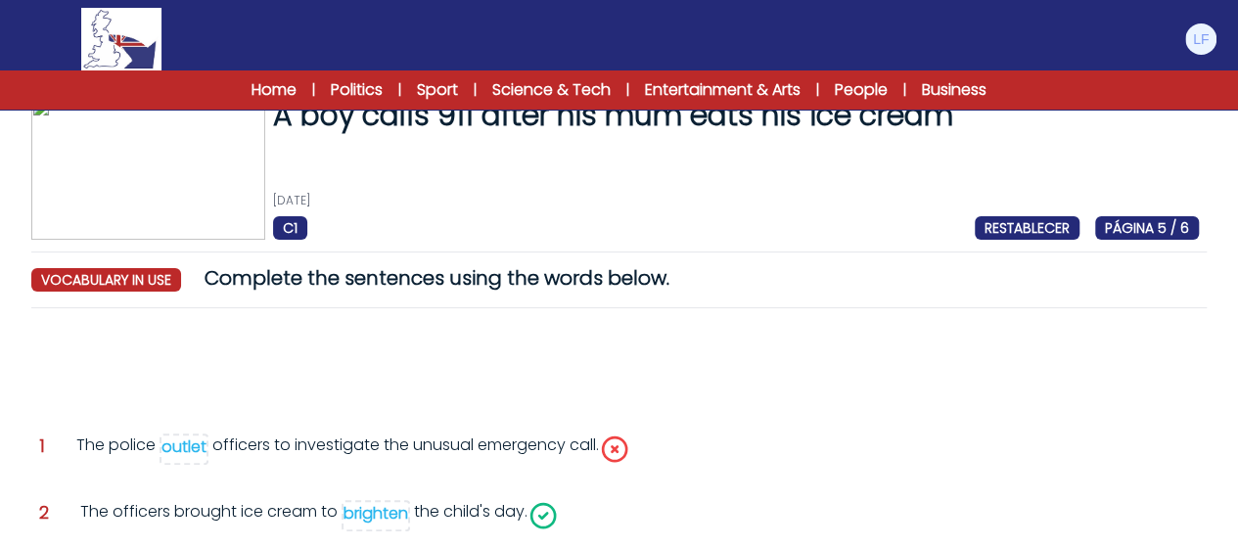
scroll to position [78, 0]
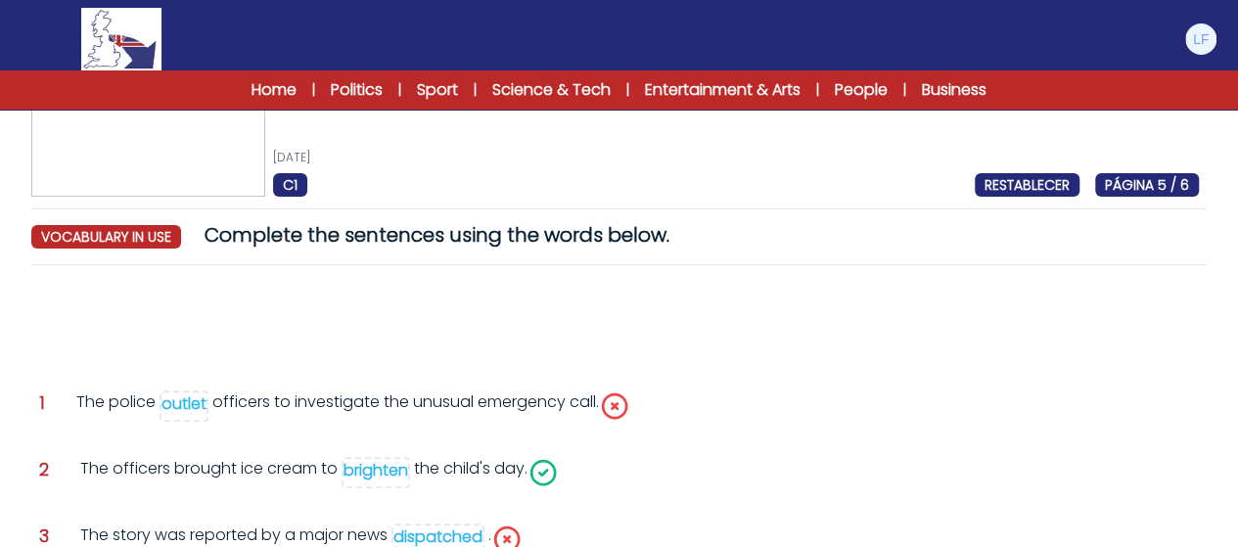
click at [200, 402] on div "outlet" at bounding box center [183, 403] width 45 height 23
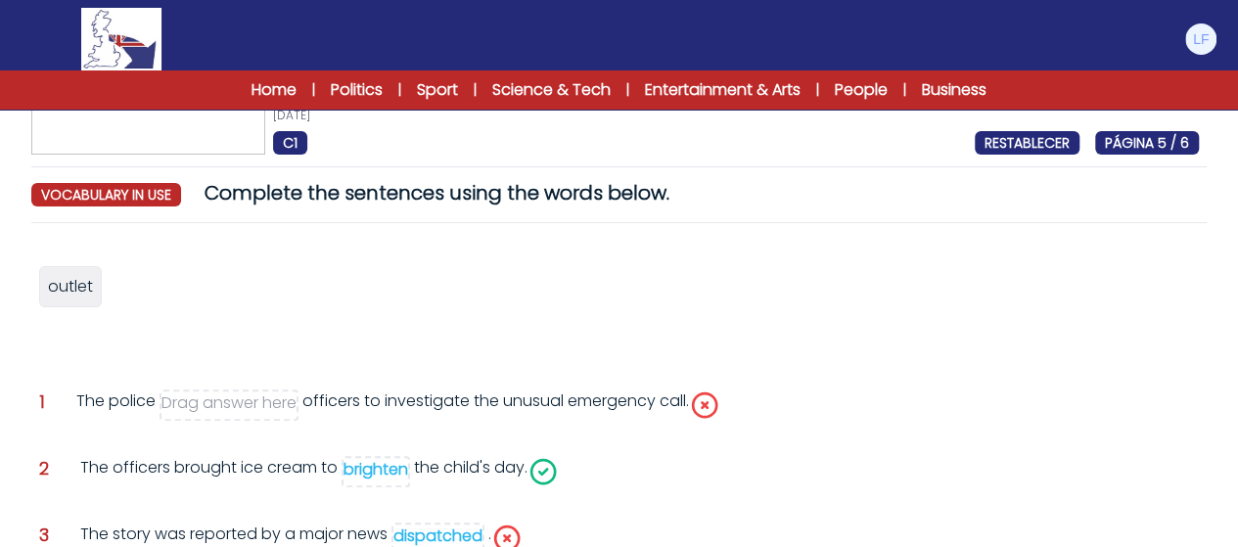
scroll to position [196, 0]
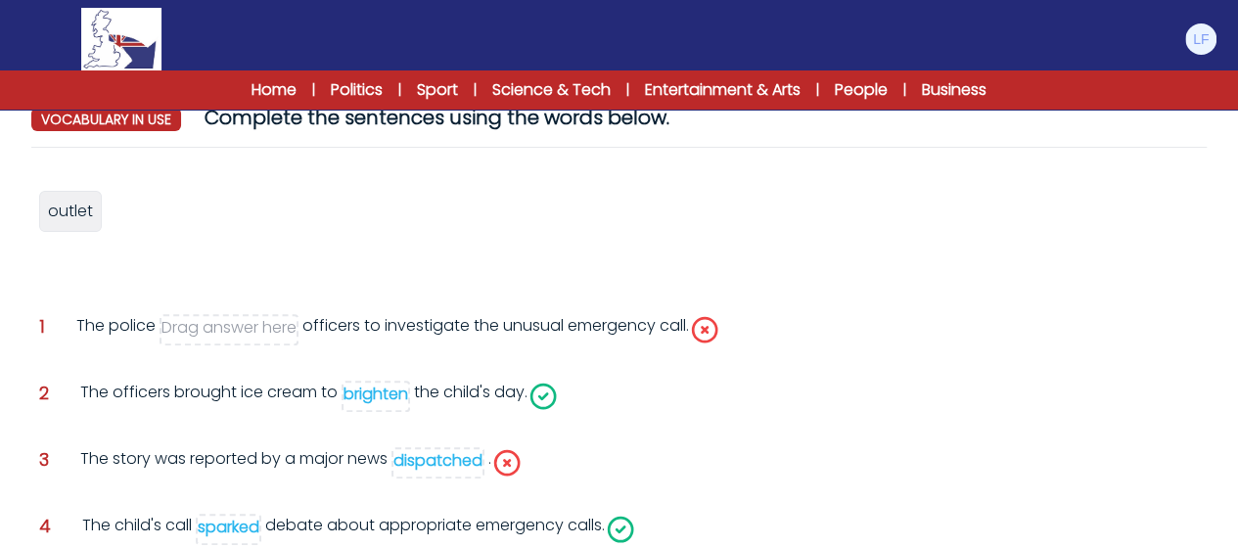
click at [436, 449] on div "dispatched" at bounding box center [437, 460] width 89 height 23
drag, startPoint x: 172, startPoint y: 242, endPoint x: 220, endPoint y: 345, distance: 114.3
click at [220, 345] on div "dispatched" at bounding box center [211, 326] width 107 height 41
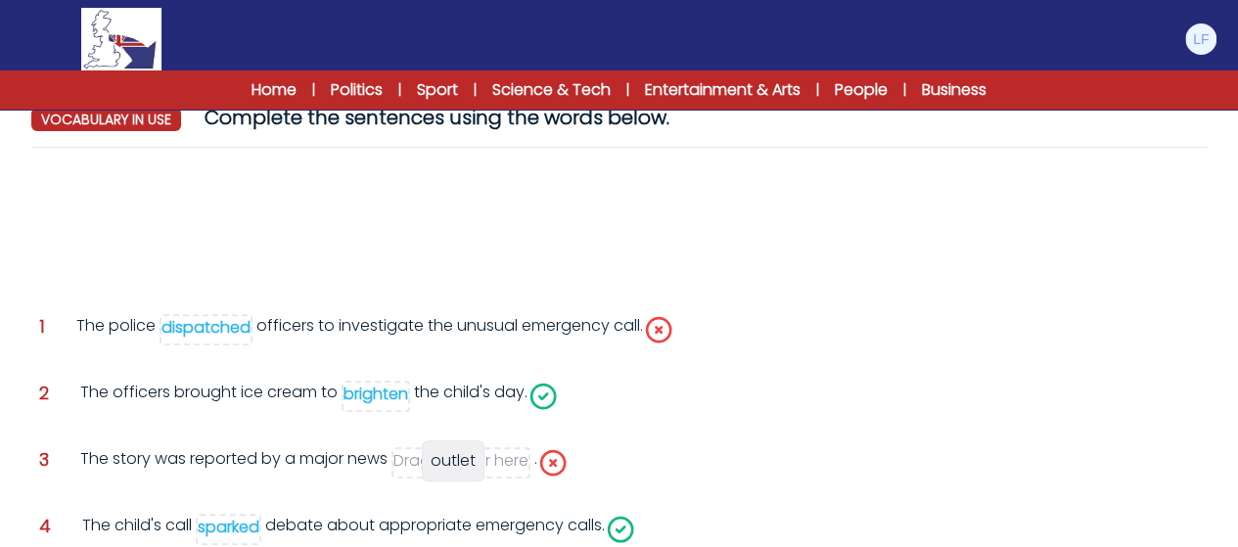
drag, startPoint x: 104, startPoint y: 231, endPoint x: 464, endPoint y: 467, distance: 430.5
click at [464, 467] on span "outlet" at bounding box center [453, 460] width 45 height 23
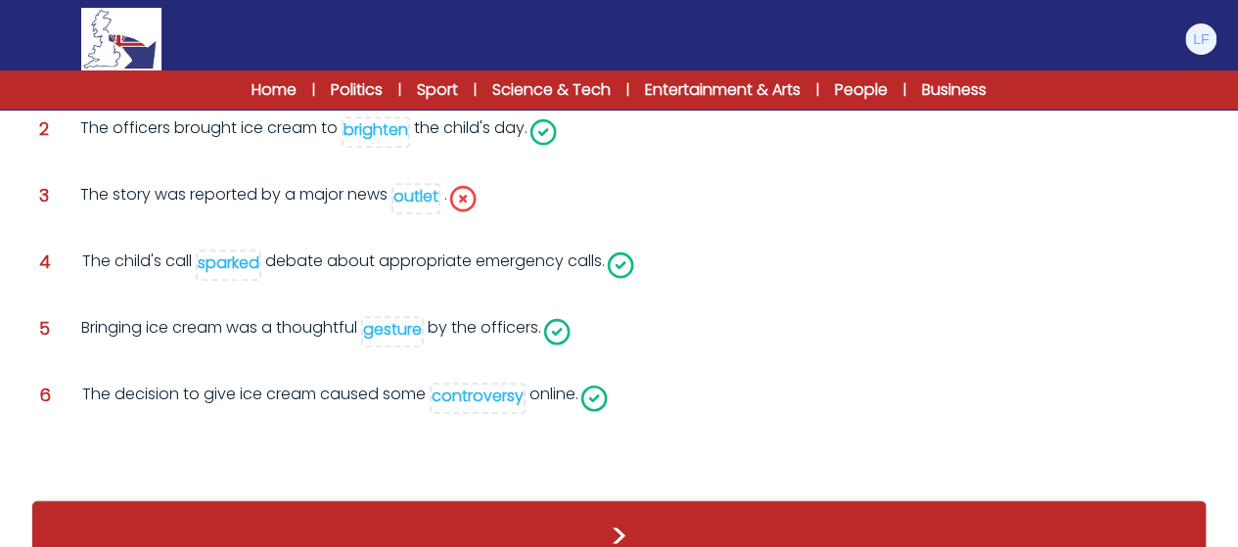
scroll to position [462, 0]
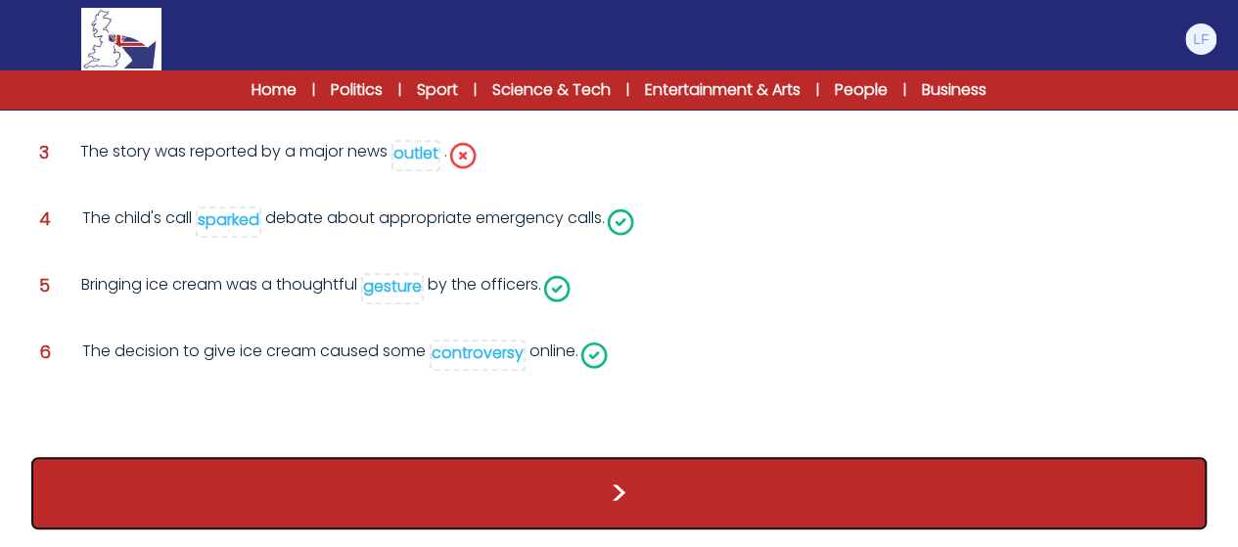
click at [486, 485] on button ">" at bounding box center [618, 493] width 1175 height 72
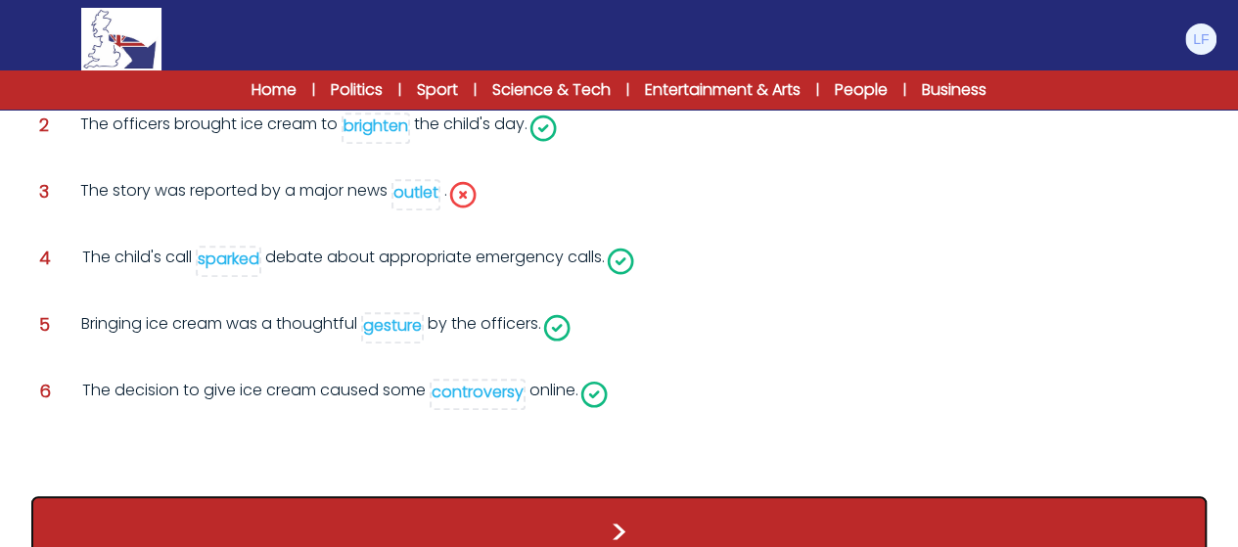
scroll to position [362, 0]
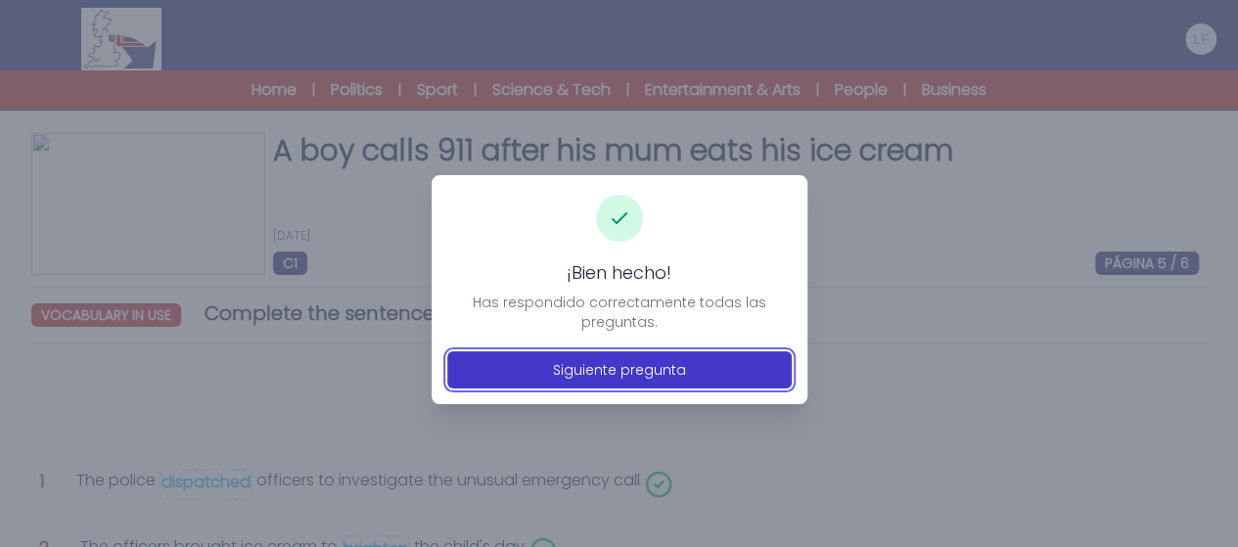
click at [628, 369] on button "Siguiente pregunta" at bounding box center [619, 369] width 344 height 37
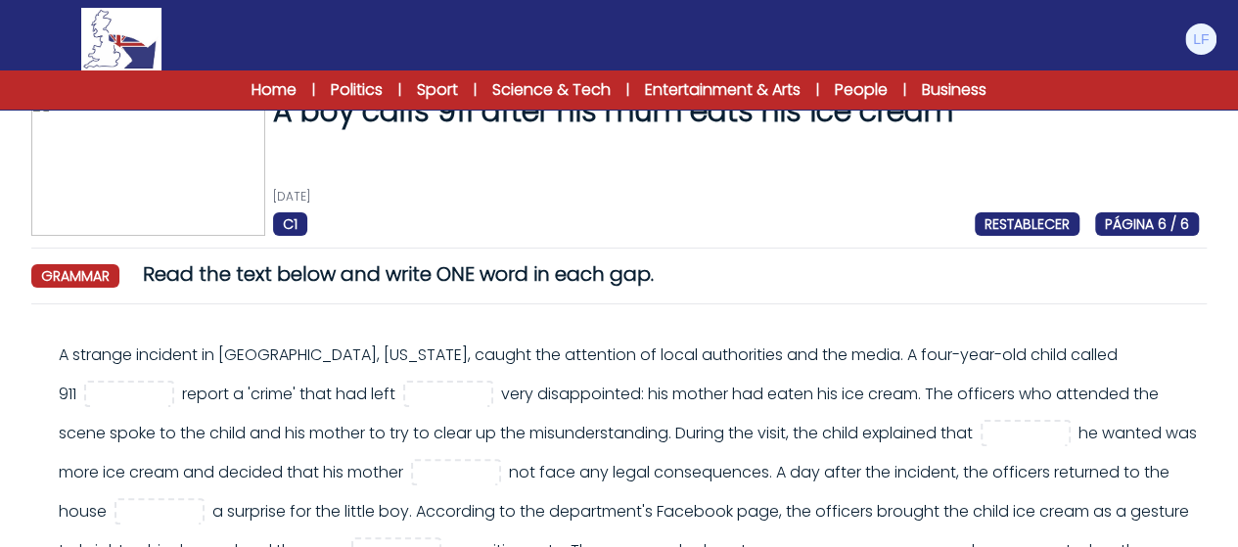
scroll to position [43, 0]
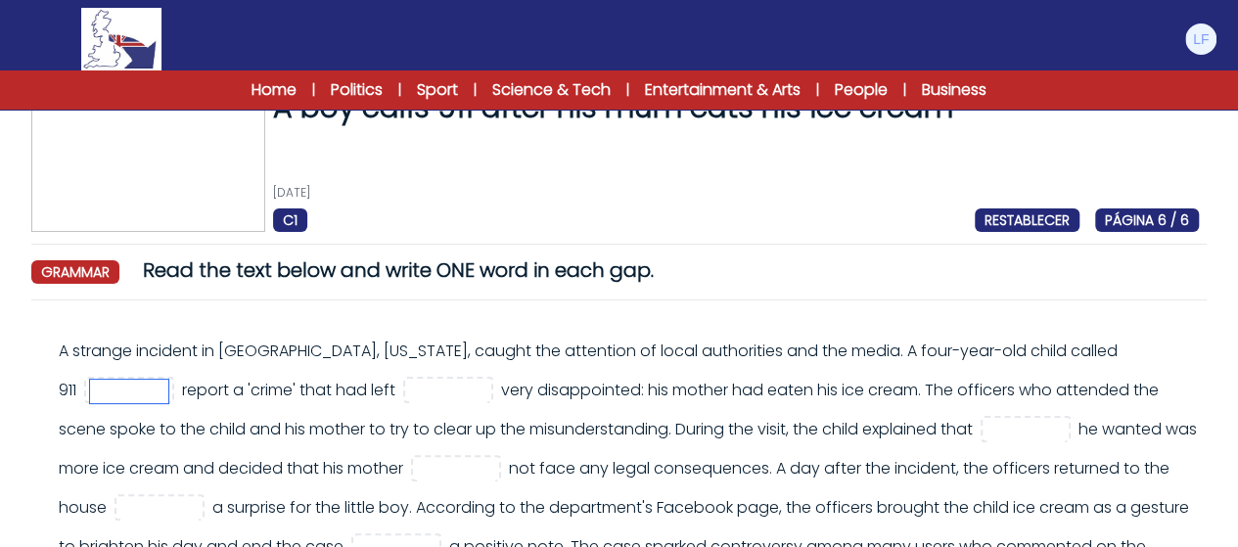
click at [114, 380] on input "text" at bounding box center [129, 391] width 78 height 23
type input "**"
type input "***"
type input "*"
type input "***"
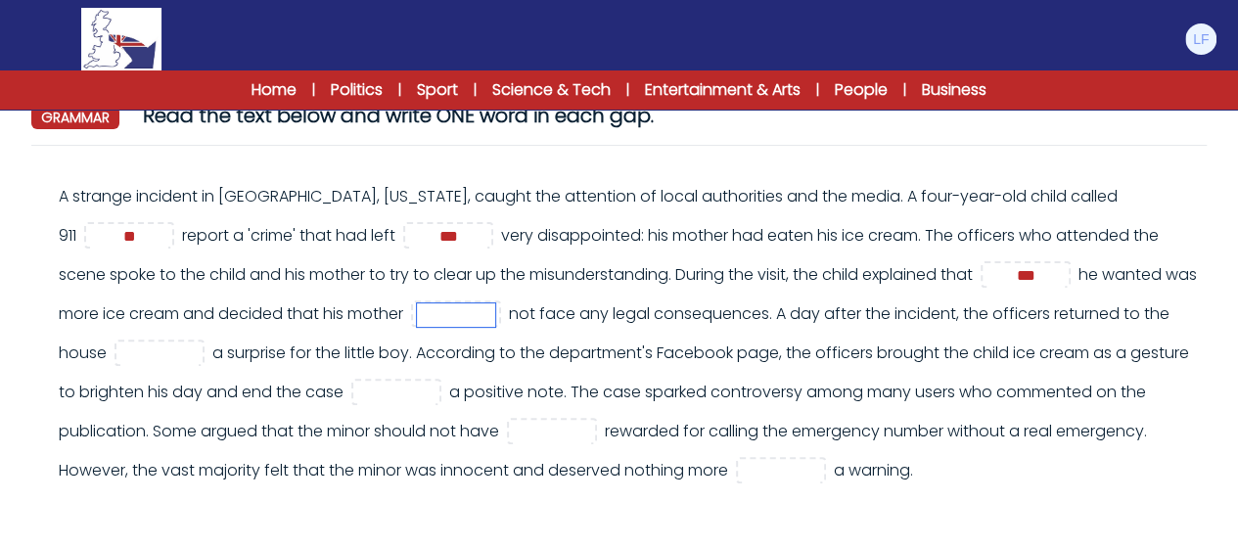
scroll to position [200, 0]
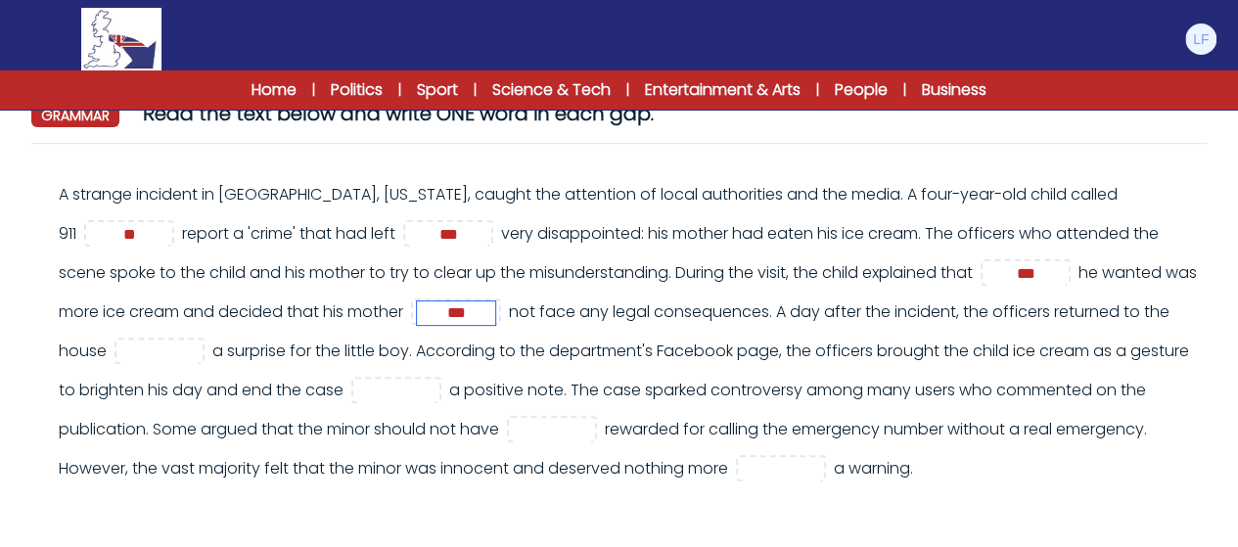
type input "***"
type input "****"
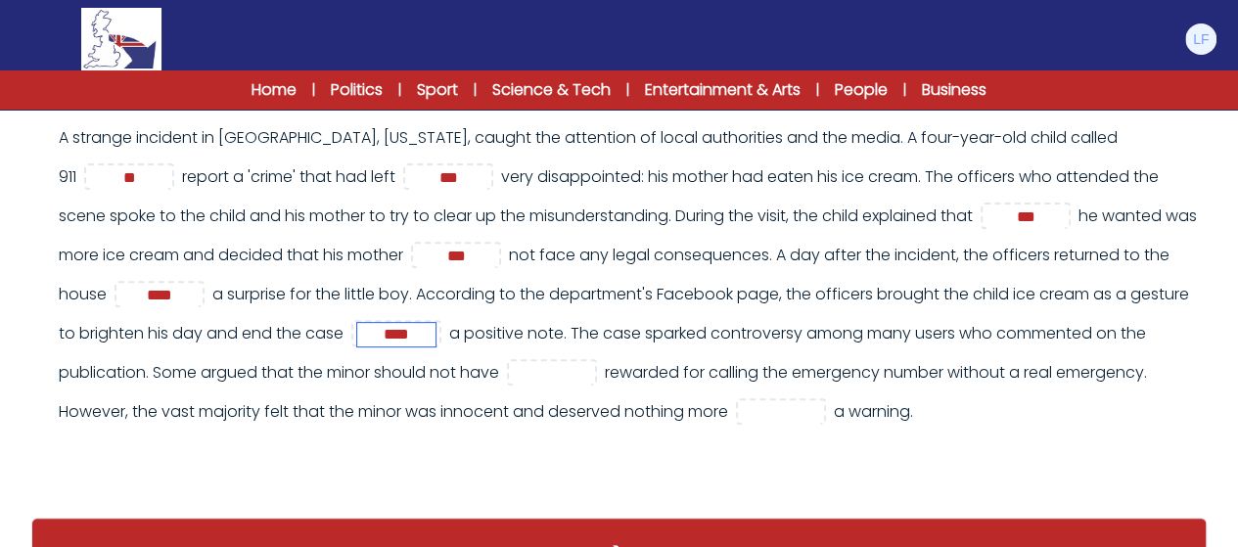
scroll to position [258, 0]
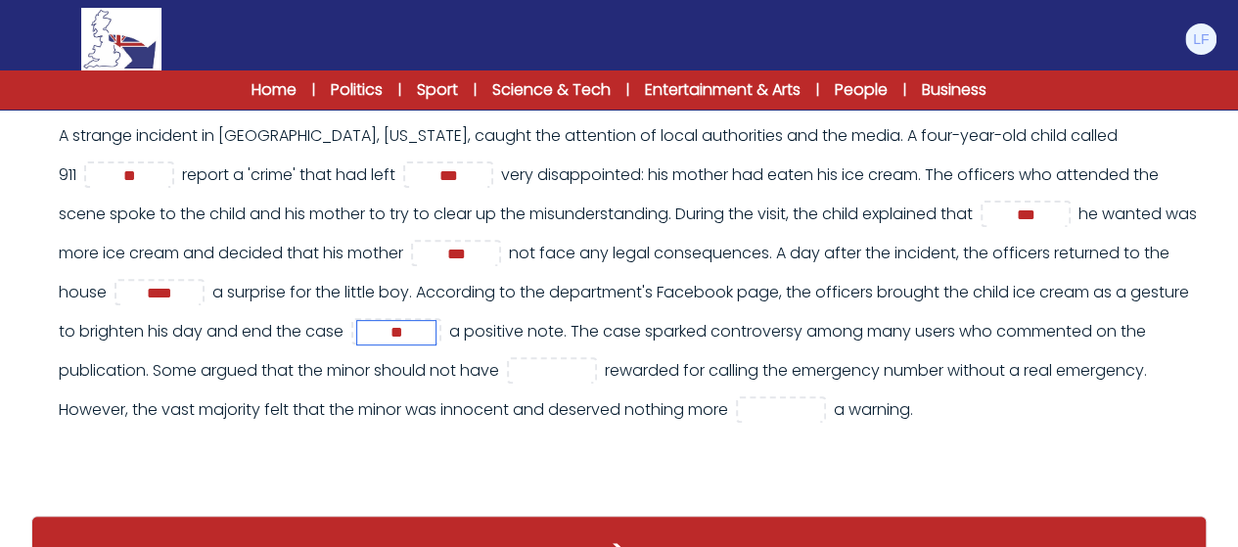
type input "*"
type input "**"
type input "****"
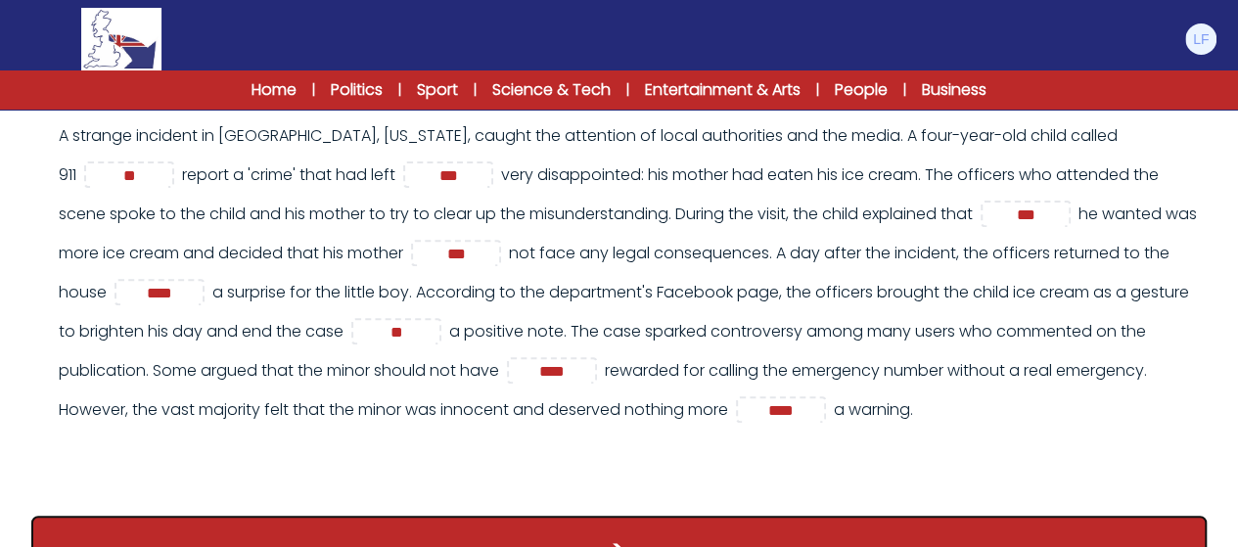
click at [919, 537] on button ">" at bounding box center [618, 552] width 1175 height 72
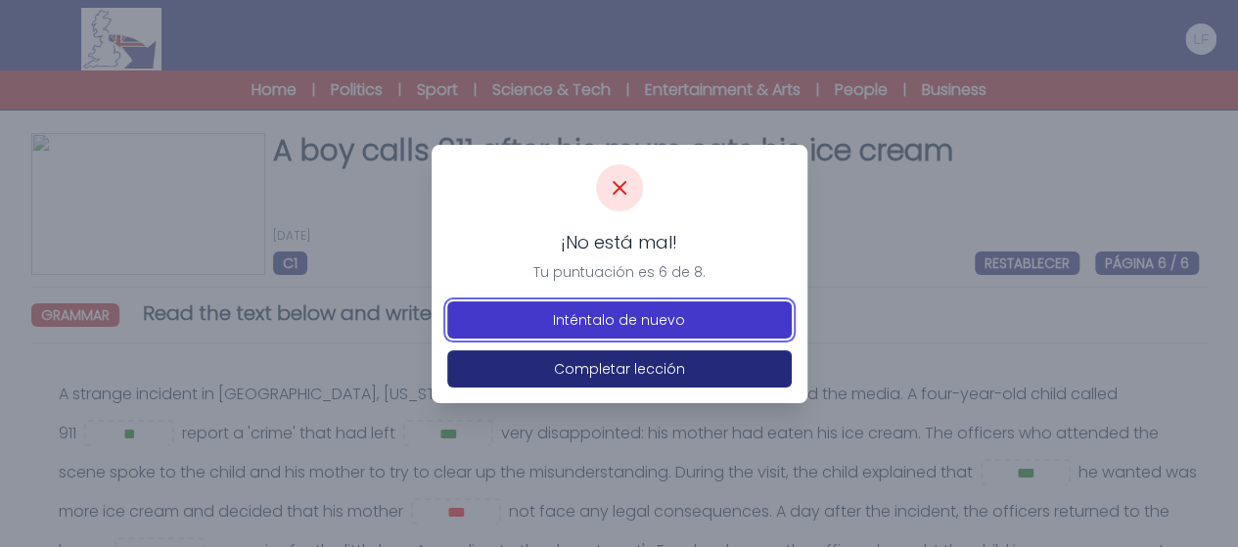
click at [741, 319] on button "Inténtalo de nuevo" at bounding box center [619, 319] width 344 height 37
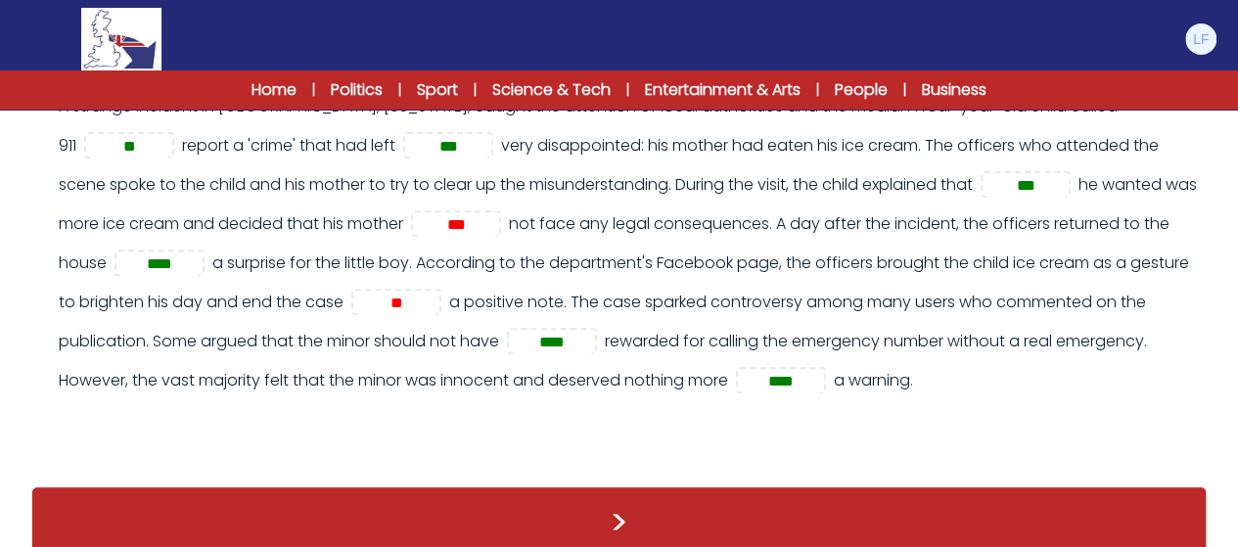
scroll to position [257, 0]
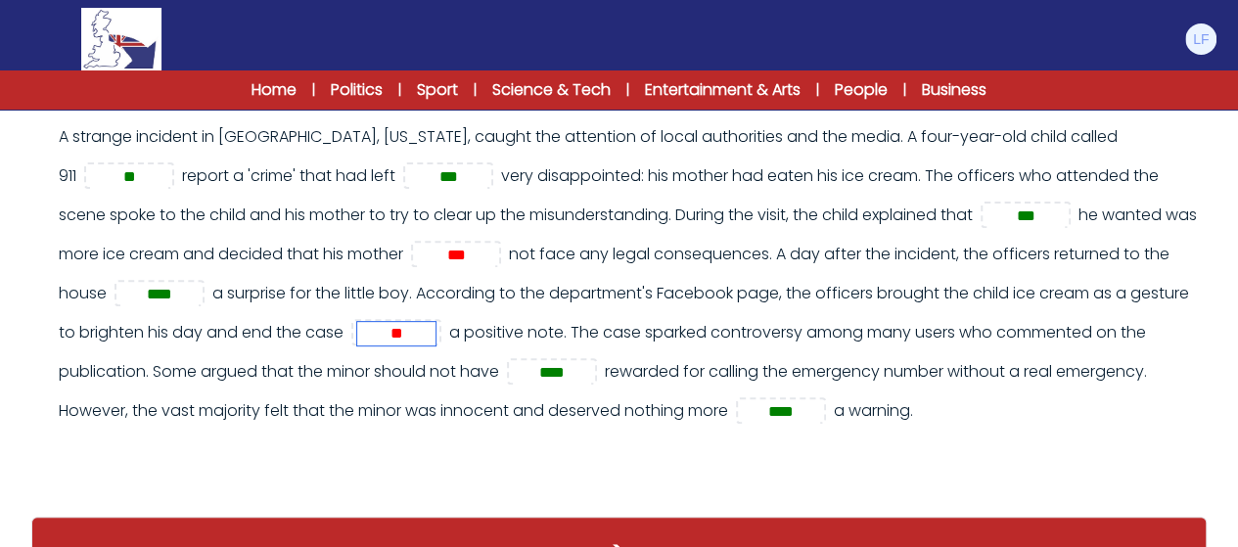
click at [435, 343] on input "**" at bounding box center [396, 333] width 78 height 23
type input "*"
type input "****"
click at [495, 264] on input "***" at bounding box center [456, 255] width 78 height 23
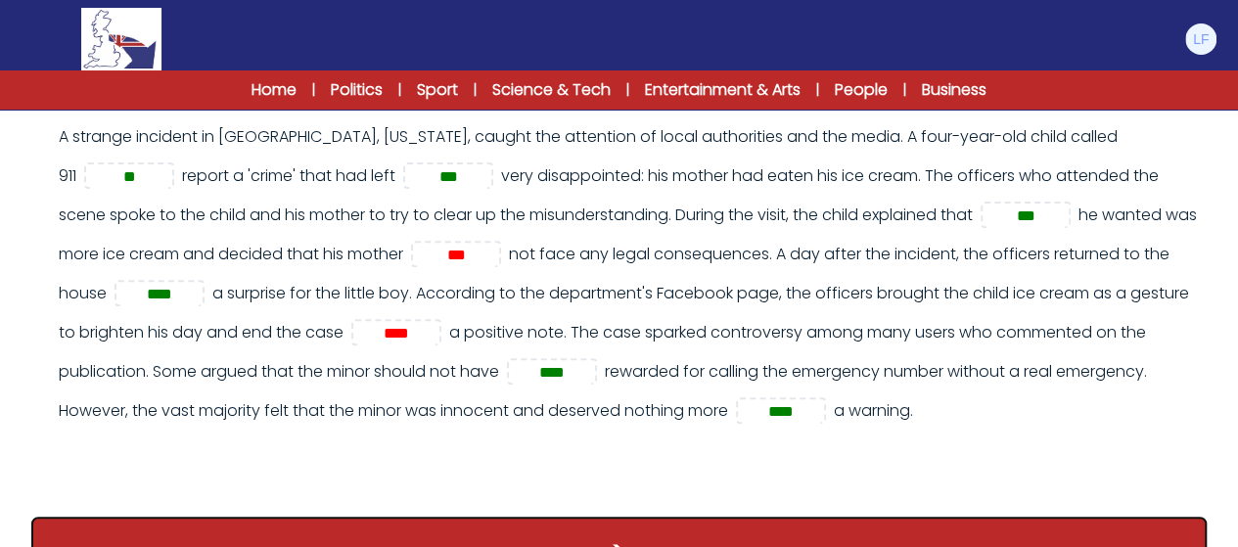
click at [536, 531] on button ">" at bounding box center [618, 553] width 1175 height 72
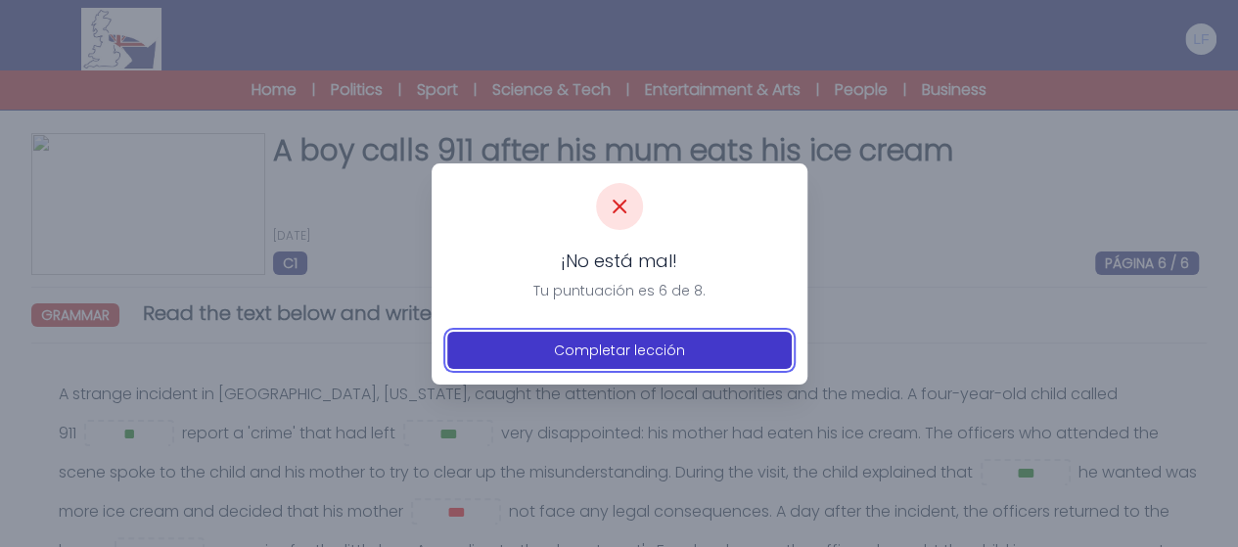
click at [657, 366] on button "Completar lección" at bounding box center [619, 350] width 344 height 37
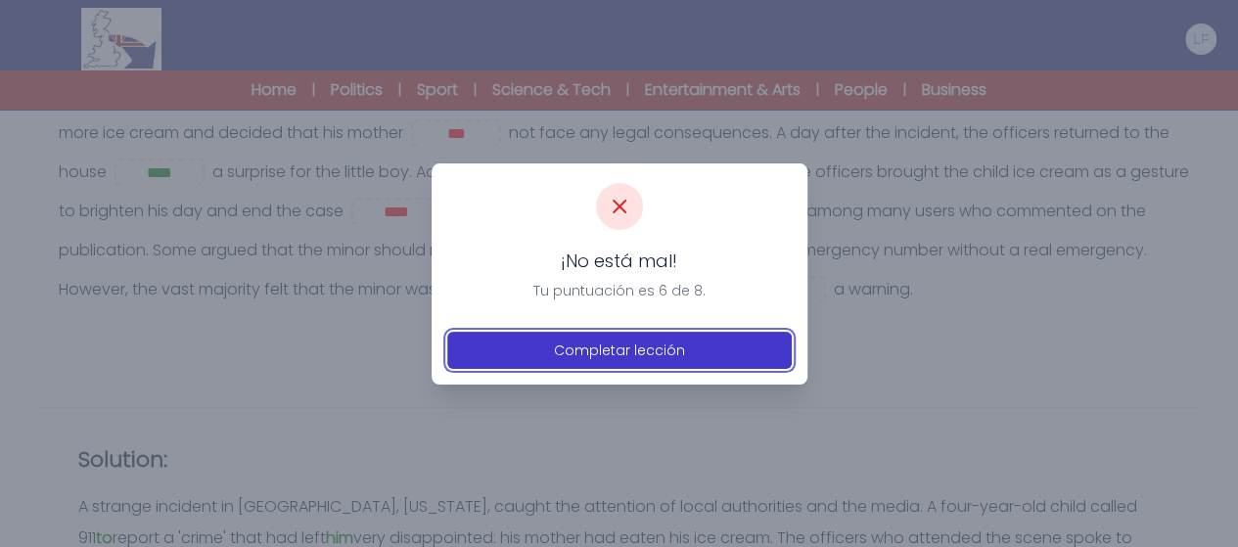
scroll to position [391, 0]
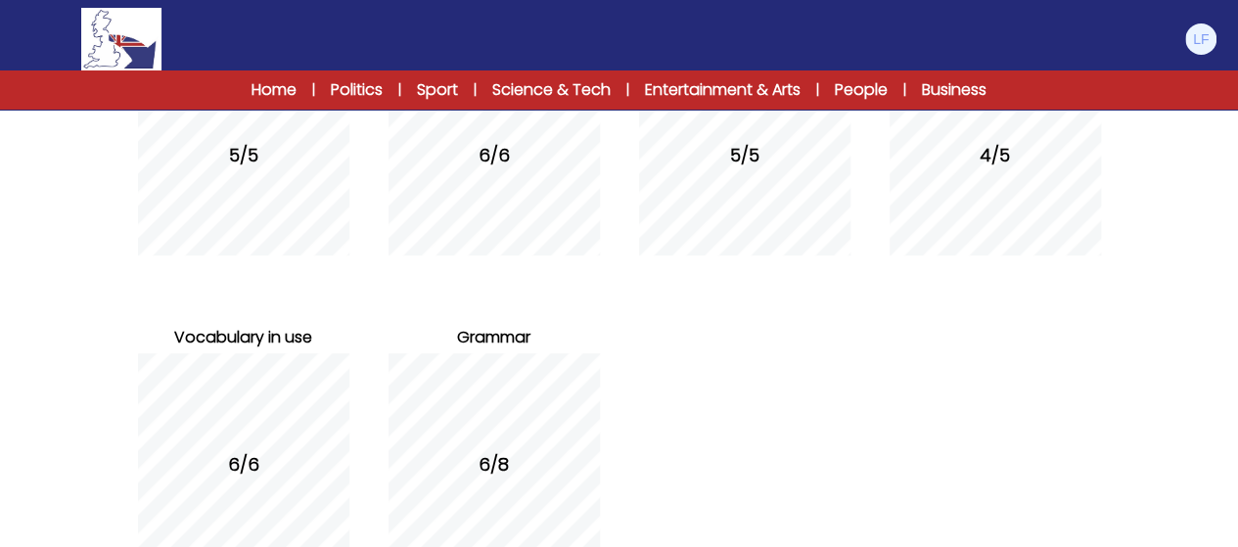
scroll to position [498, 0]
